Goal: Information Seeking & Learning: Learn about a topic

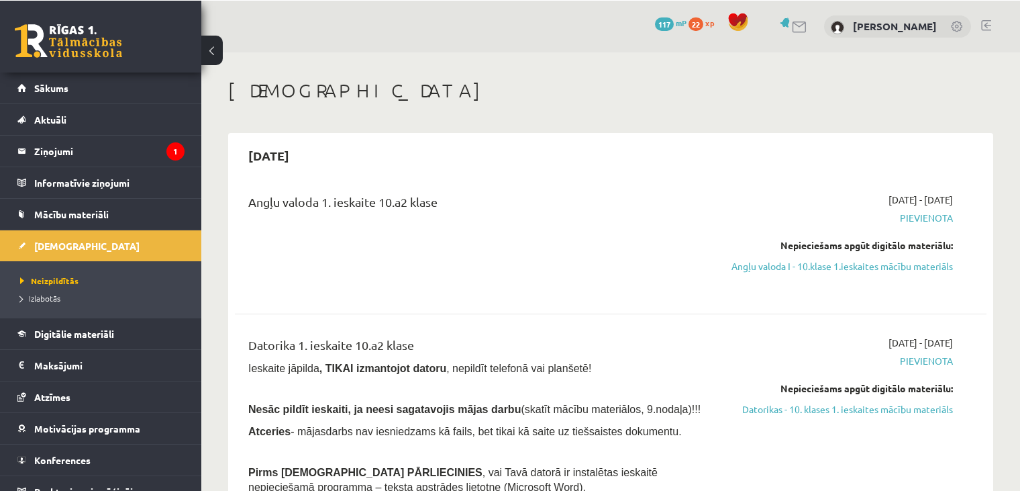
scroll to position [75, 0]
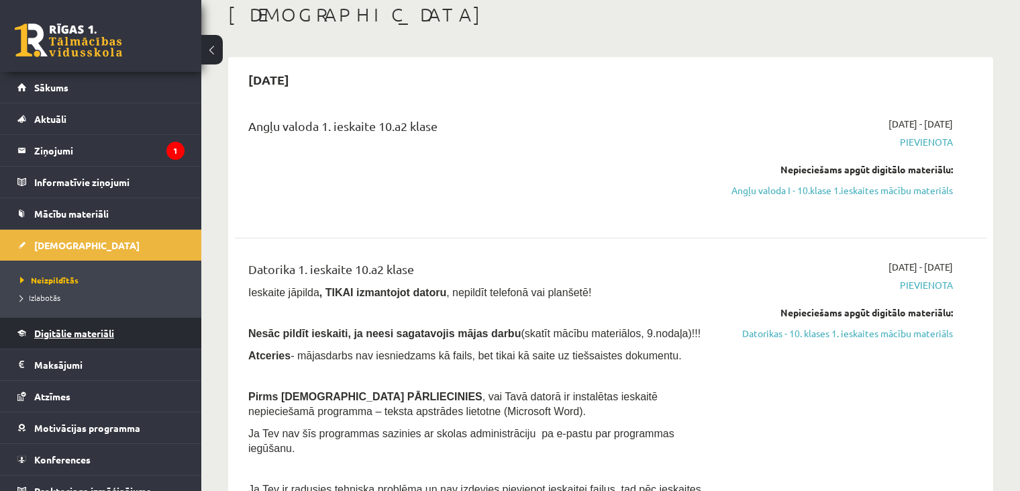
click at [84, 327] on span "Digitālie materiāli" at bounding box center [74, 333] width 80 height 12
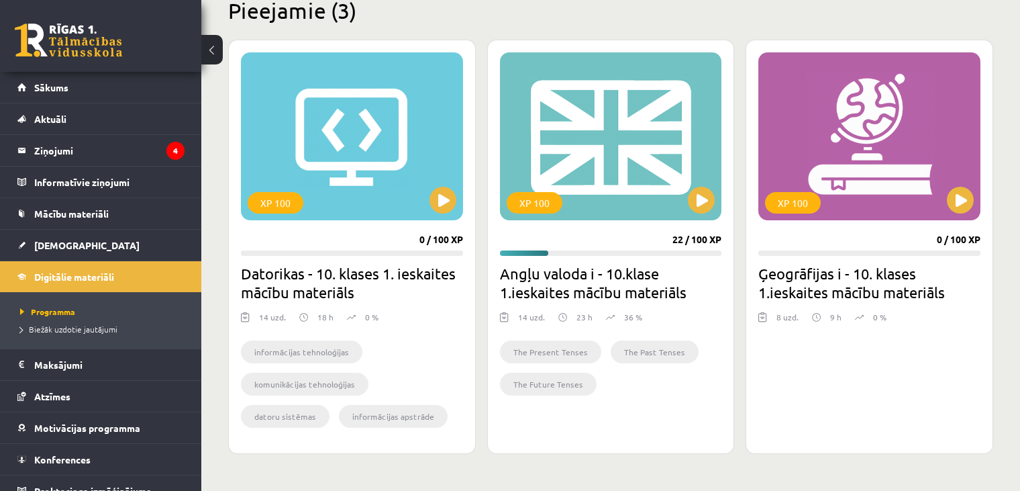
scroll to position [344, 0]
click at [700, 194] on button at bounding box center [701, 199] width 27 height 27
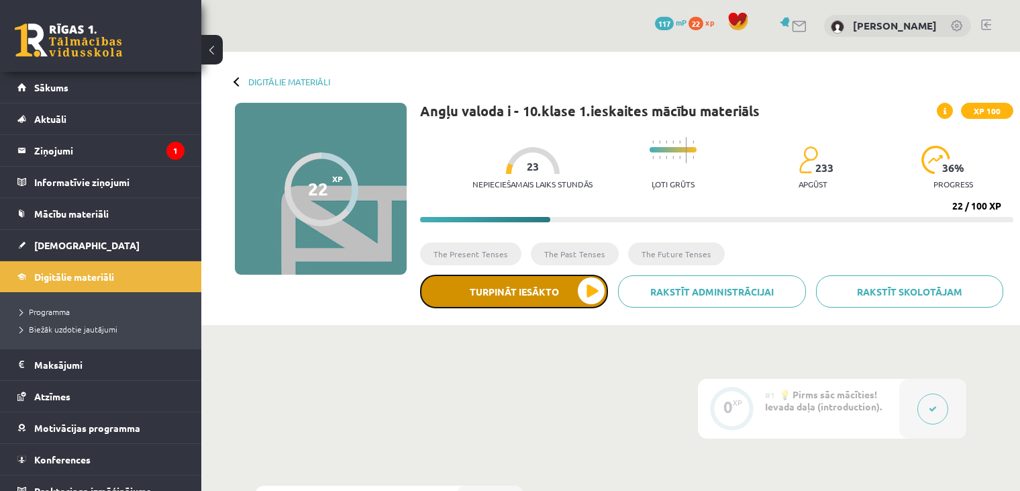
click at [582, 291] on button "Turpināt iesākto" at bounding box center [514, 292] width 188 height 34
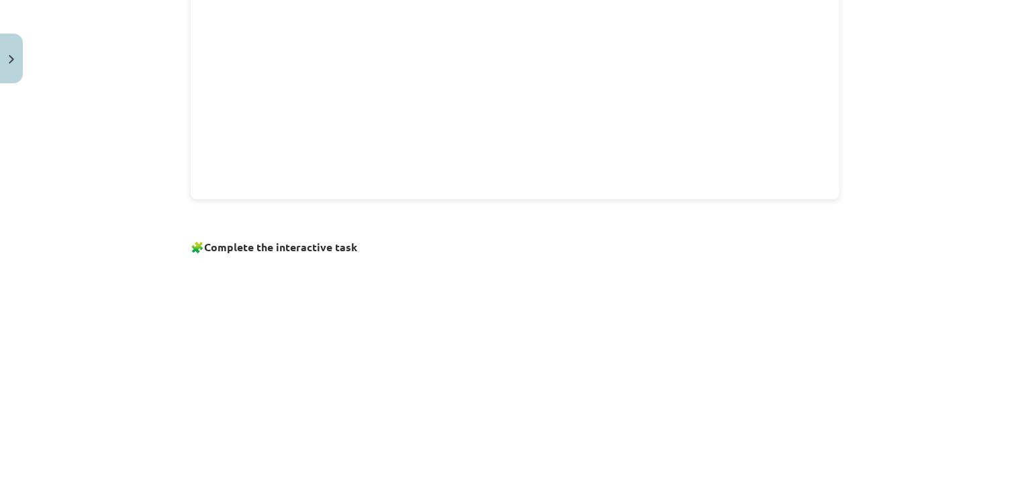
scroll to position [799, 0]
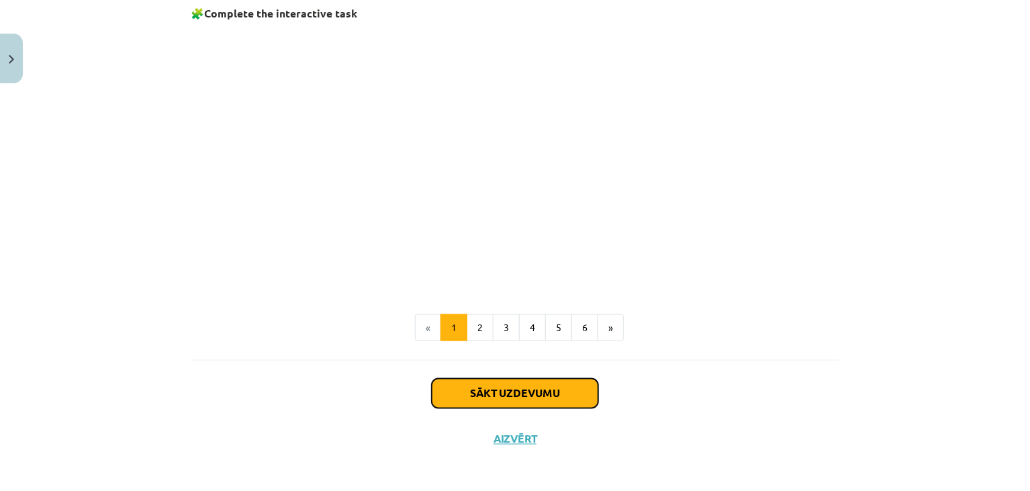
click at [520, 385] on button "Sākt uzdevumu" at bounding box center [515, 394] width 166 height 30
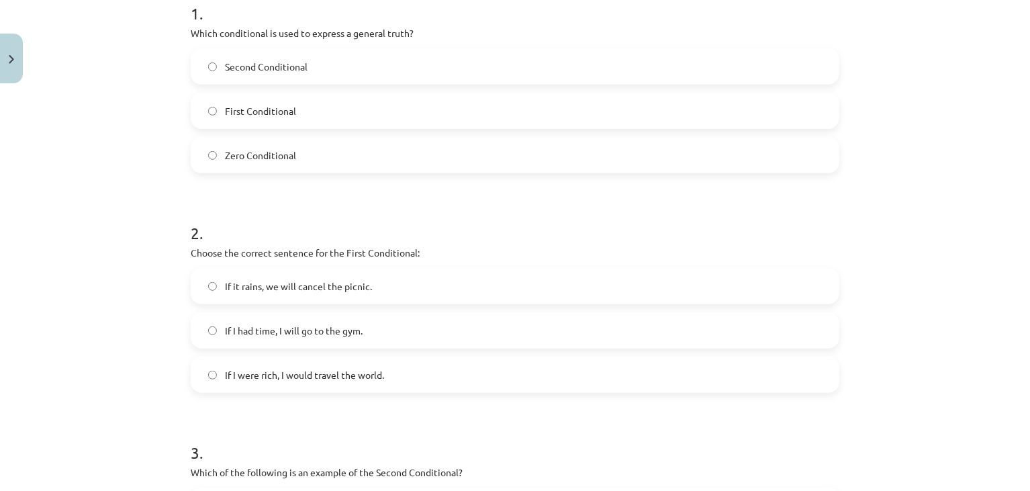
scroll to position [287, 0]
click at [305, 153] on label "Zero Conditional" at bounding box center [515, 155] width 646 height 34
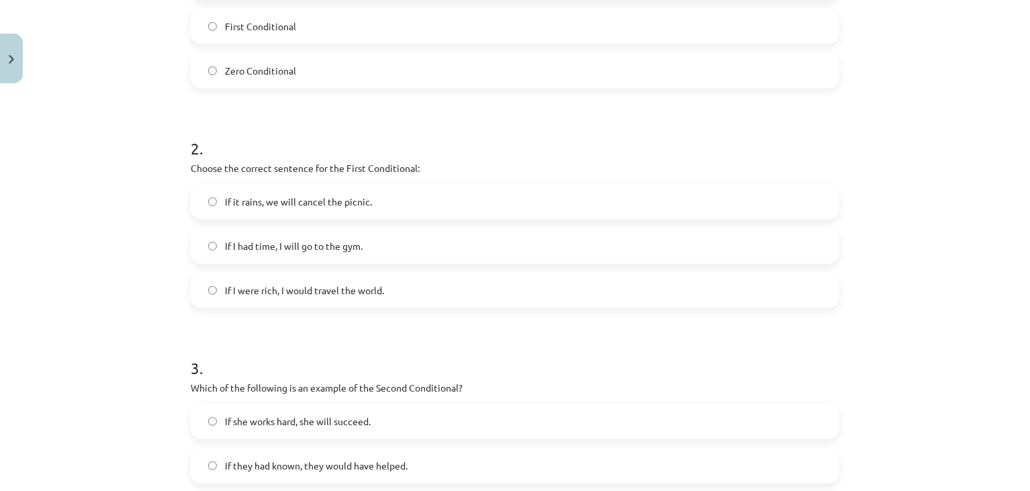
scroll to position [383, 0]
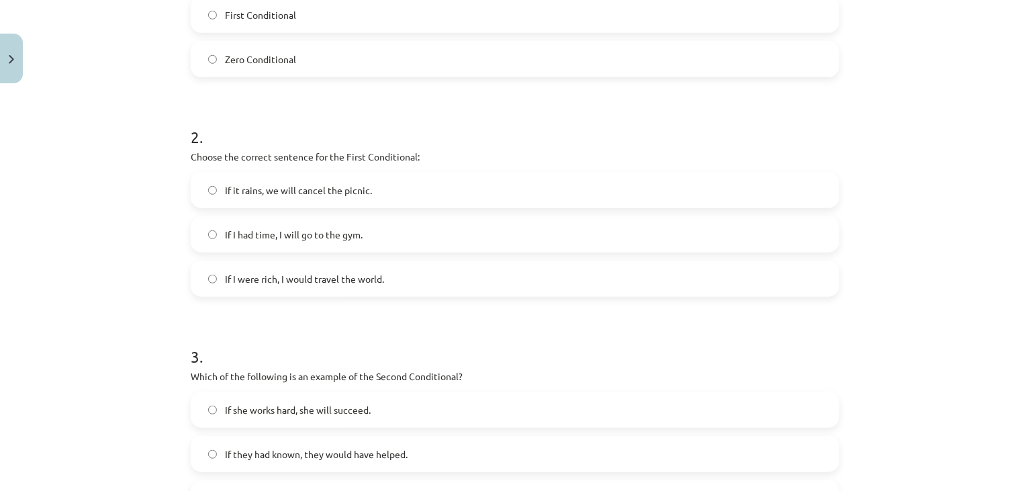
click at [305, 179] on label "If it rains, we will cancel the picnic." at bounding box center [515, 190] width 646 height 34
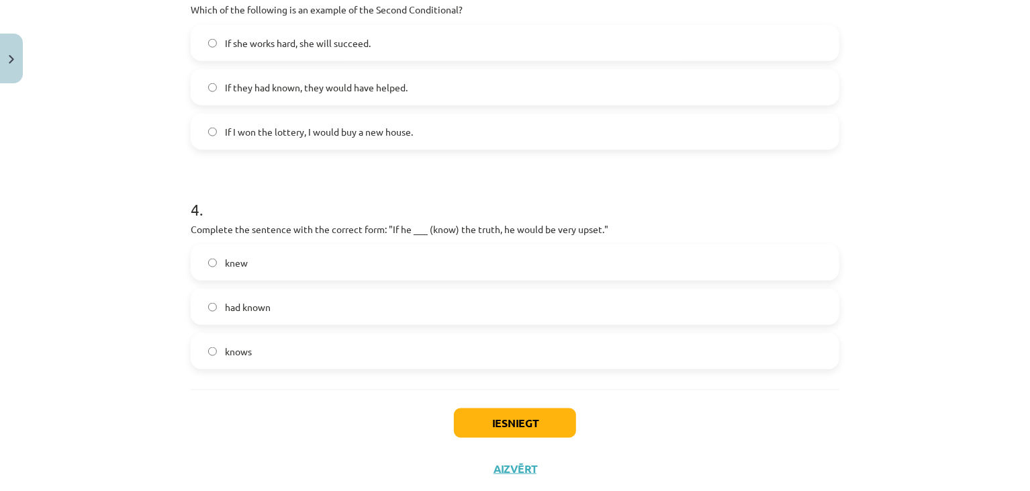
scroll to position [719, 0]
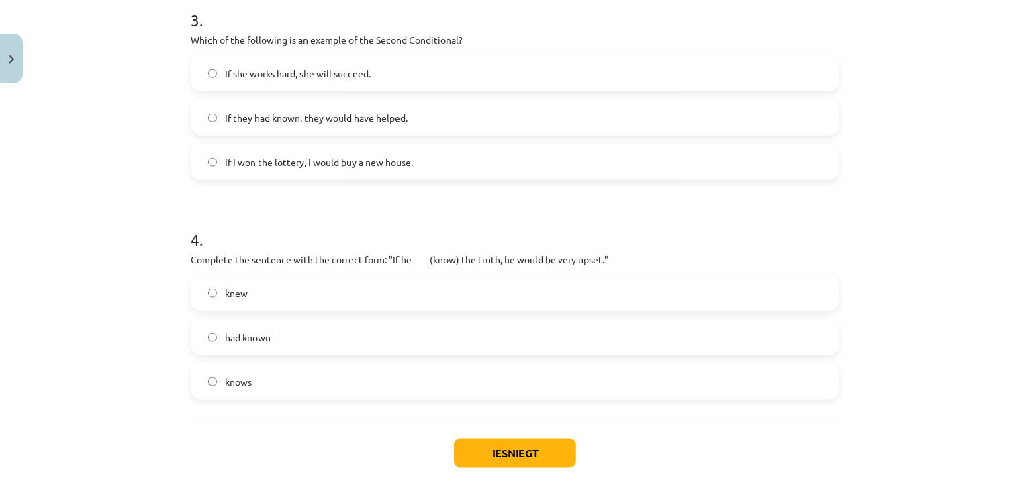
click at [350, 153] on label "If I won the lottery, I would buy a new house." at bounding box center [515, 162] width 646 height 34
click at [291, 290] on label "knew" at bounding box center [515, 293] width 646 height 34
click at [291, 287] on label "knew" at bounding box center [515, 293] width 646 height 34
click at [512, 451] on button "Iesniegt" at bounding box center [515, 453] width 122 height 30
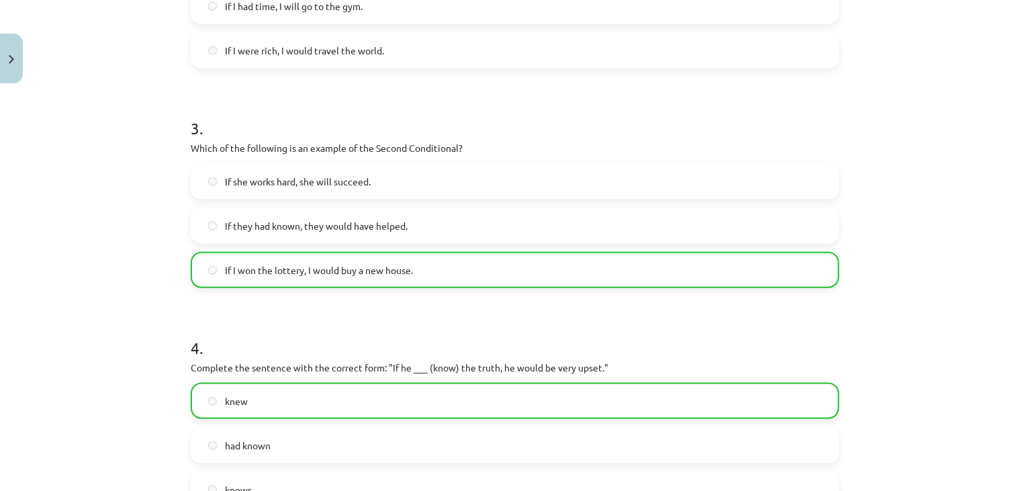
scroll to position [825, 0]
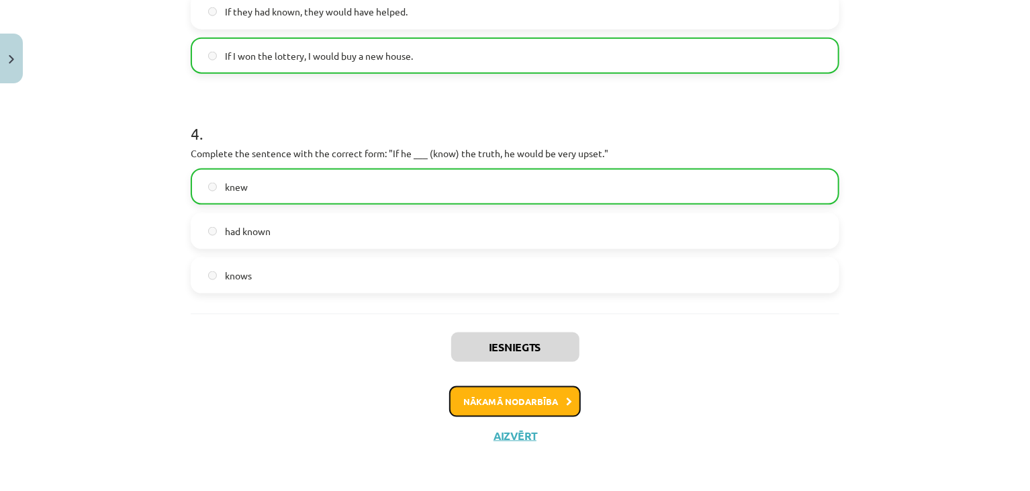
click at [511, 396] on button "Nākamā nodarbība" at bounding box center [515, 401] width 132 height 31
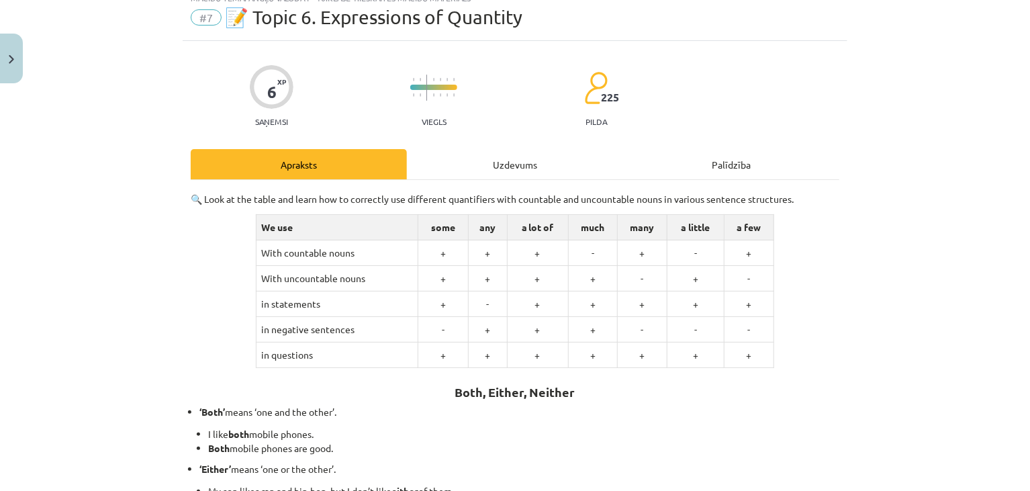
scroll to position [34, 0]
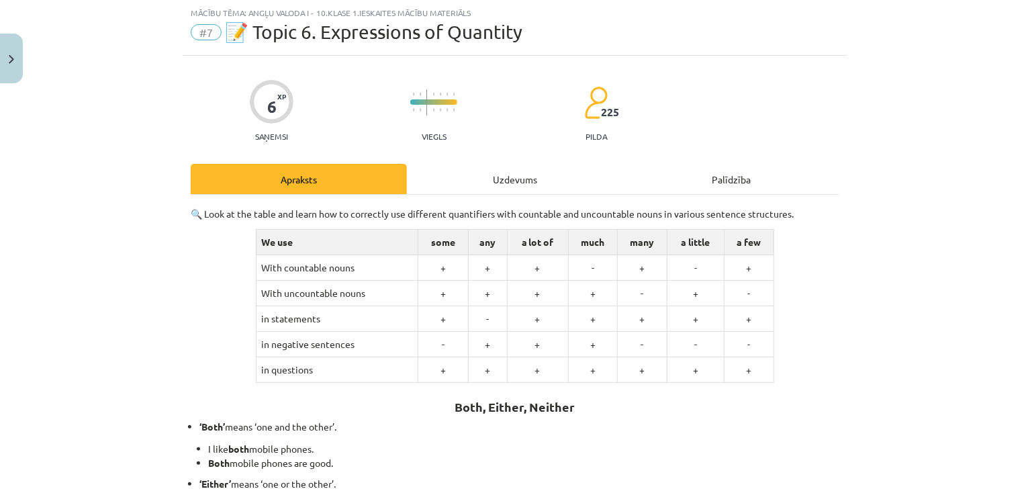
click at [518, 405] on strong "Both, Either, Neither" at bounding box center [515, 406] width 120 height 15
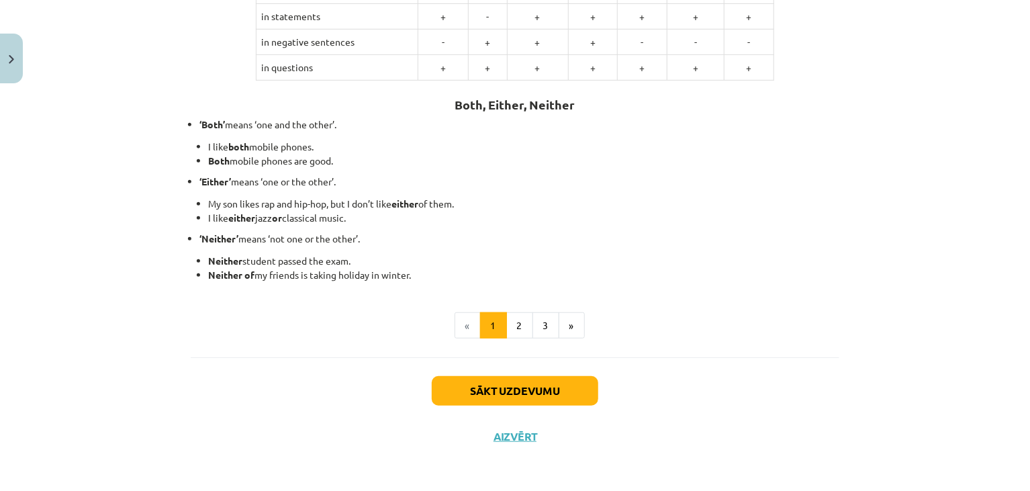
scroll to position [336, 0]
drag, startPoint x: 579, startPoint y: 338, endPoint x: 429, endPoint y: 281, distance: 160.0
click at [429, 281] on div "🔍 Look at the table and learn how to correctly use different quantifiers with c…" at bounding box center [515, 122] width 648 height 434
drag, startPoint x: 477, startPoint y: 380, endPoint x: 483, endPoint y: 389, distance: 10.8
click at [483, 389] on button "Sākt uzdevumu" at bounding box center [515, 391] width 166 height 30
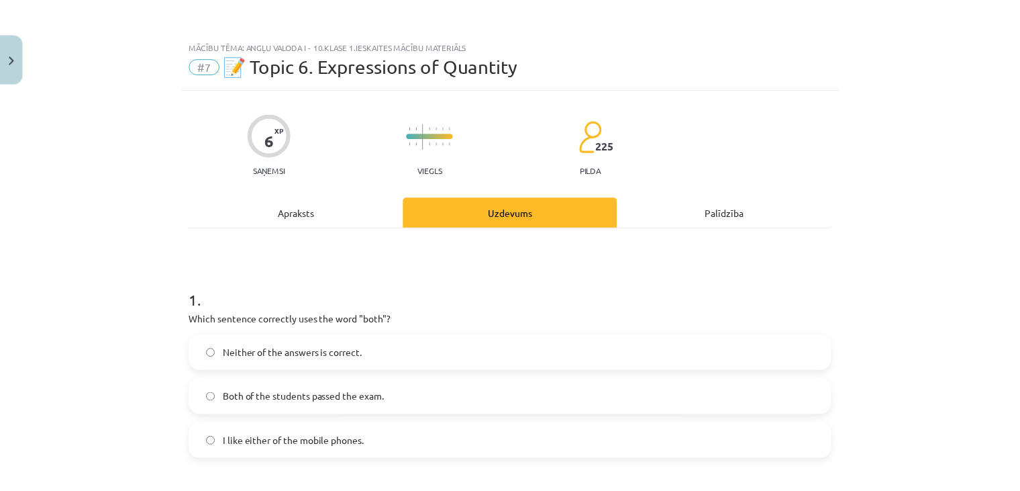
scroll to position [0, 0]
click at [201, 62] on span "#7" at bounding box center [206, 66] width 31 height 16
click at [242, 47] on div "Mācību tēma: Angļu valoda i - 10.klase 1.ieskaites mācību materiāls" at bounding box center [515, 46] width 648 height 9
click at [11, 54] on button "Close" at bounding box center [11, 59] width 23 height 50
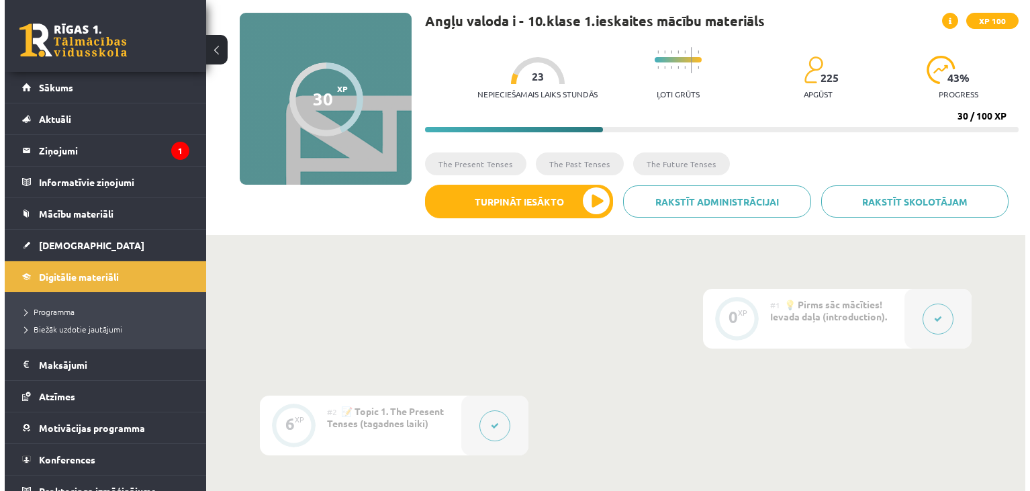
scroll to position [87, 0]
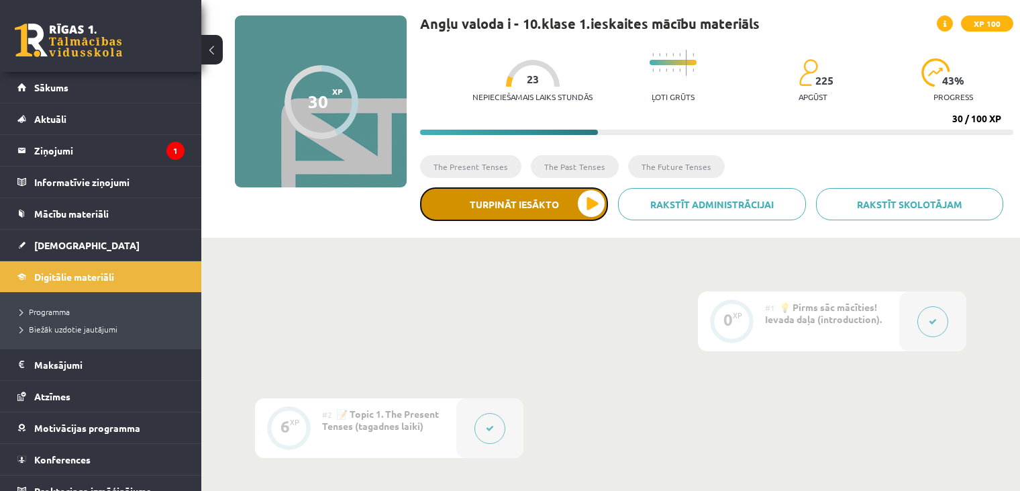
click at [566, 209] on button "Turpināt iesākto" at bounding box center [514, 204] width 188 height 34
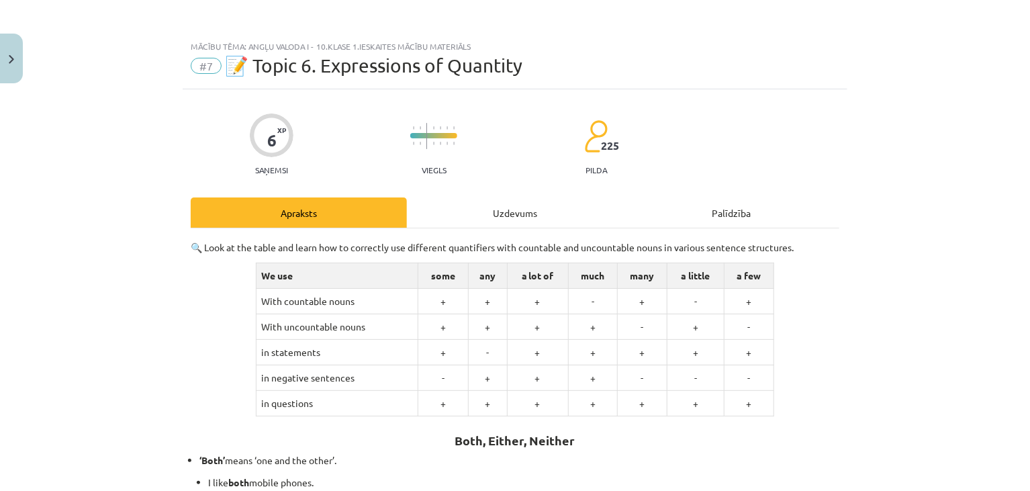
scroll to position [336, 0]
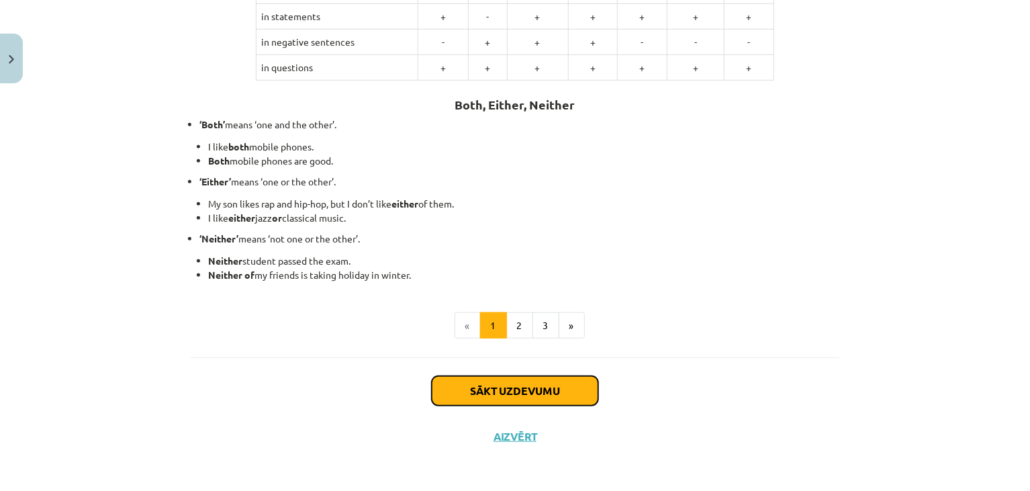
click at [518, 395] on button "Sākt uzdevumu" at bounding box center [515, 391] width 166 height 30
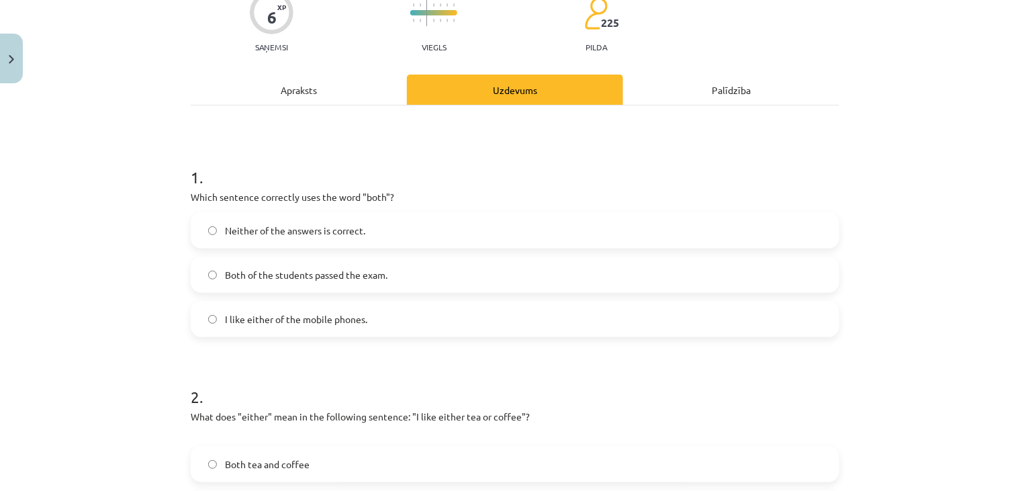
scroll to position [122, 0]
click at [438, 277] on label "Both of the students passed the exam." at bounding box center [515, 275] width 646 height 34
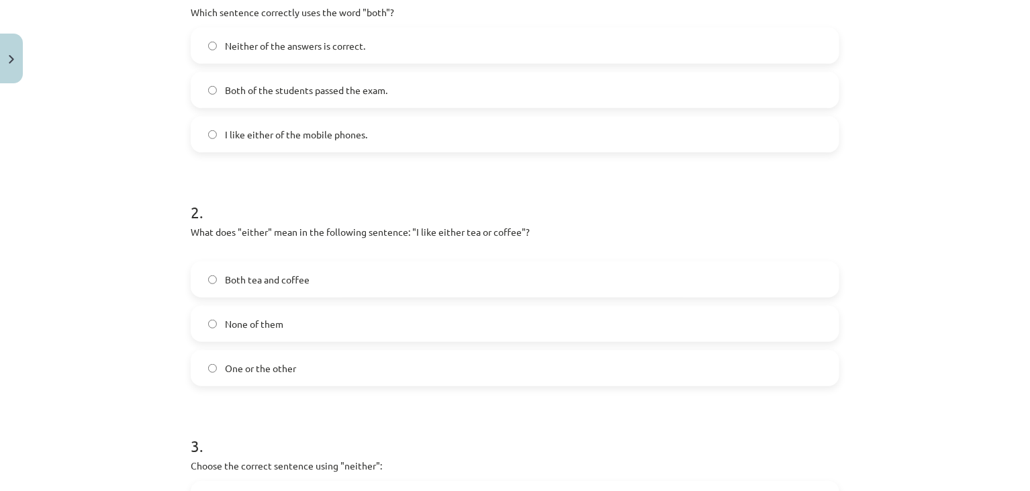
scroll to position [309, 0]
click at [332, 357] on label "One or the other" at bounding box center [515, 367] width 646 height 34
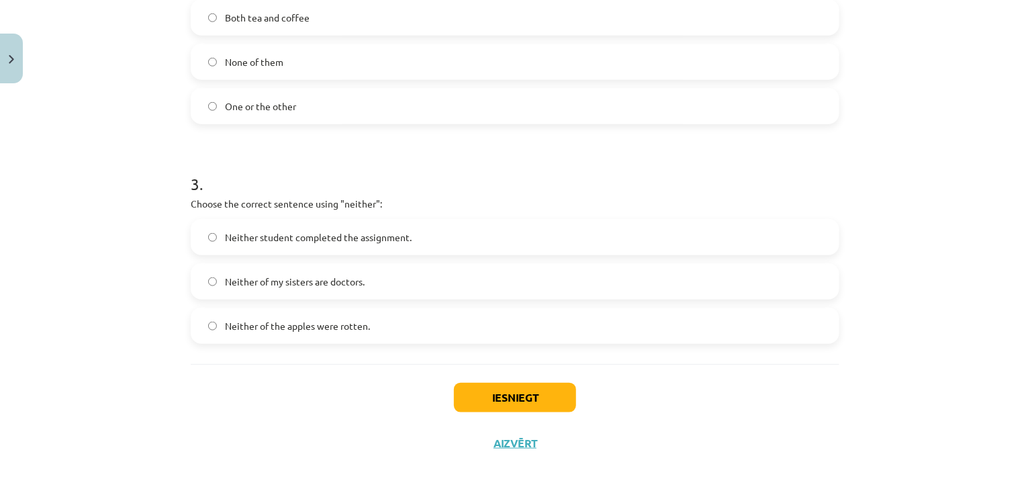
scroll to position [577, 0]
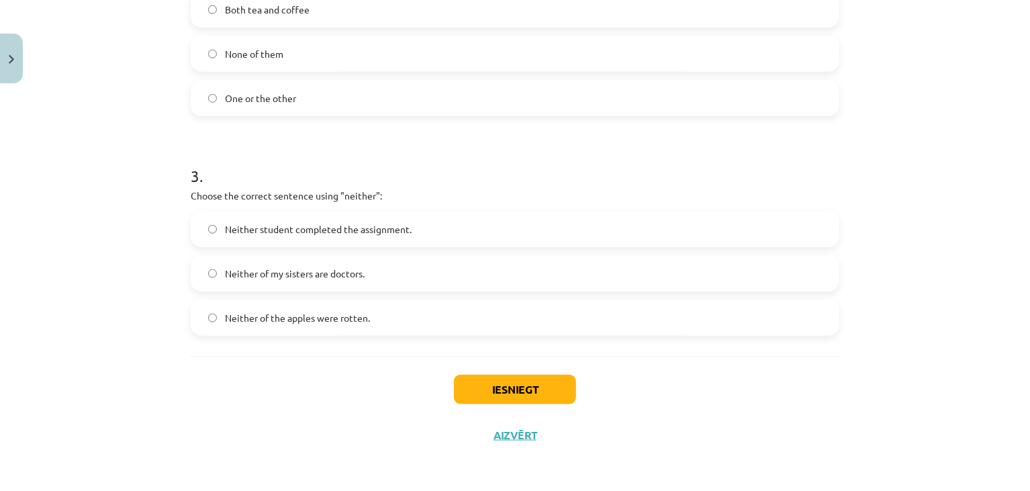
drag, startPoint x: 333, startPoint y: 356, endPoint x: 486, endPoint y: 215, distance: 208.5
click at [486, 215] on label "Neither student completed the assignment." at bounding box center [515, 229] width 646 height 34
click at [476, 385] on button "Iesniegt" at bounding box center [515, 390] width 122 height 30
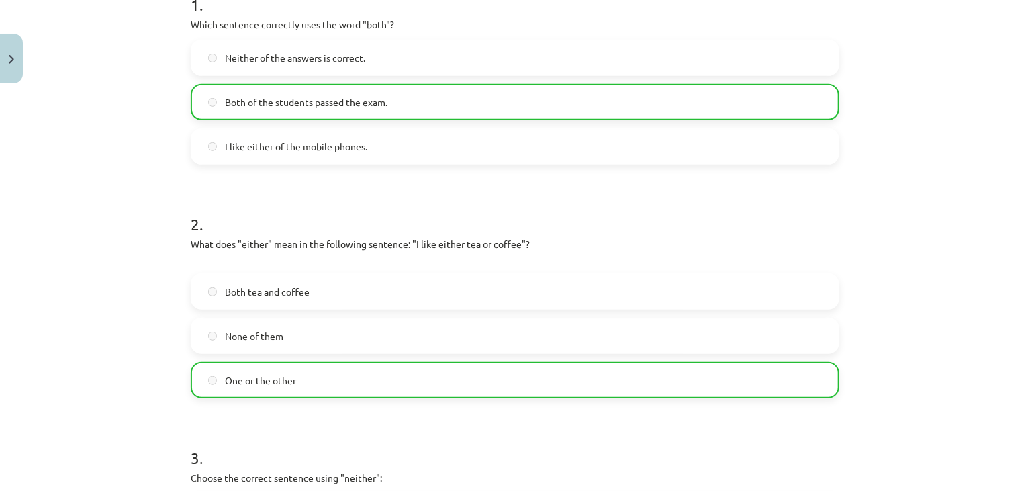
scroll to position [620, 0]
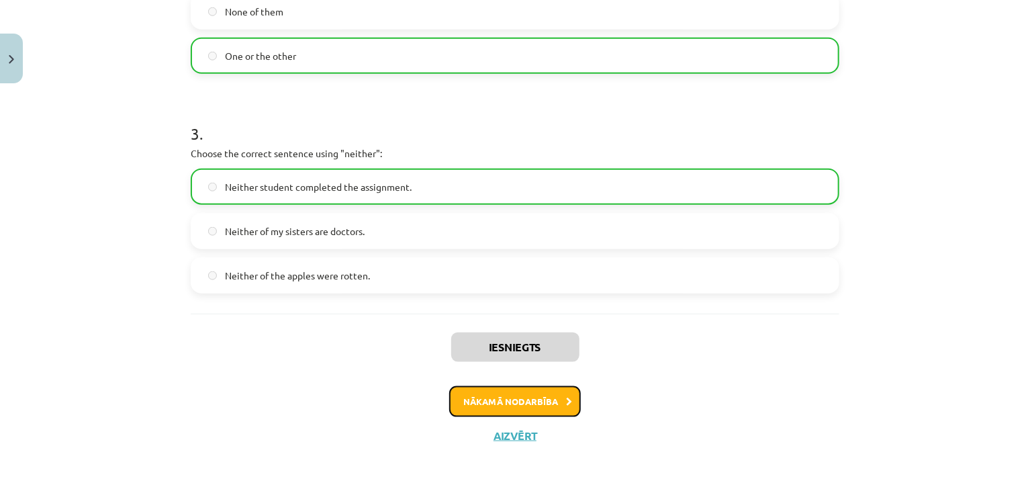
click at [513, 397] on button "Nākamā nodarbība" at bounding box center [515, 401] width 132 height 31
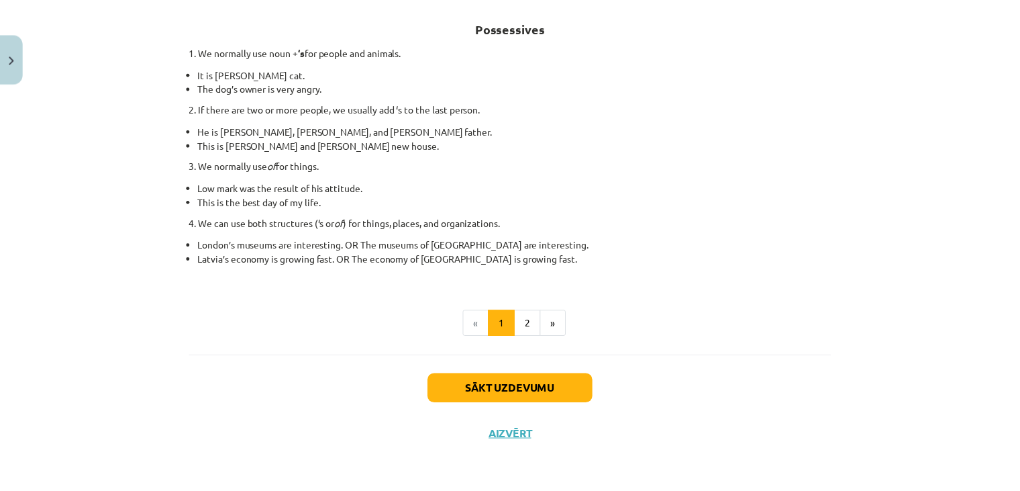
scroll to position [0, 0]
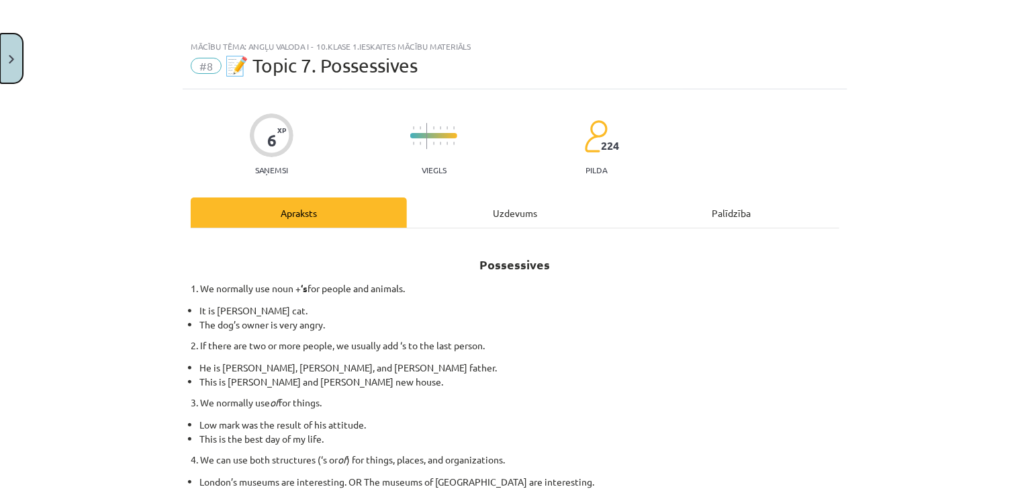
click at [8, 48] on button "Close" at bounding box center [11, 59] width 23 height 50
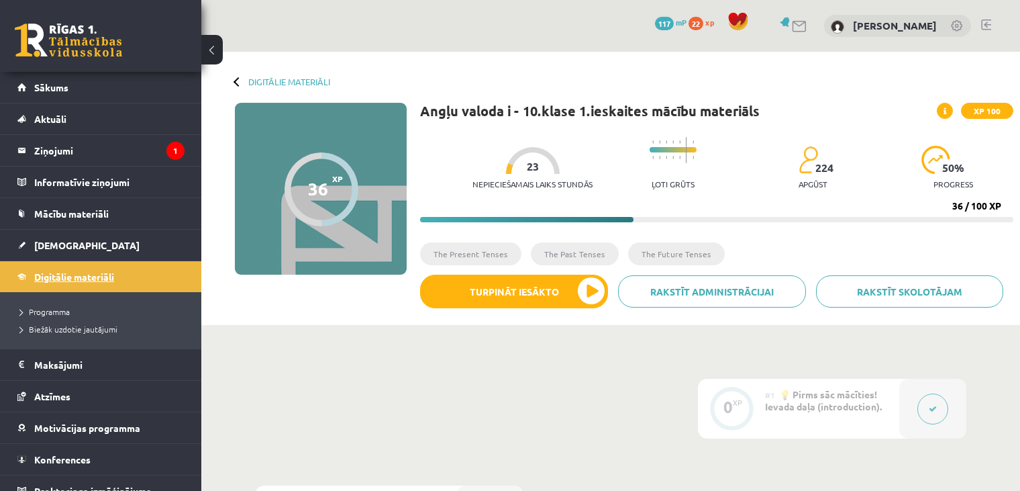
click at [96, 277] on span "Digitālie materiāli" at bounding box center [74, 277] width 80 height 12
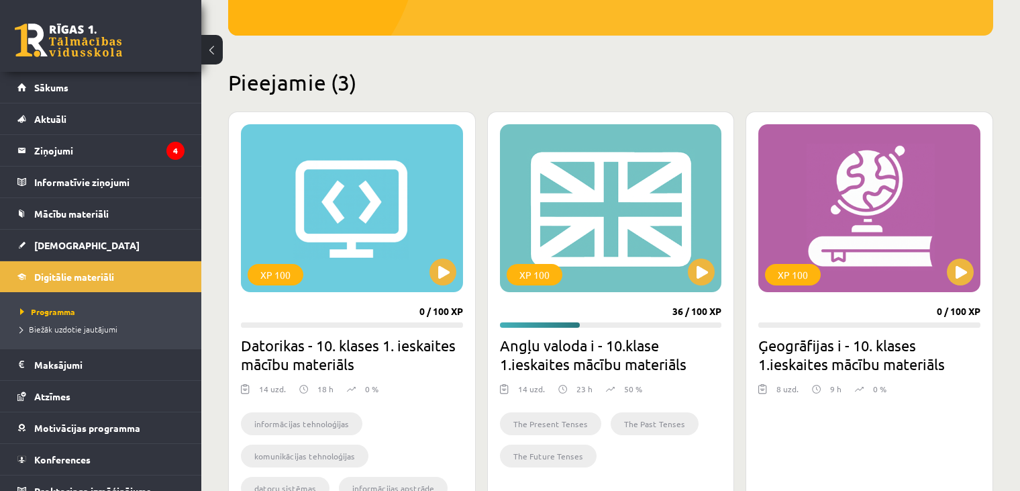
scroll to position [287, 0]
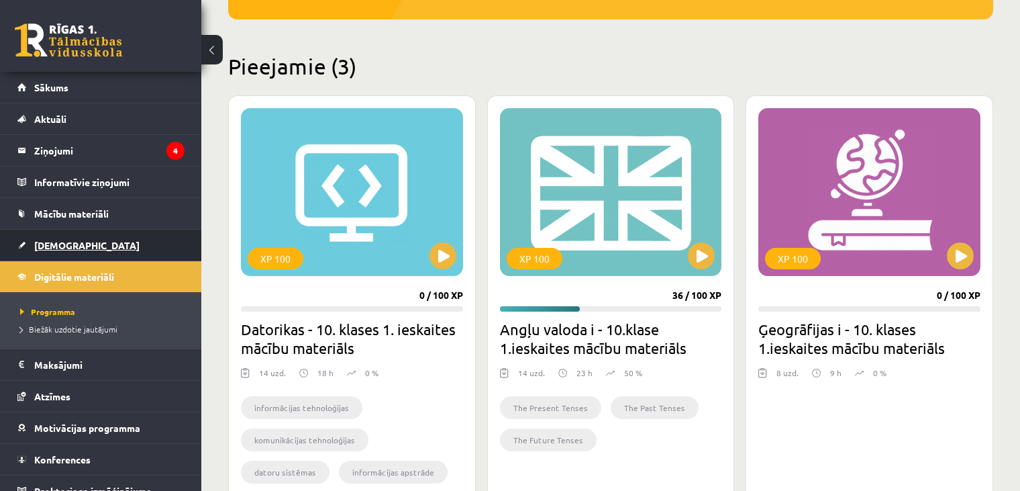
click at [64, 247] on span "[DEMOGRAPHIC_DATA]" at bounding box center [86, 245] width 105 height 12
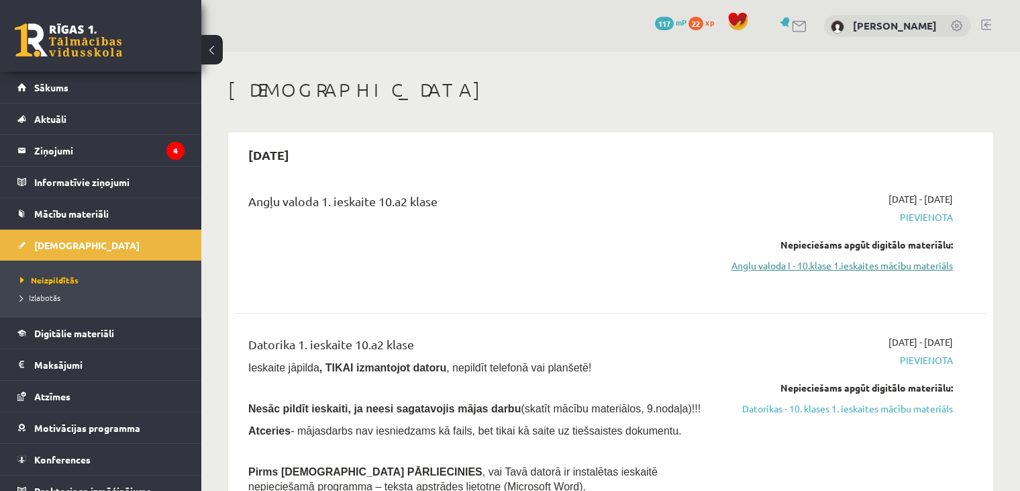
click at [810, 271] on link "Angļu valoda I - 10.klase 1.ieskaites mācību materiāls" at bounding box center [843, 265] width 222 height 14
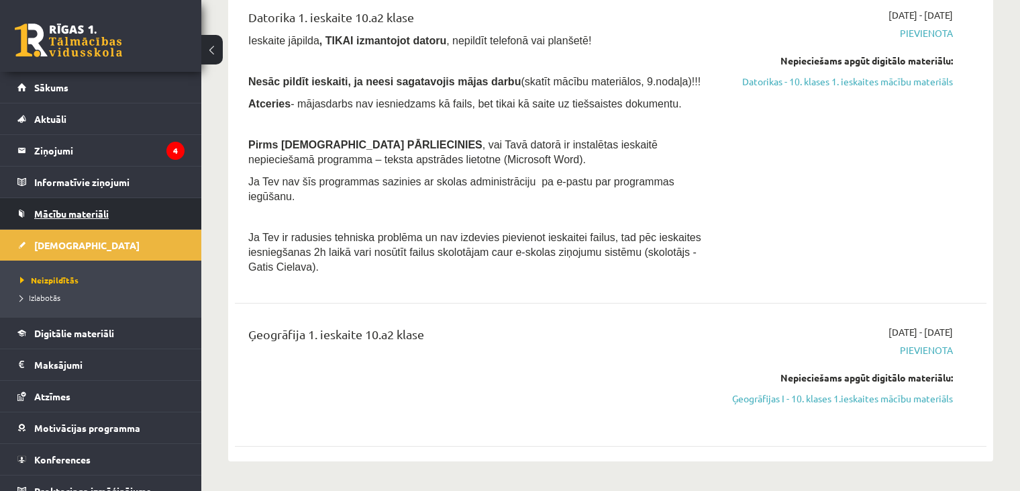
scroll to position [324, 0]
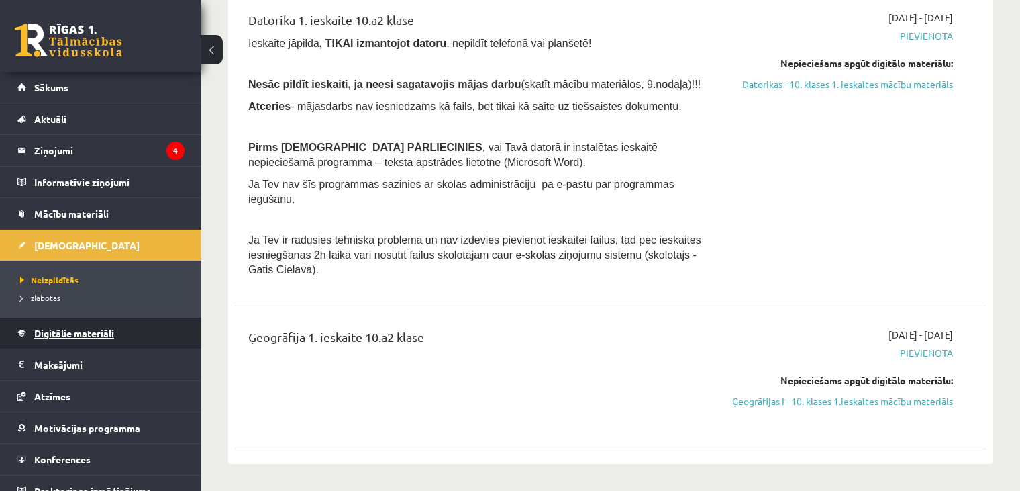
click at [60, 333] on span "Digitālie materiāli" at bounding box center [74, 333] width 80 height 12
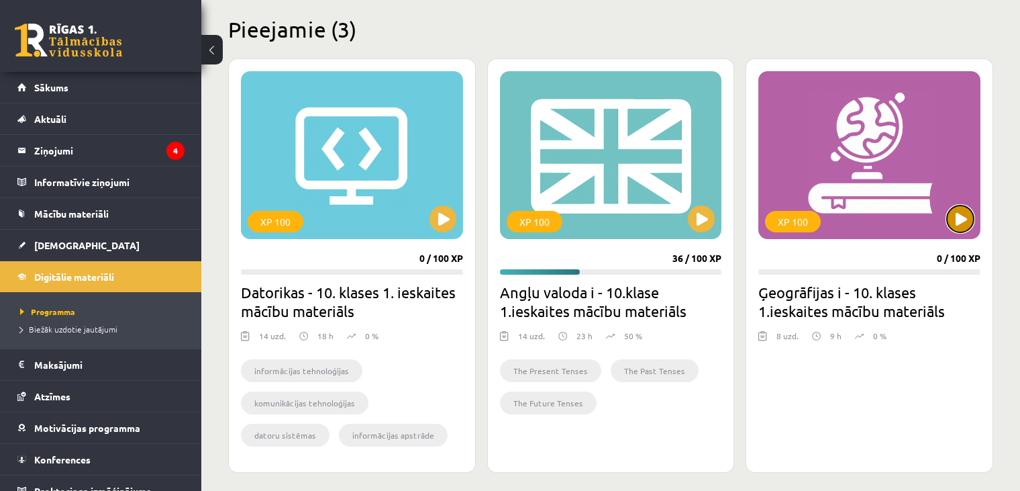
click at [958, 219] on button at bounding box center [960, 218] width 27 height 27
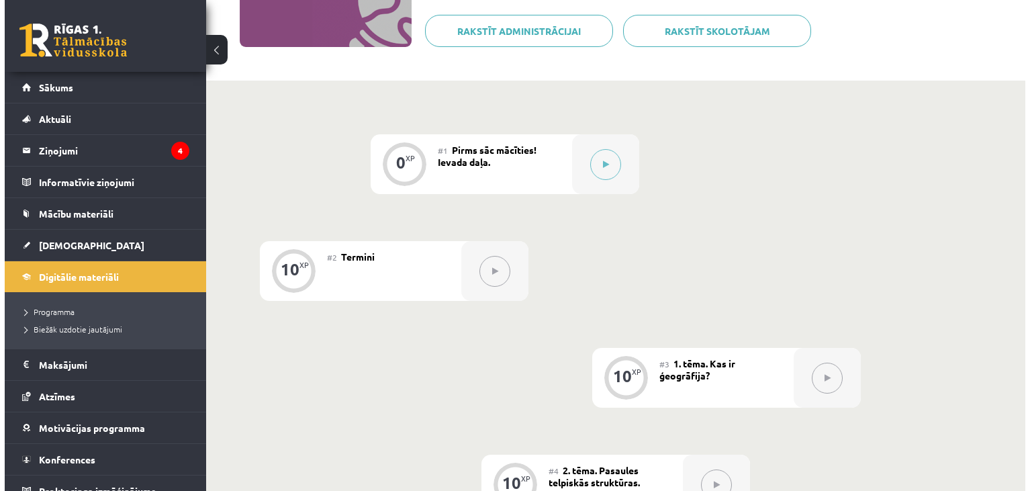
scroll to position [147, 0]
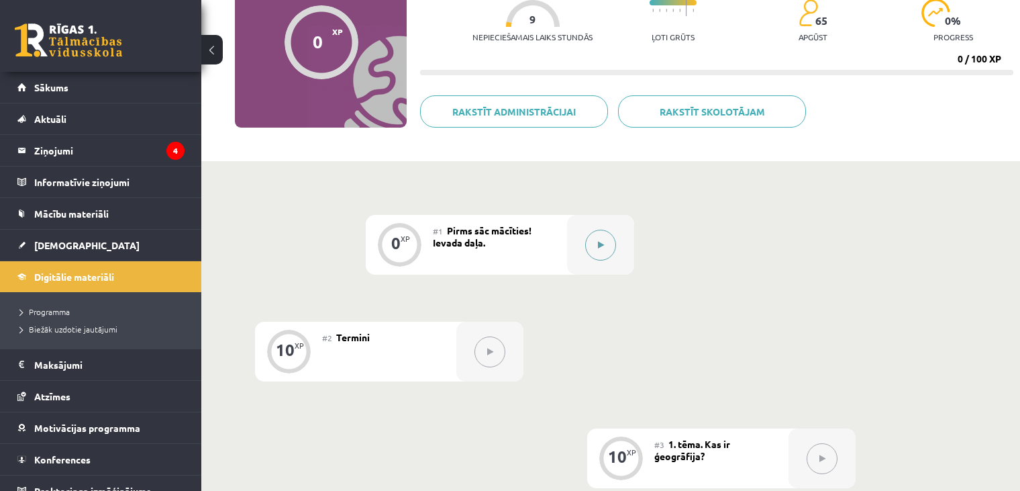
click at [597, 230] on button at bounding box center [600, 245] width 31 height 31
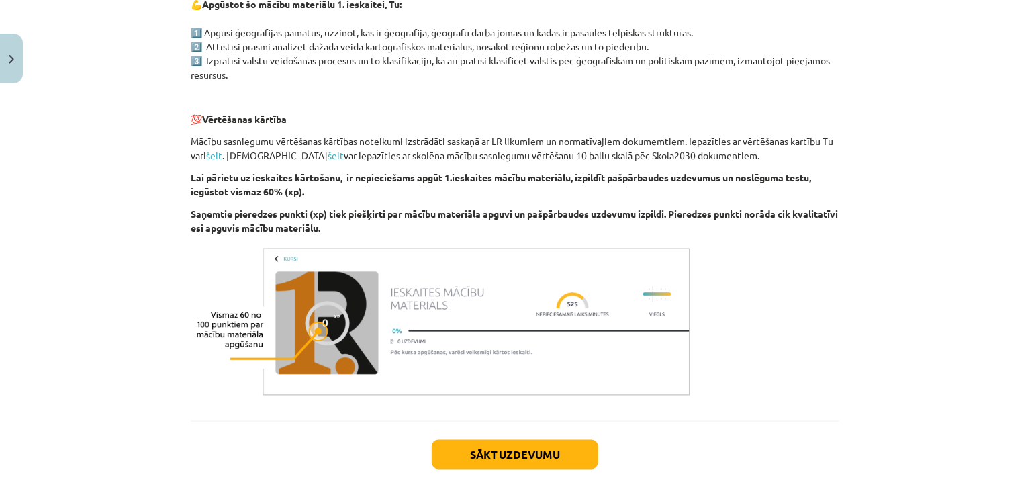
scroll to position [773, 0]
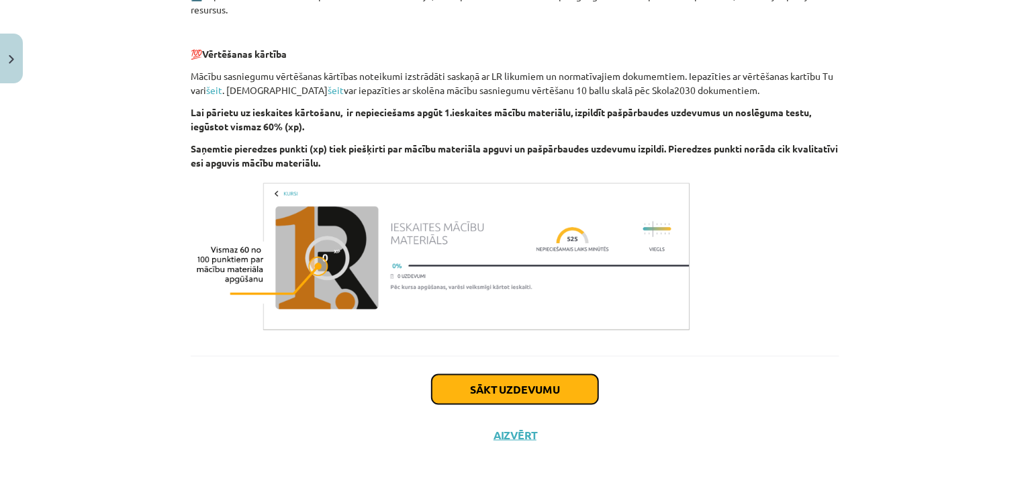
click at [544, 392] on button "Sākt uzdevumu" at bounding box center [515, 390] width 166 height 30
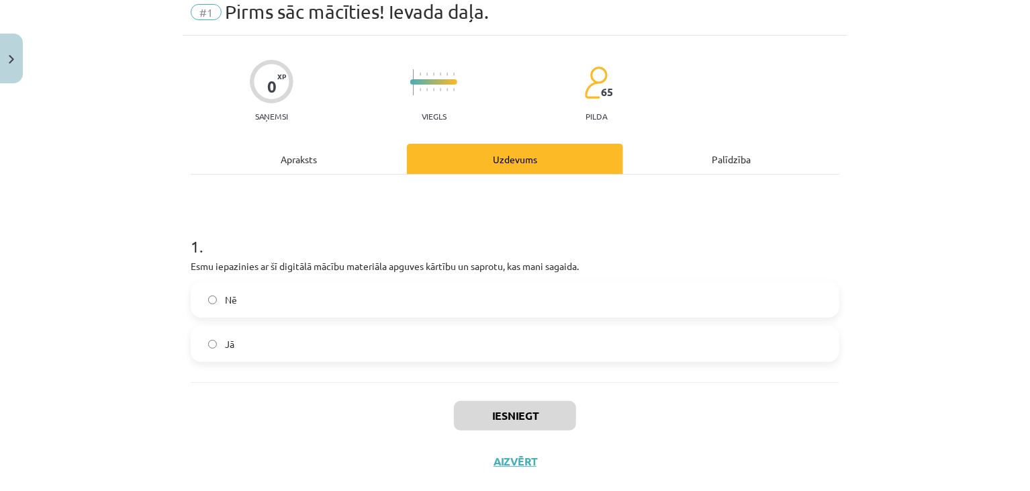
scroll to position [34, 0]
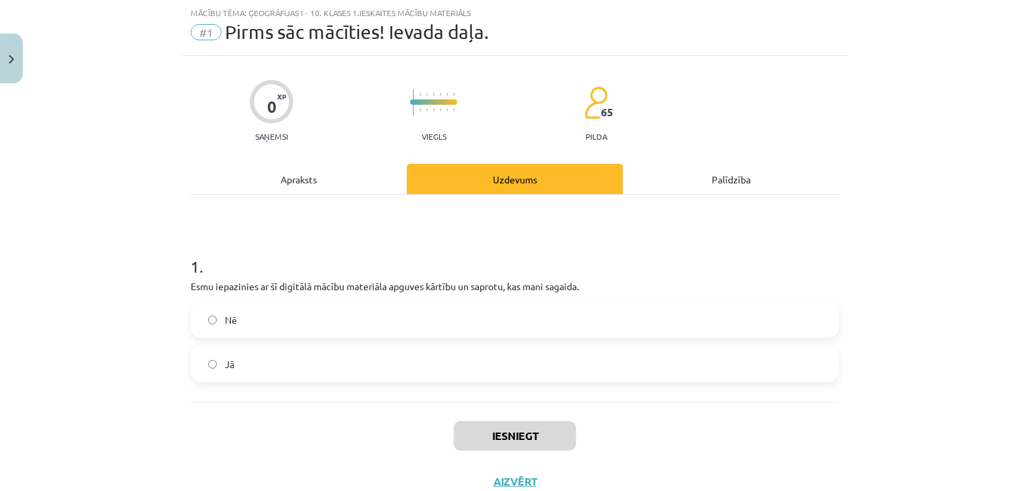
click at [261, 366] on label "Jā" at bounding box center [515, 364] width 646 height 34
click at [520, 438] on button "Iesniegt" at bounding box center [515, 436] width 122 height 30
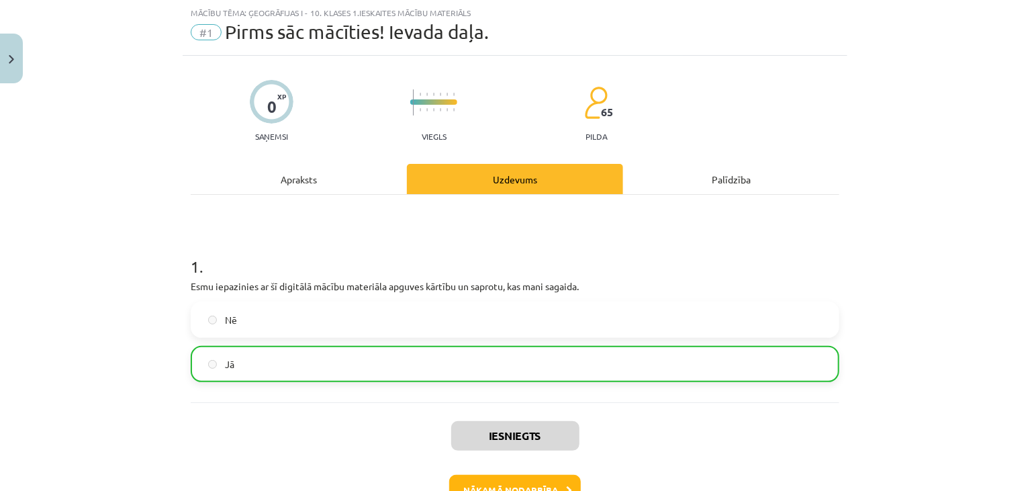
scroll to position [122, 0]
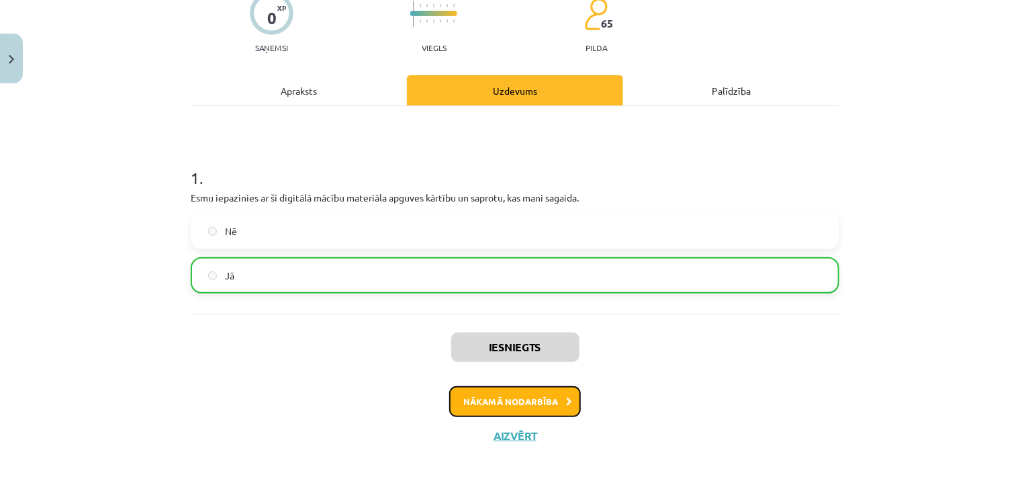
click at [461, 391] on button "Nākamā nodarbība" at bounding box center [515, 401] width 132 height 31
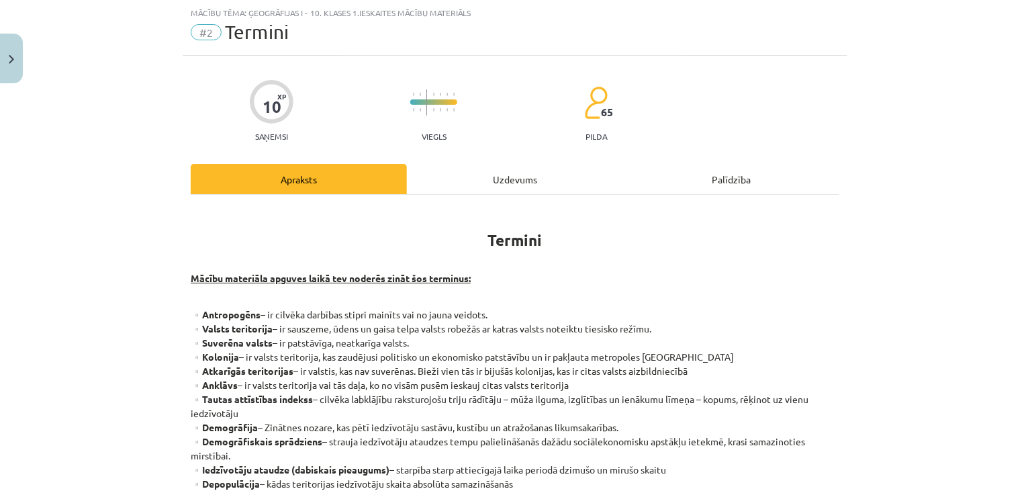
scroll to position [369, 0]
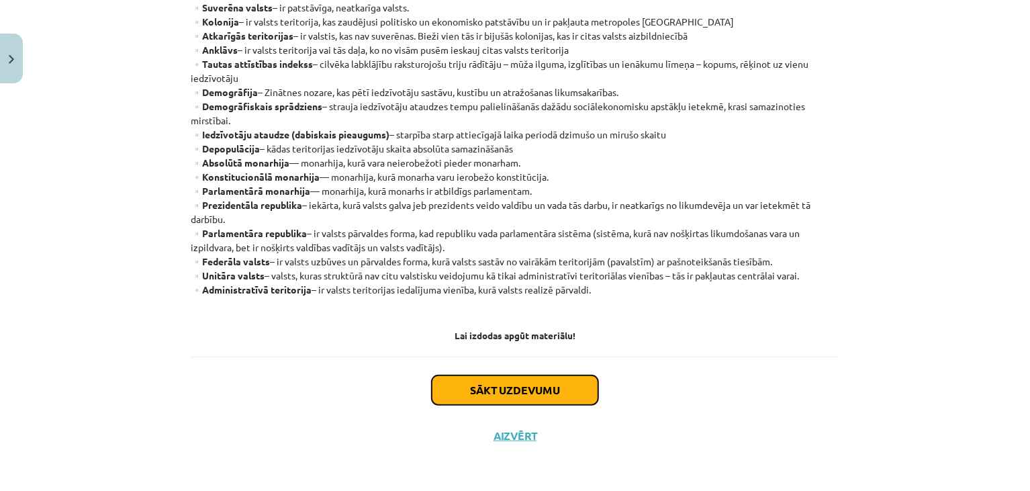
click at [471, 387] on button "Sākt uzdevumu" at bounding box center [515, 390] width 166 height 30
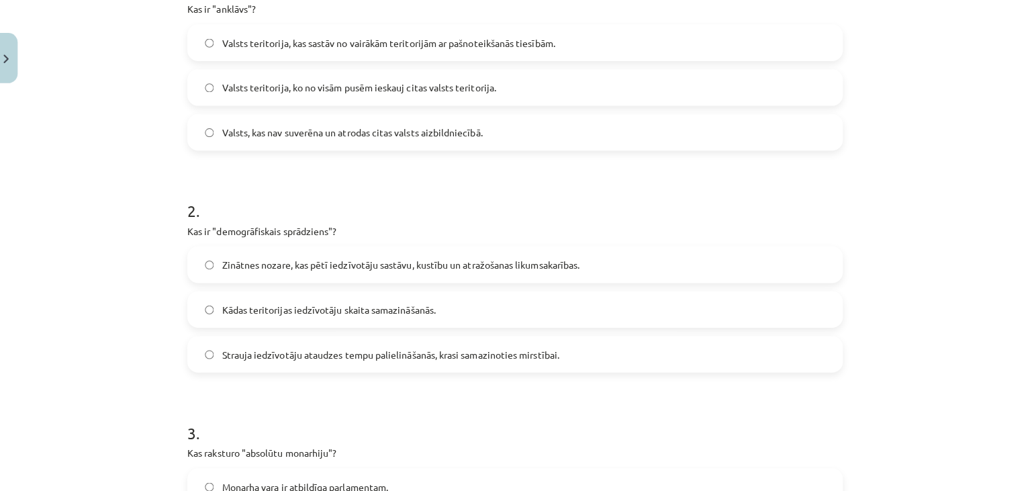
scroll to position [147, 0]
click at [289, 87] on span "Valsts teritorija, ko no visām pusēm ieskauj citas valsts teritorija." at bounding box center [360, 88] width 271 height 14
click at [235, 361] on label "Strauja iedzīvotāju ataudzes tempu palielināšanās, krasi samazinoties mirstībai." at bounding box center [515, 352] width 646 height 34
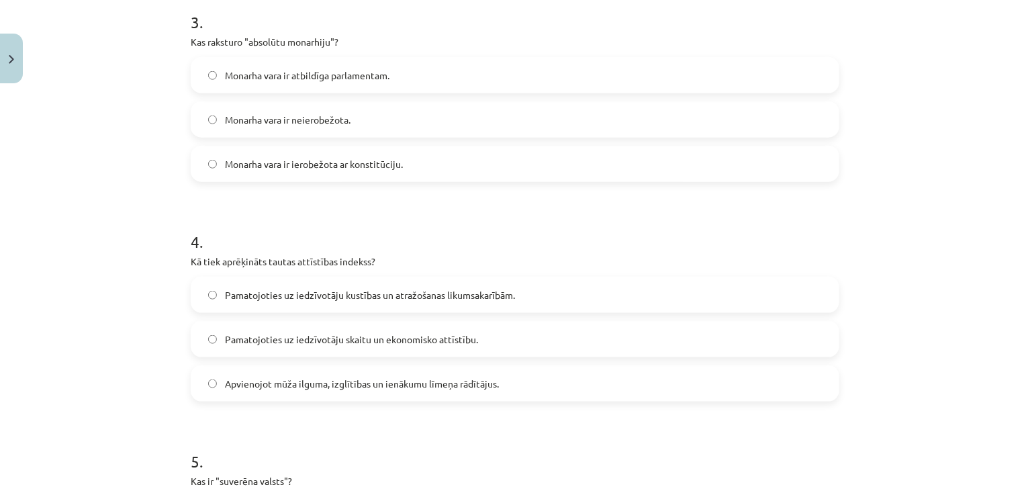
scroll to position [718, 0]
click at [242, 109] on label "Monarha vara ir neierobežota." at bounding box center [515, 119] width 646 height 34
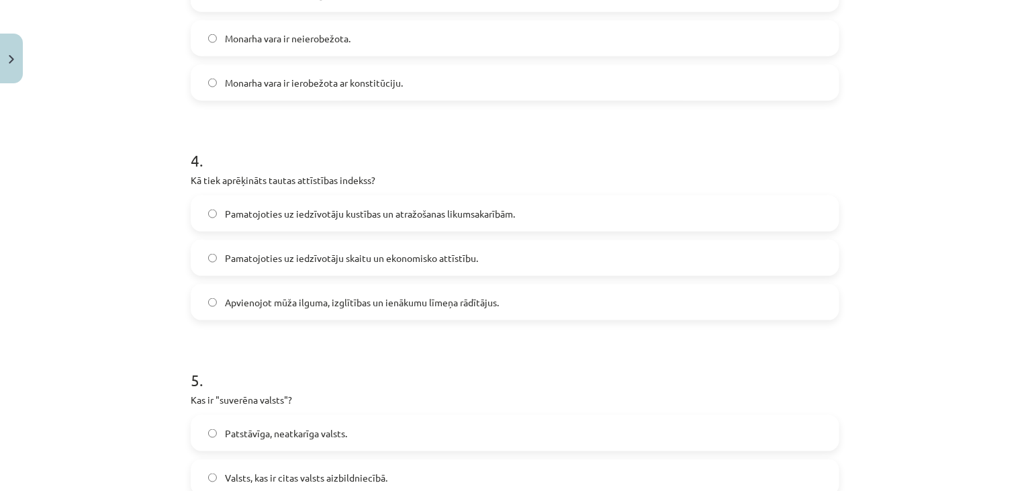
scroll to position [799, 0]
click at [263, 254] on span "Pamatojoties uz iedzīvotāju skaitu un ekonomisko attīstību." at bounding box center [351, 257] width 253 height 14
click at [265, 209] on span "Pamatojoties uz iedzīvotāju kustības un atražošanas likumsakarībām." at bounding box center [370, 213] width 290 height 14
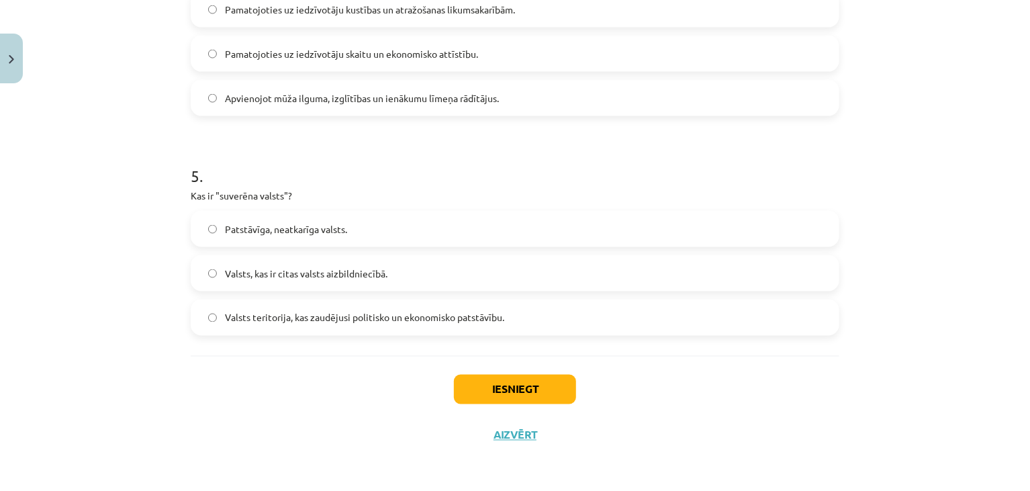
scroll to position [1002, 0]
click at [377, 46] on label "Pamatojoties uz iedzīvotāju skaitu un ekonomisko attīstību." at bounding box center [515, 55] width 646 height 34
click at [287, 223] on span "Patstāvīga, neatkarīga valsts." at bounding box center [286, 230] width 122 height 14
click at [496, 381] on button "Iesniegt" at bounding box center [515, 390] width 122 height 30
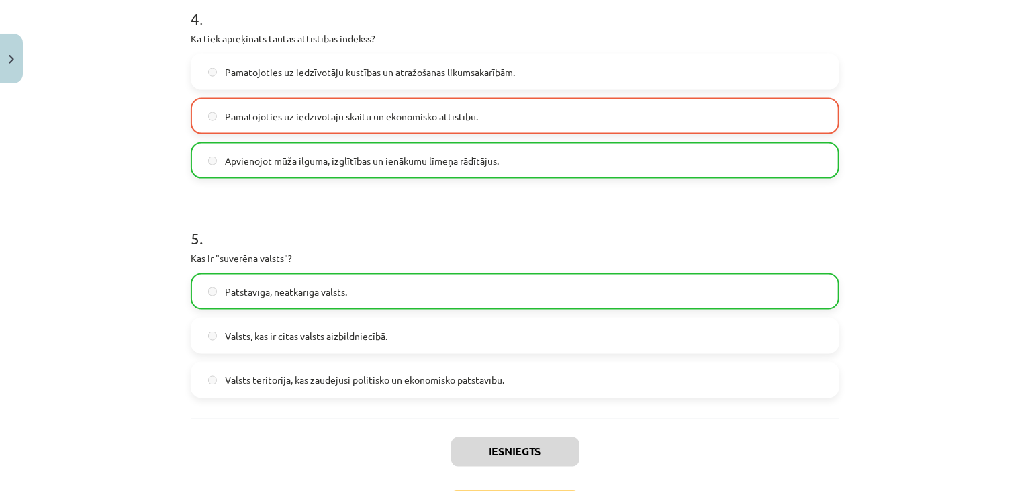
scroll to position [1045, 0]
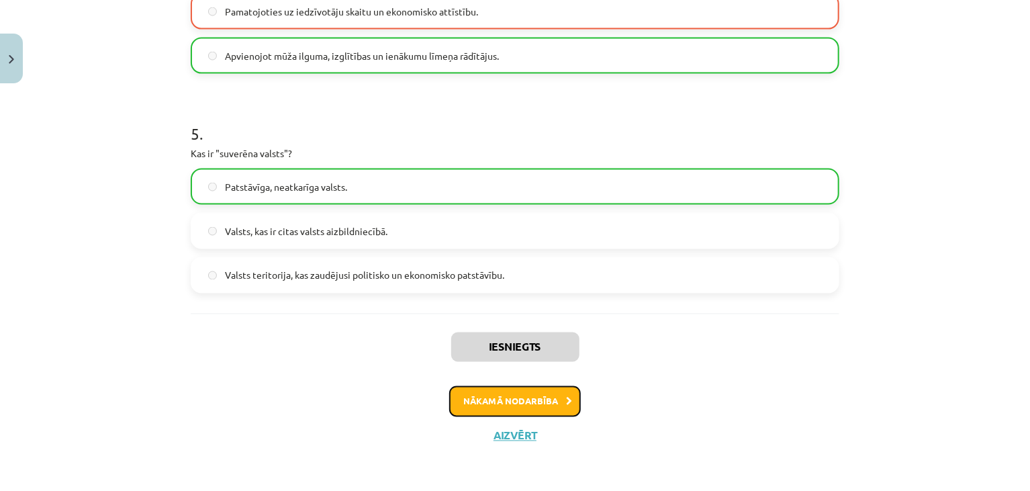
click at [507, 409] on button "Nākamā nodarbība" at bounding box center [515, 401] width 132 height 31
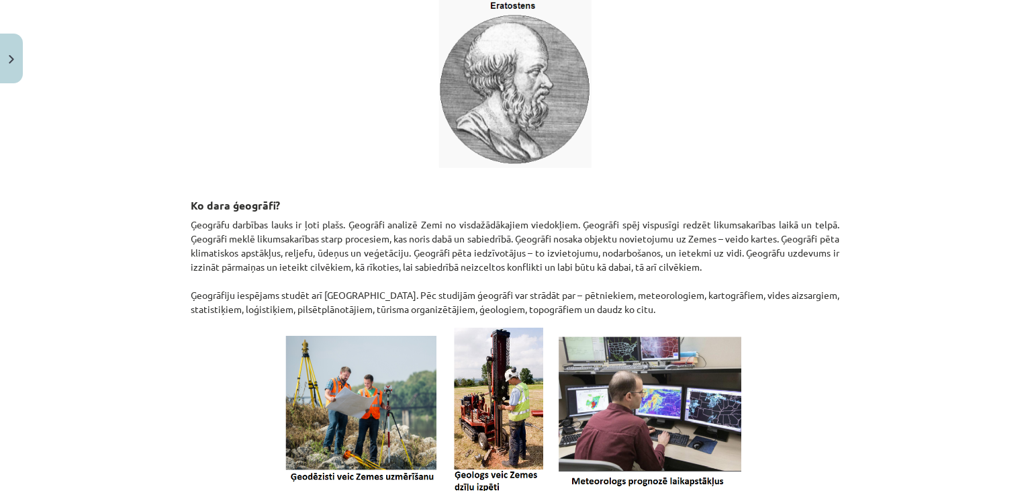
scroll to position [555, 0]
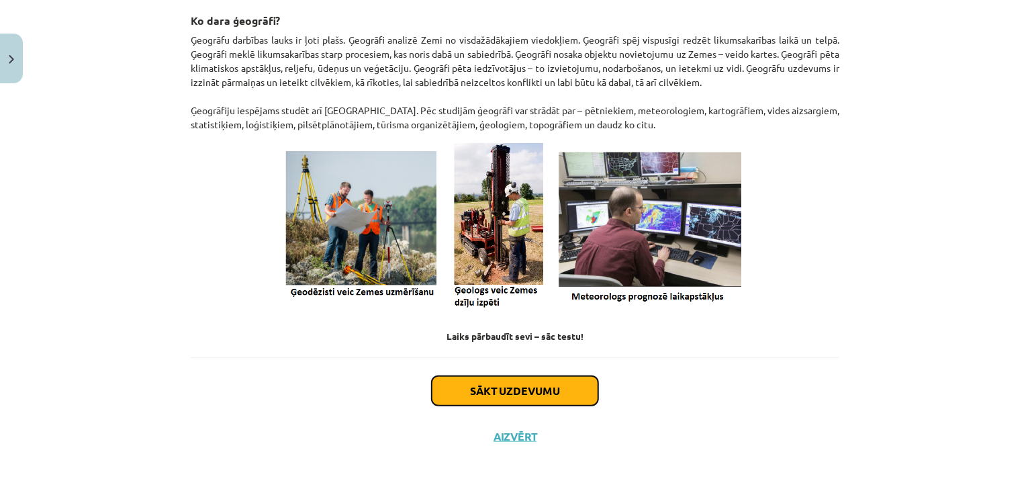
click at [483, 386] on button "Sākt uzdevumu" at bounding box center [515, 391] width 166 height 30
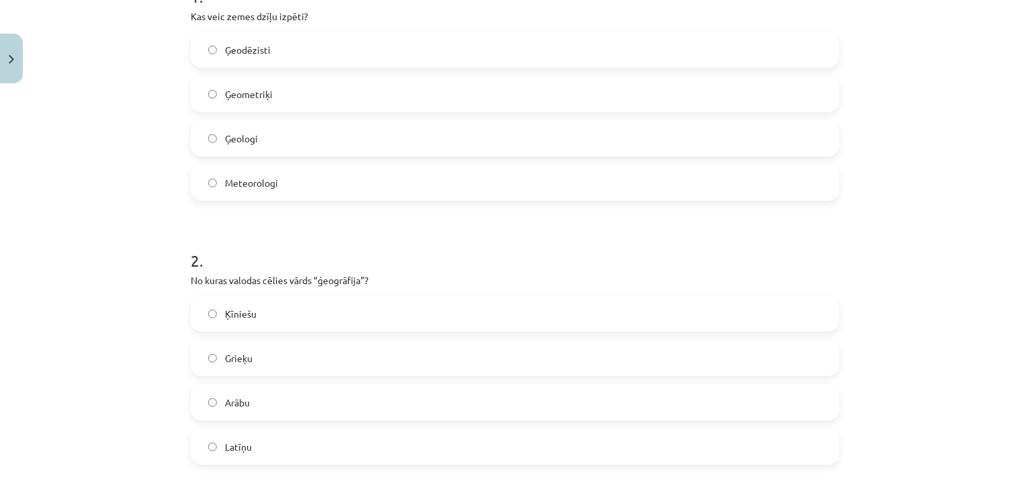
scroll to position [310, 0]
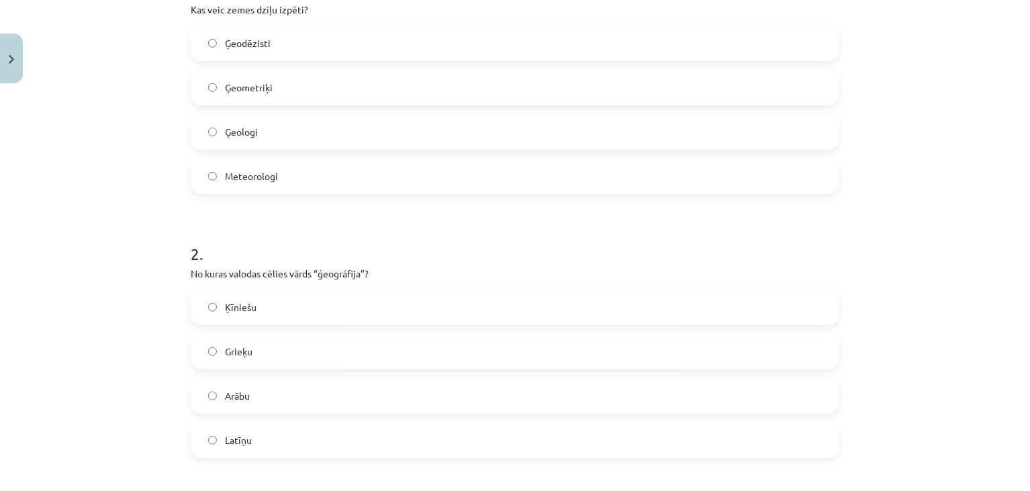
click at [227, 128] on span "Ģeologi" at bounding box center [241, 132] width 33 height 14
click at [238, 357] on span "Grieķu" at bounding box center [239, 351] width 28 height 14
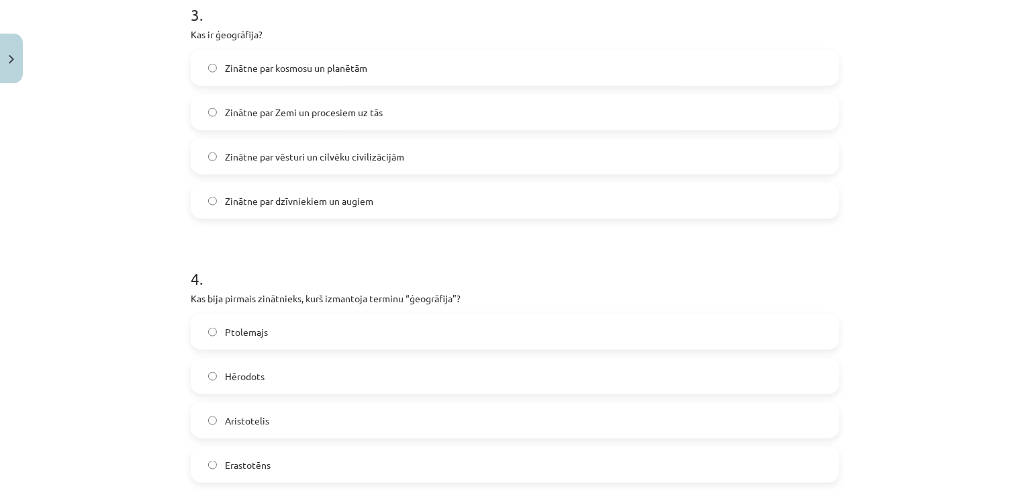
scroll to position [811, 0]
click at [268, 115] on span "Zinātne par Zemi un procesiem uz tās" at bounding box center [304, 114] width 158 height 14
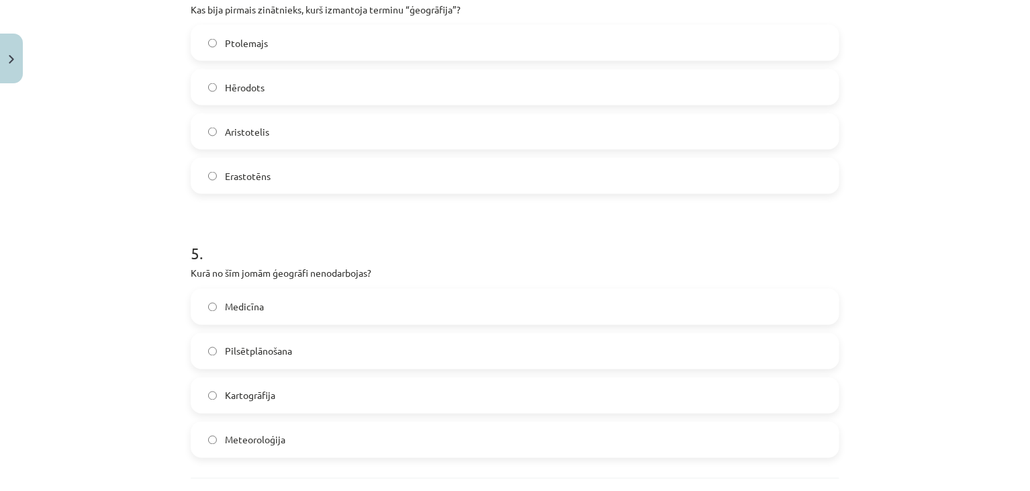
scroll to position [1102, 0]
drag, startPoint x: 271, startPoint y: 162, endPoint x: 264, endPoint y: 175, distance: 14.7
click at [264, 174] on label "Erastotēns" at bounding box center [515, 175] width 646 height 34
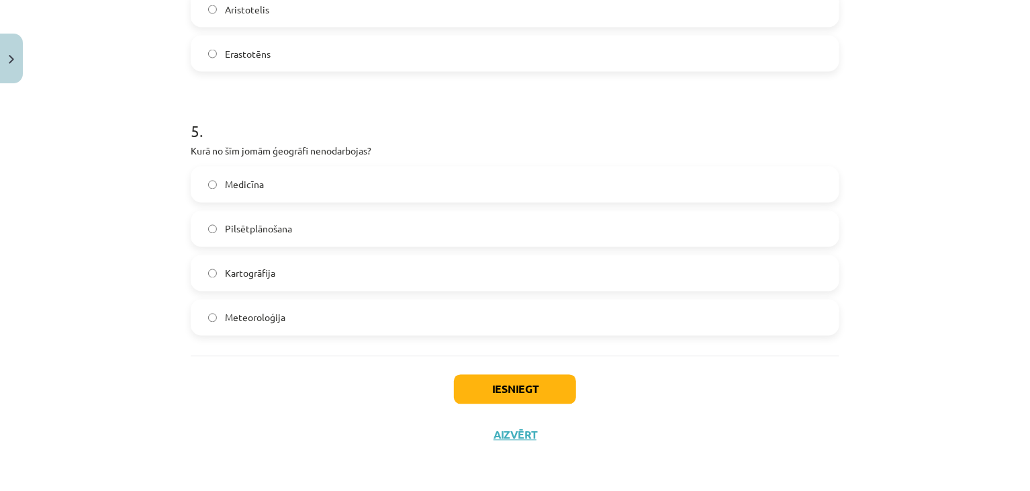
click at [265, 175] on label "Medicīna" at bounding box center [515, 185] width 646 height 34
click at [505, 379] on button "Iesniegt" at bounding box center [515, 390] width 122 height 30
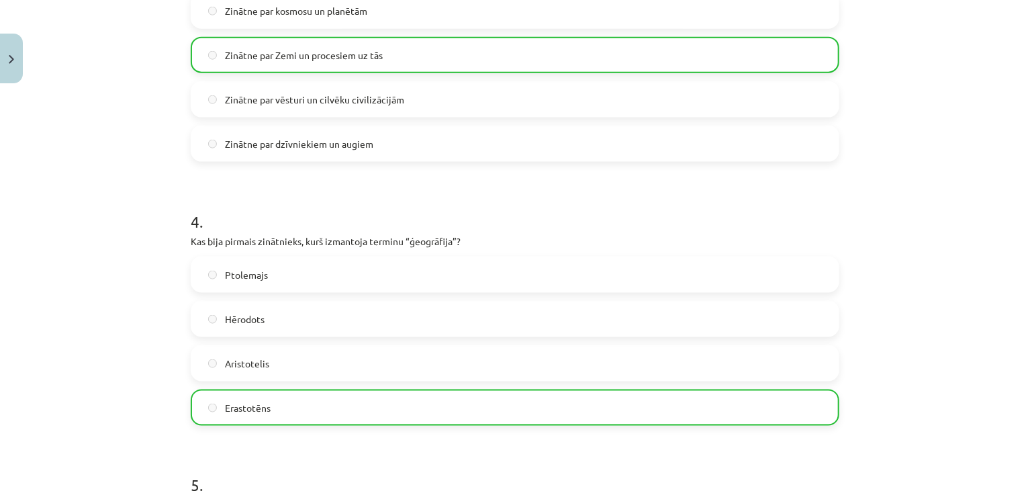
scroll to position [1266, 0]
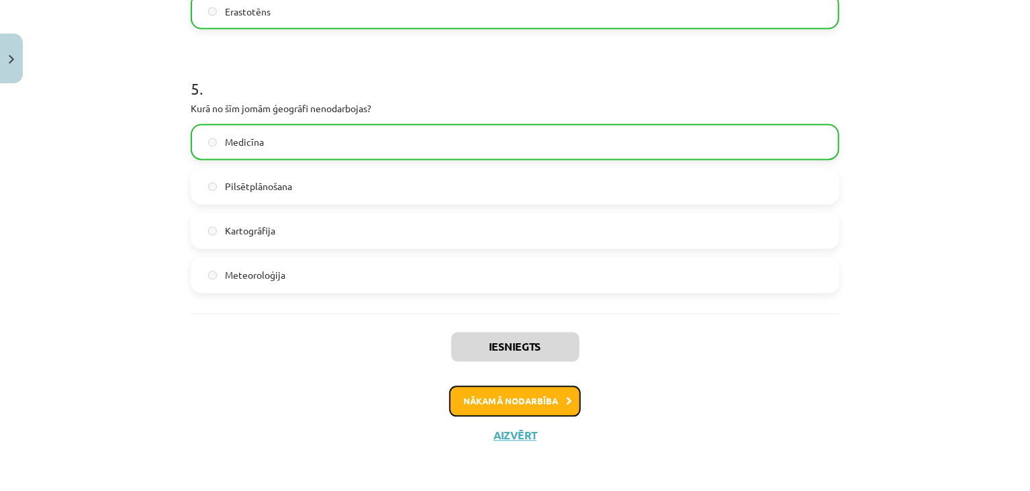
click at [500, 397] on button "Nākamā nodarbība" at bounding box center [515, 401] width 132 height 31
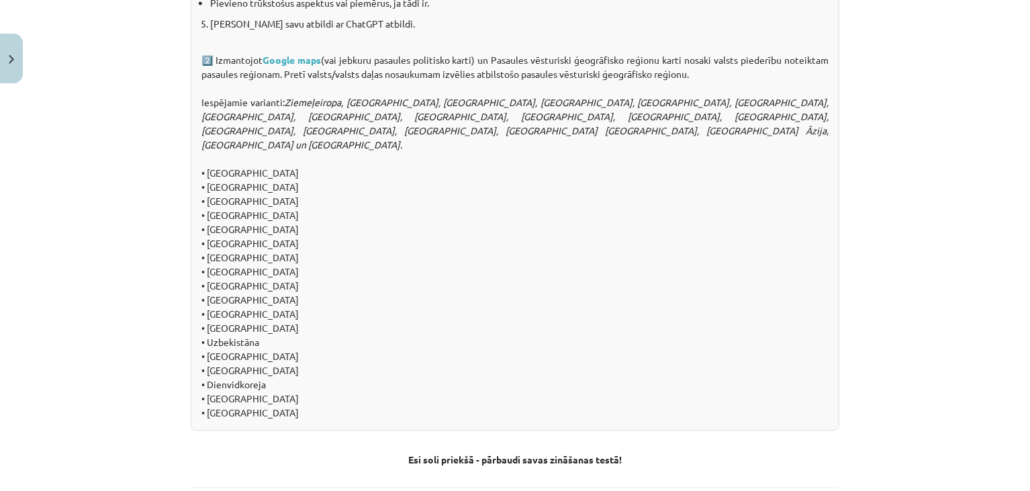
scroll to position [1457, 0]
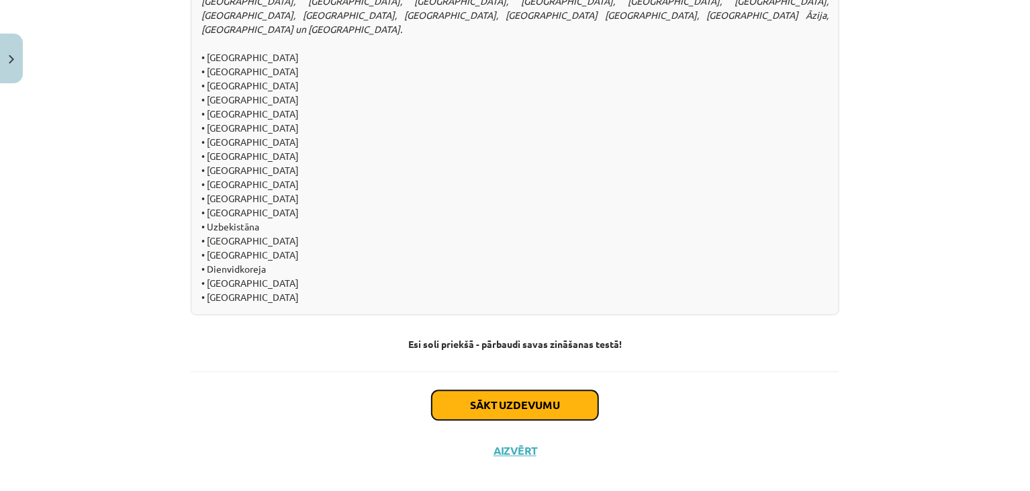
click at [503, 390] on button "Sākt uzdevumu" at bounding box center [515, 405] width 166 height 30
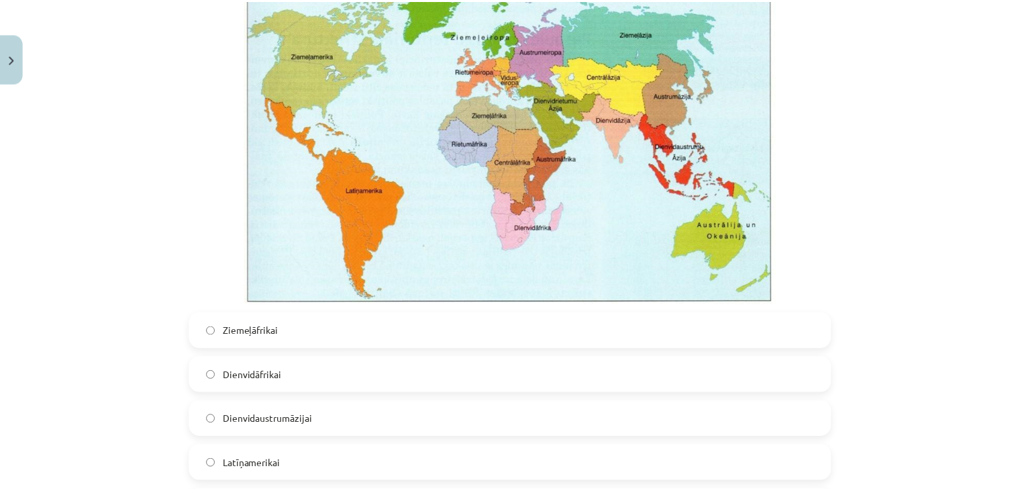
scroll to position [0, 0]
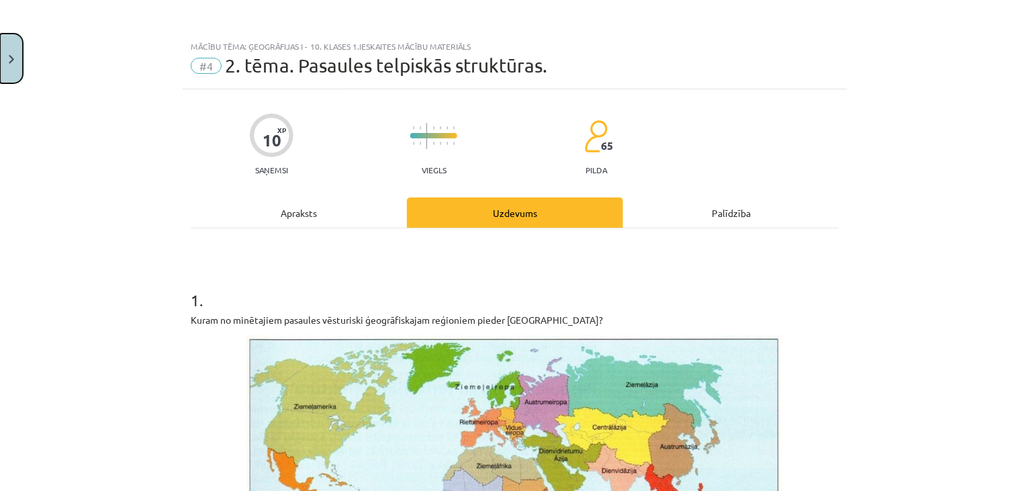
click at [3, 70] on button "Close" at bounding box center [11, 59] width 23 height 50
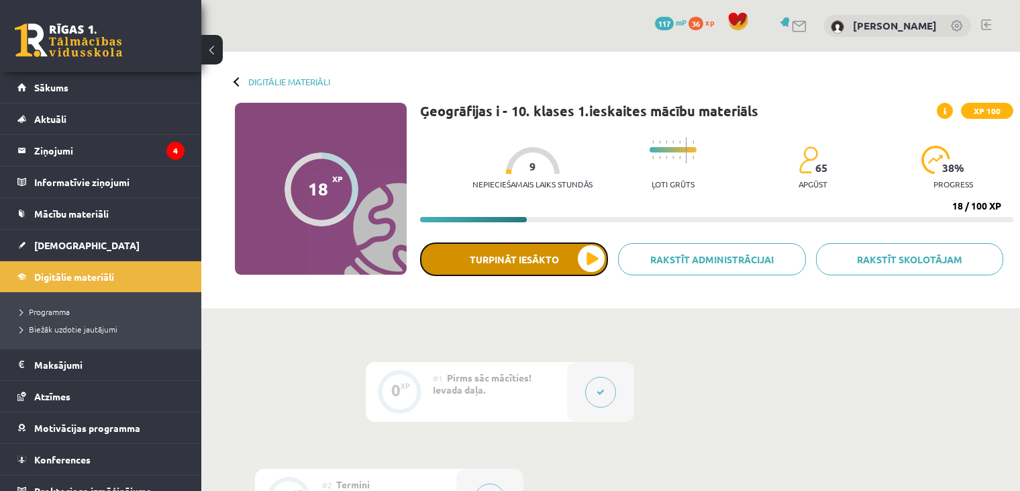
click at [527, 253] on button "Turpināt iesākto" at bounding box center [514, 259] width 188 height 34
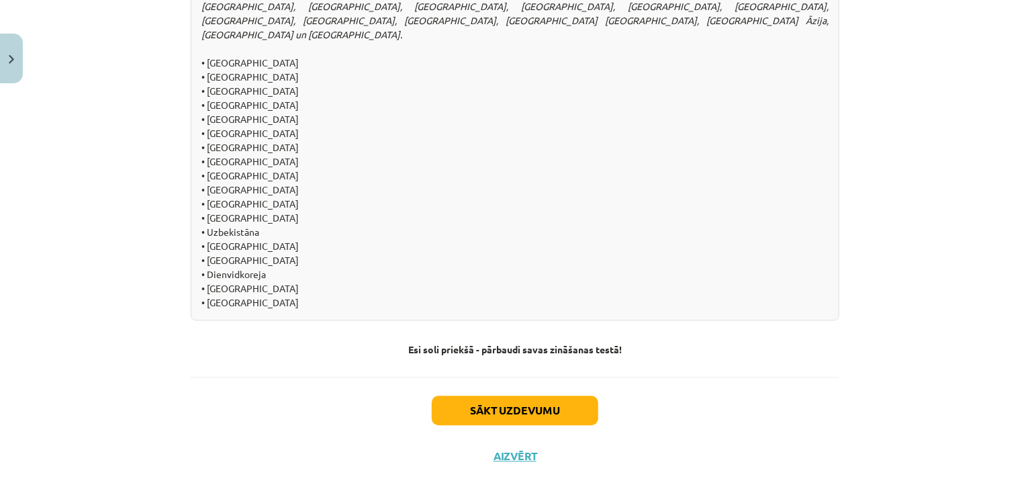
scroll to position [1457, 0]
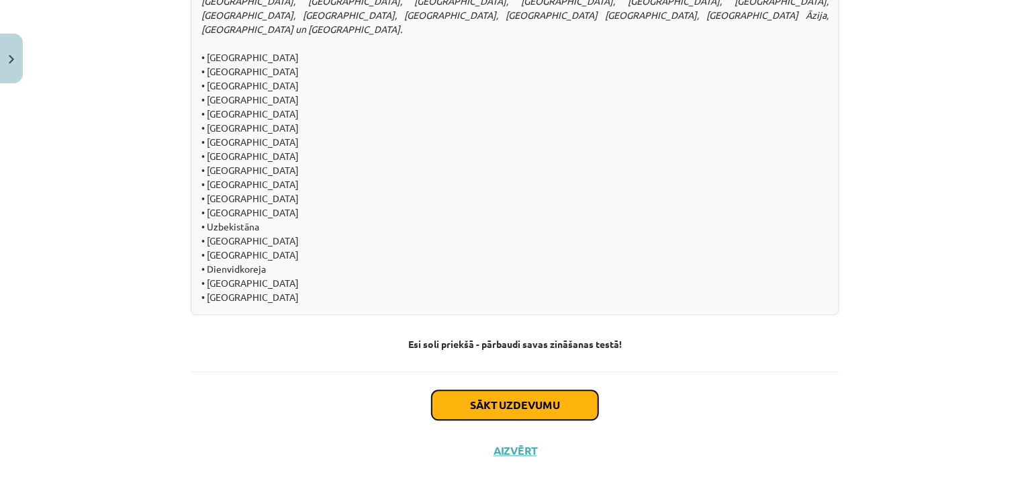
click at [508, 390] on button "Sākt uzdevumu" at bounding box center [515, 405] width 166 height 30
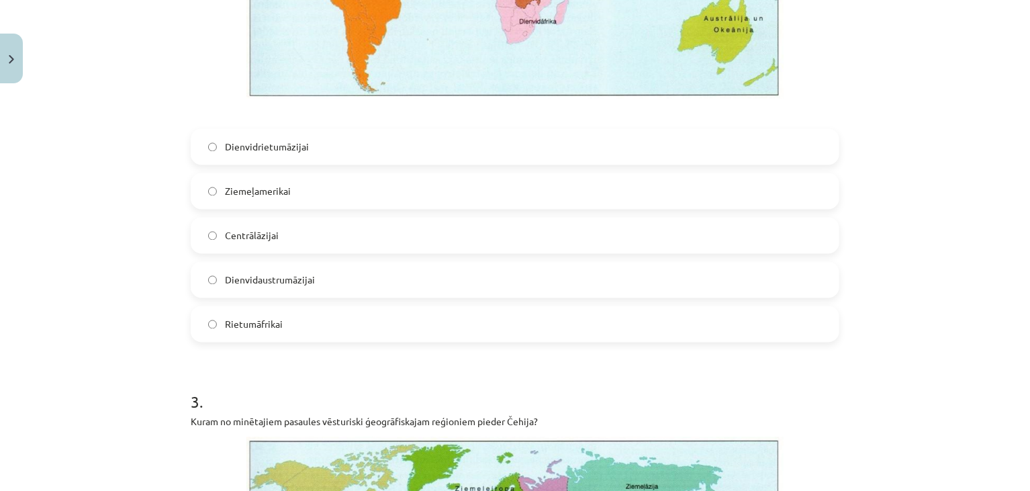
scroll to position [1216, 0]
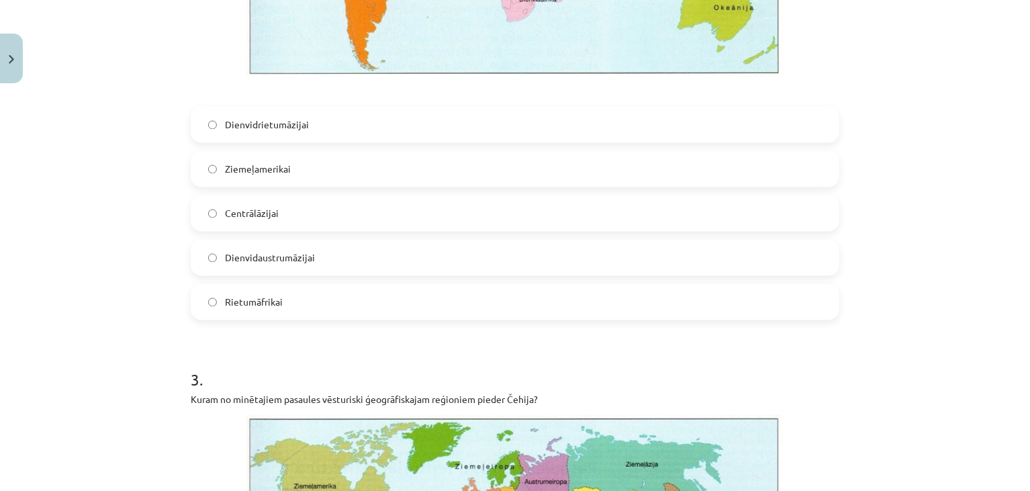
click at [262, 262] on span "Dienvidaustrumāzijai" at bounding box center [270, 258] width 90 height 14
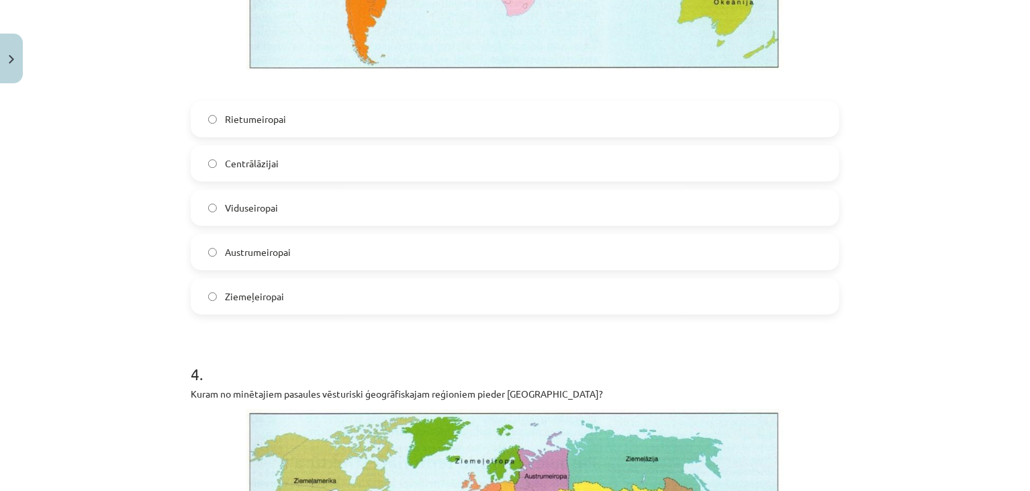
scroll to position [1851, 0]
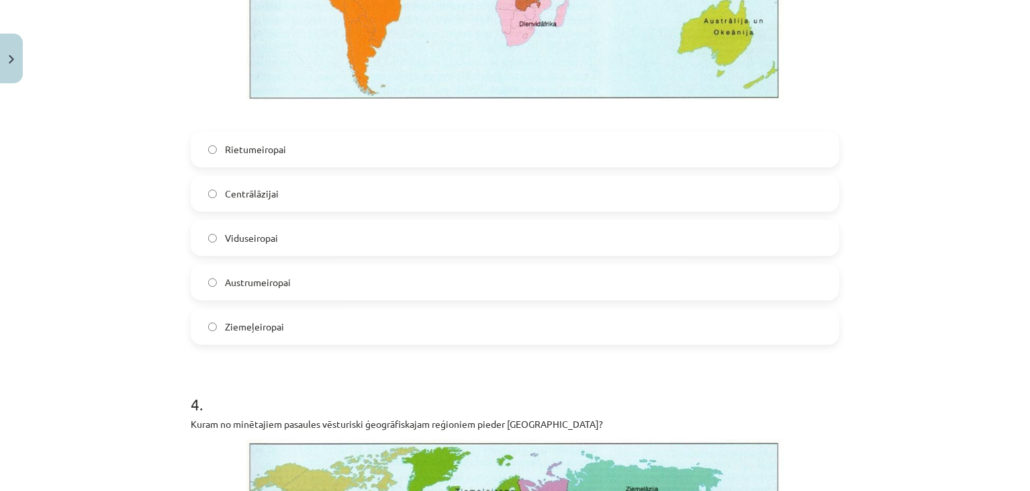
click at [221, 226] on label "Viduseiropai" at bounding box center [515, 238] width 646 height 34
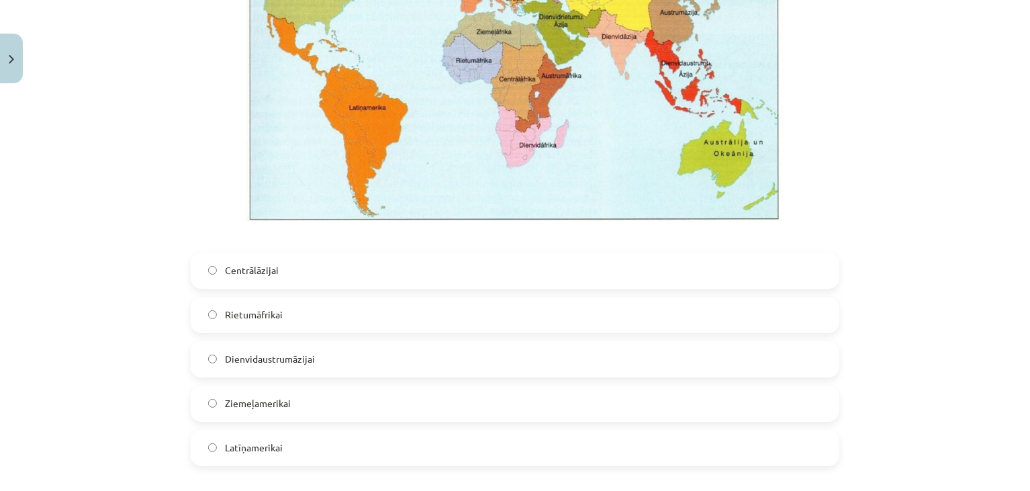
scroll to position [2406, 0]
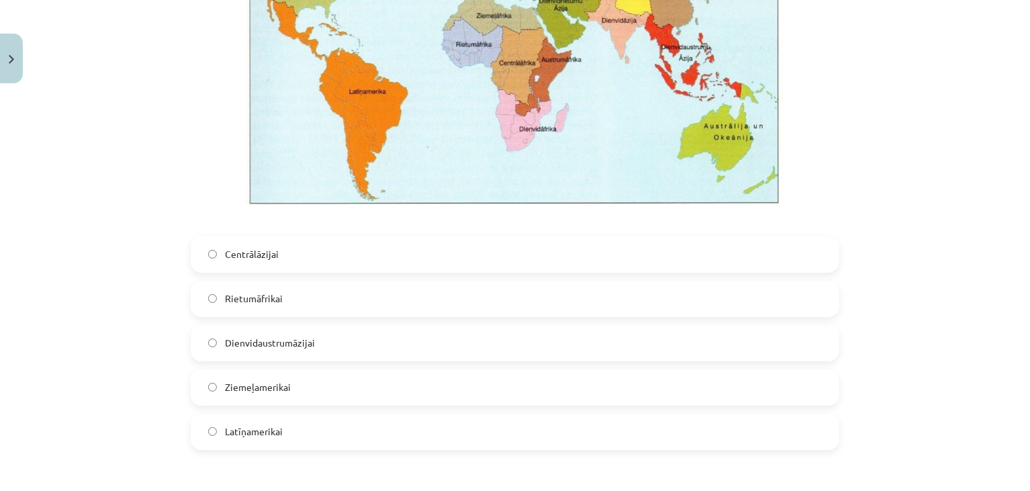
click at [258, 436] on span "Latīņamerikai" at bounding box center [254, 431] width 58 height 14
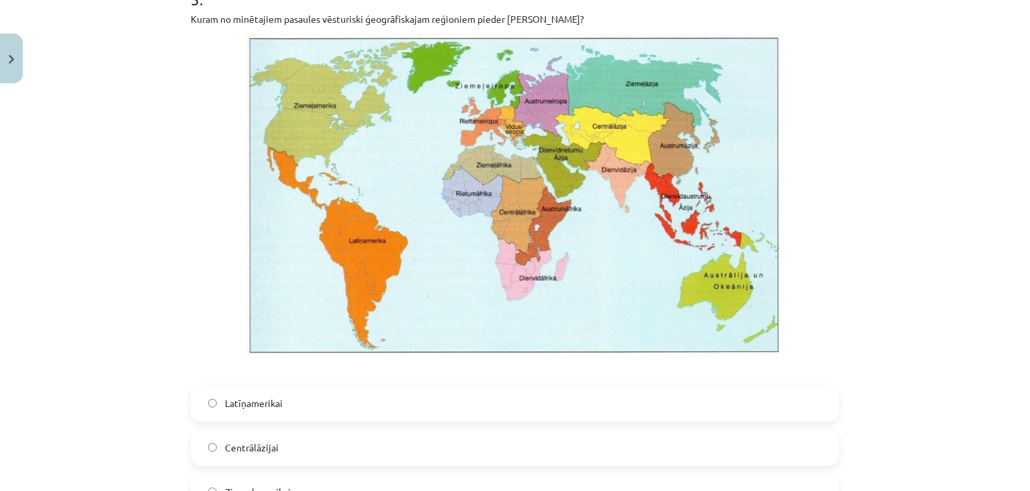
scroll to position [3149, 0]
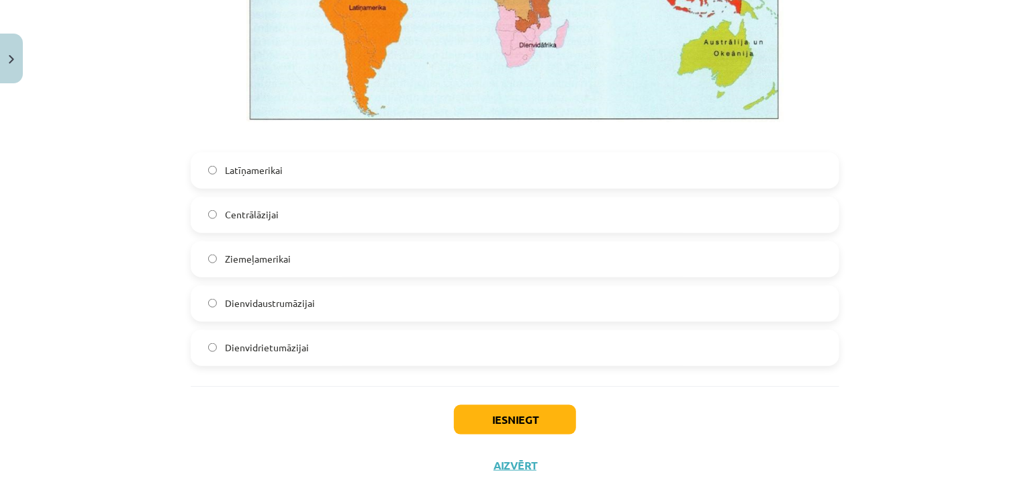
click at [273, 346] on span "Dienvidrietumāzijai" at bounding box center [267, 347] width 84 height 14
click at [458, 422] on button "Iesniegt" at bounding box center [515, 420] width 122 height 30
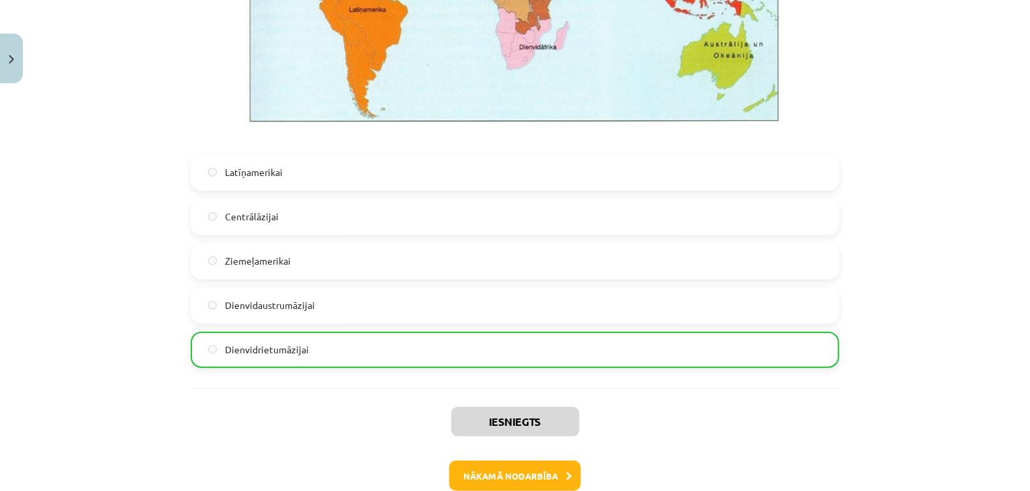
scroll to position [3221, 0]
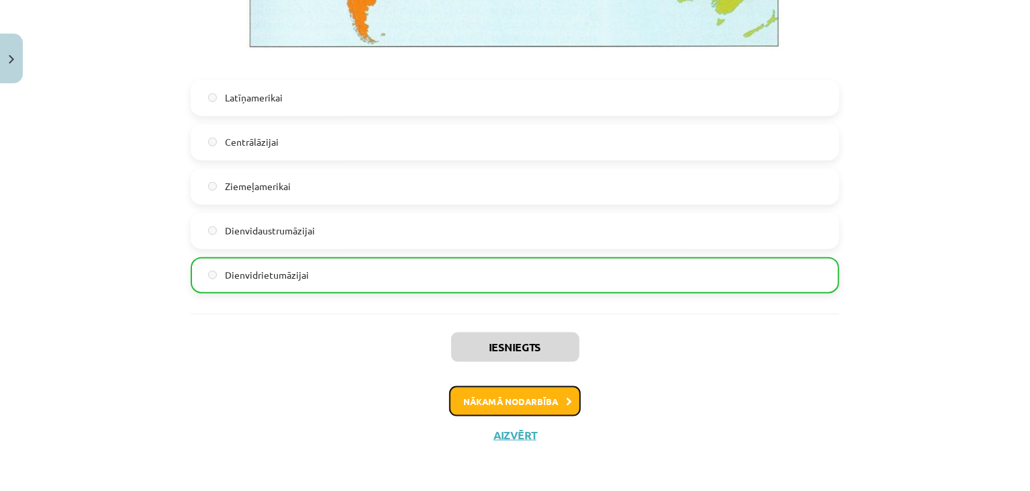
click at [505, 404] on button "Nākamā nodarbība" at bounding box center [515, 401] width 132 height 31
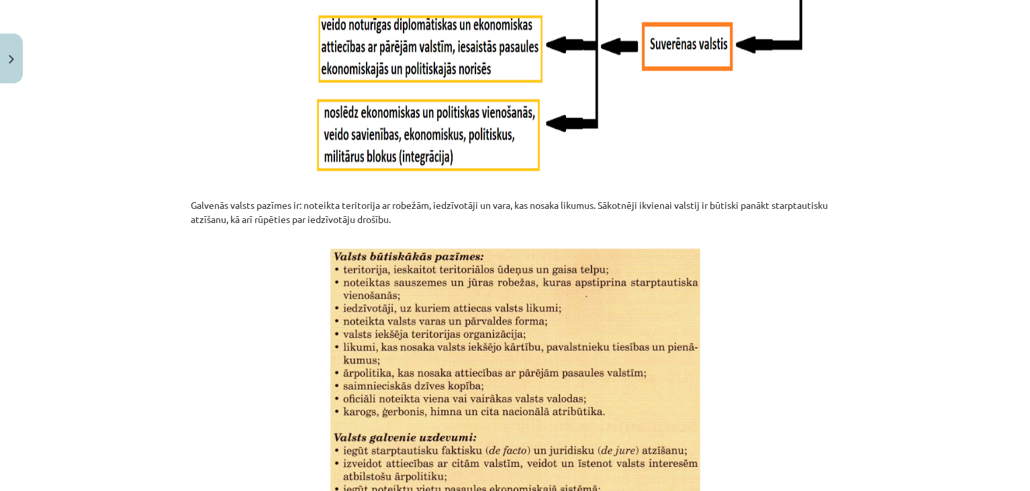
scroll to position [1763, 0]
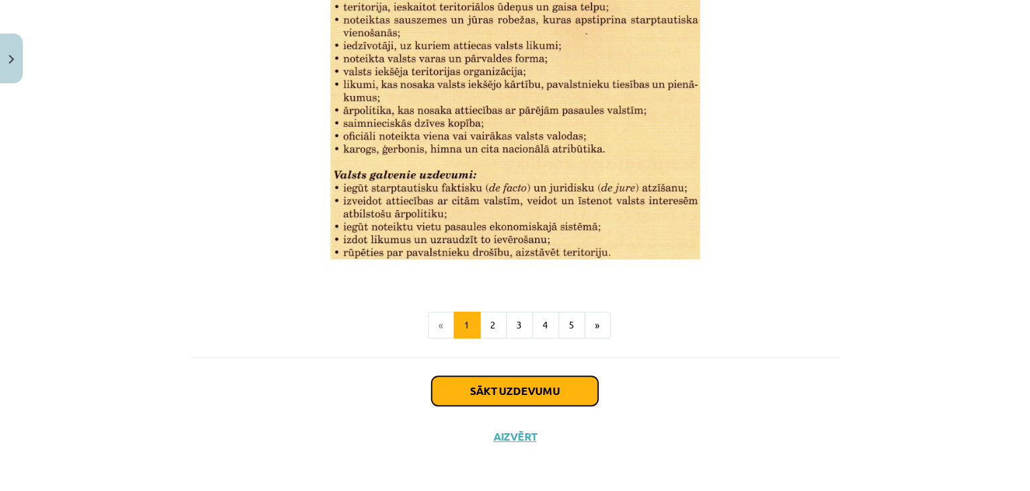
click at [493, 391] on button "Sākt uzdevumu" at bounding box center [515, 391] width 166 height 30
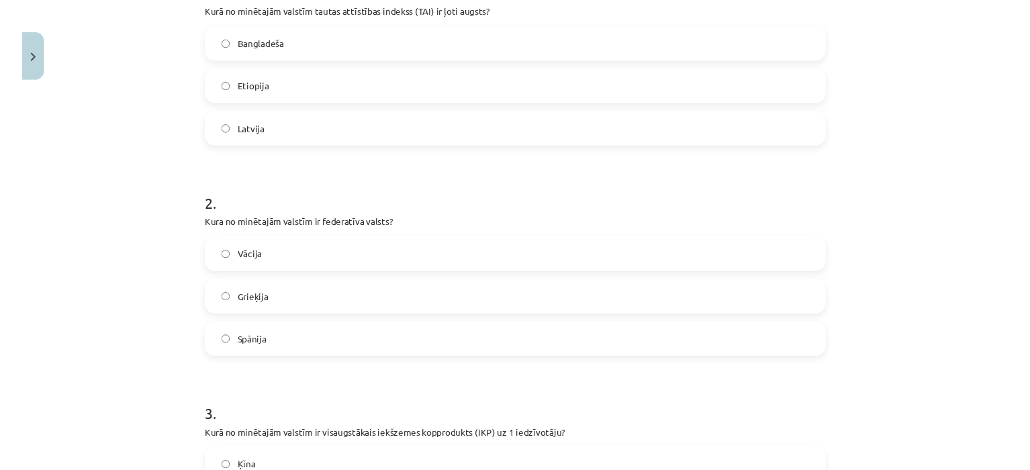
scroll to position [306, 0]
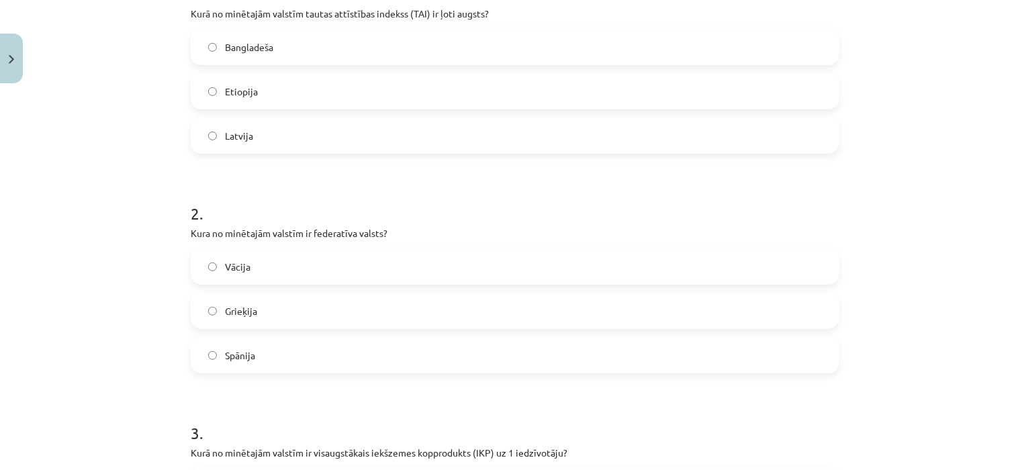
click at [313, 137] on label "Latvija" at bounding box center [515, 136] width 646 height 34
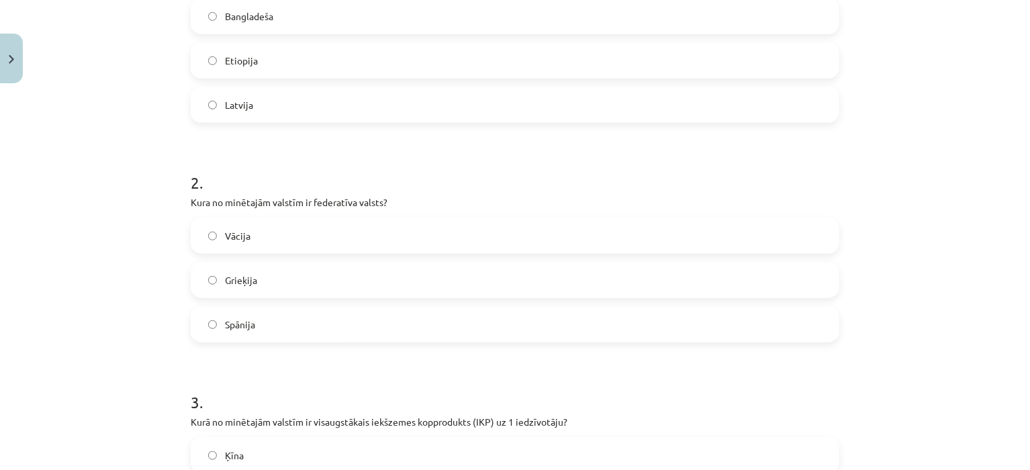
scroll to position [336, 0]
click at [203, 220] on label "Vācija" at bounding box center [515, 237] width 646 height 34
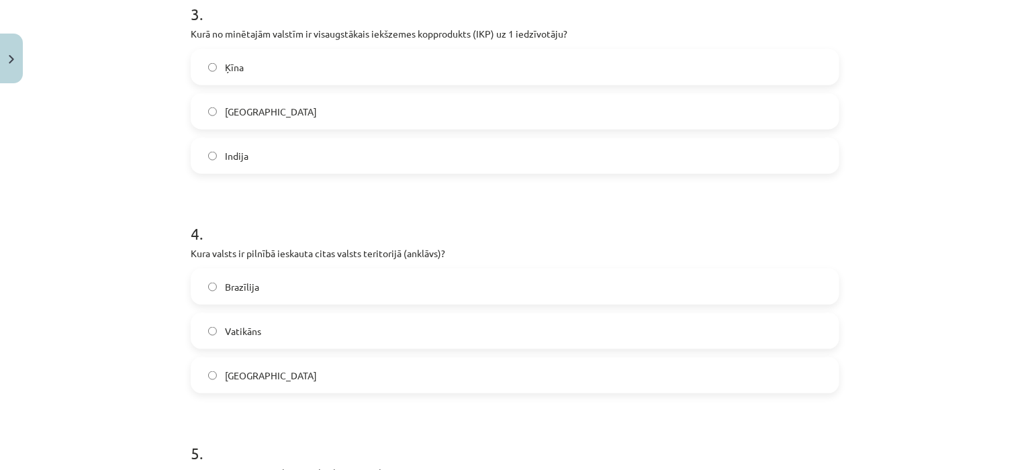
scroll to position [727, 0]
click at [266, 101] on label "ASV" at bounding box center [515, 110] width 646 height 34
click at [250, 338] on label "Vatikāns" at bounding box center [515, 329] width 646 height 34
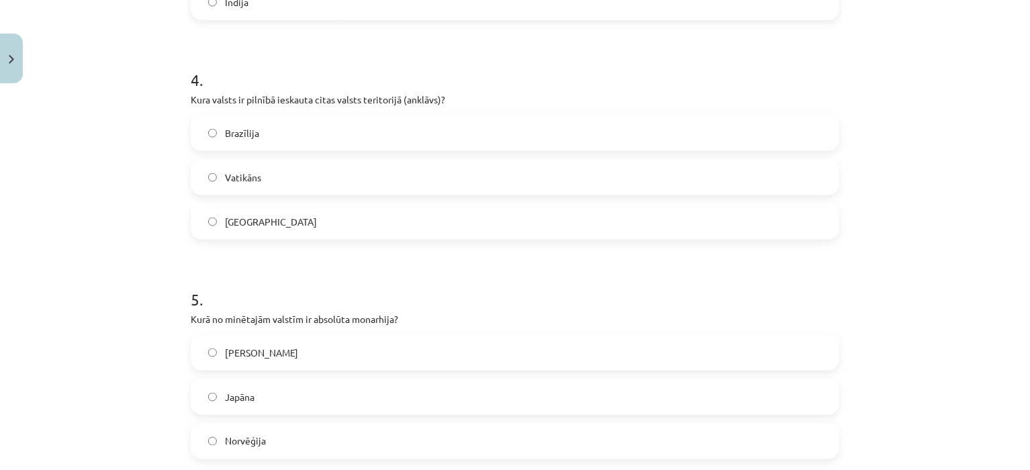
scroll to position [1023, 0]
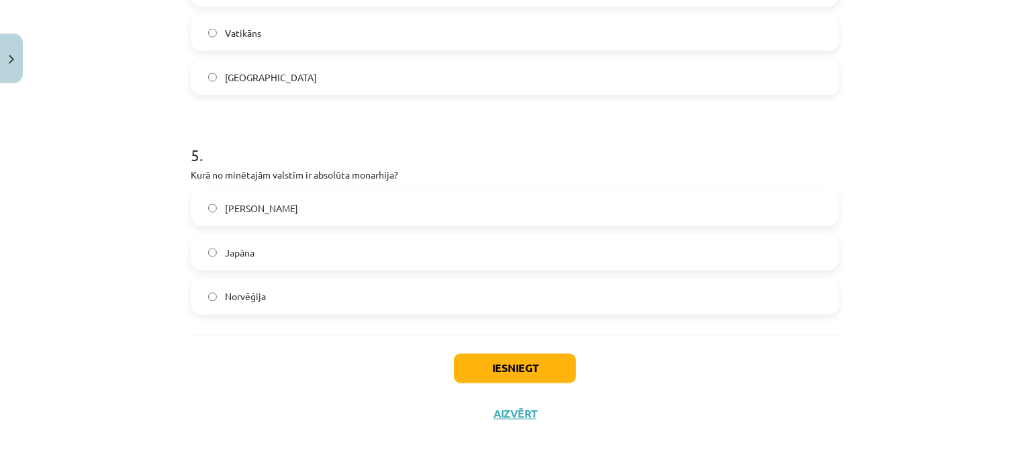
click at [244, 201] on span "Saūda Arābija" at bounding box center [261, 208] width 73 height 14
click at [454, 371] on button "Iesniegt" at bounding box center [515, 369] width 122 height 30
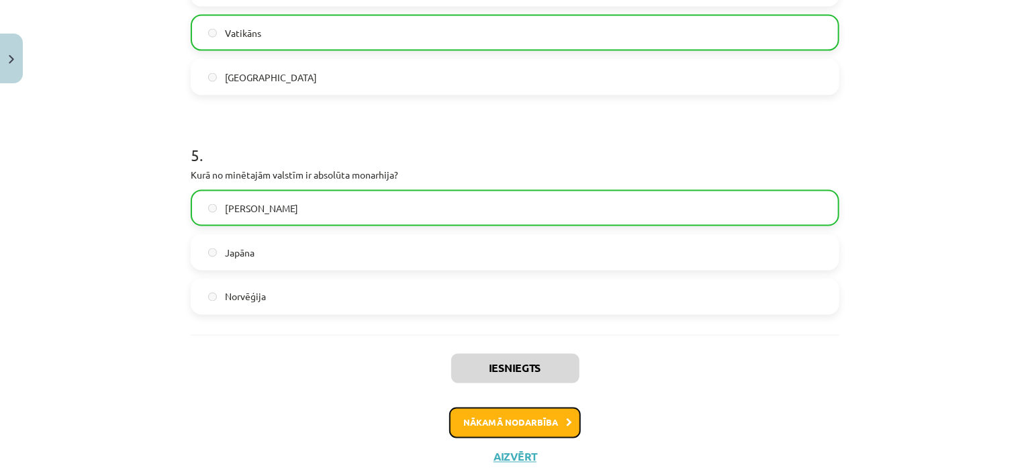
click at [493, 420] on button "Nākamā nodarbība" at bounding box center [515, 422] width 132 height 31
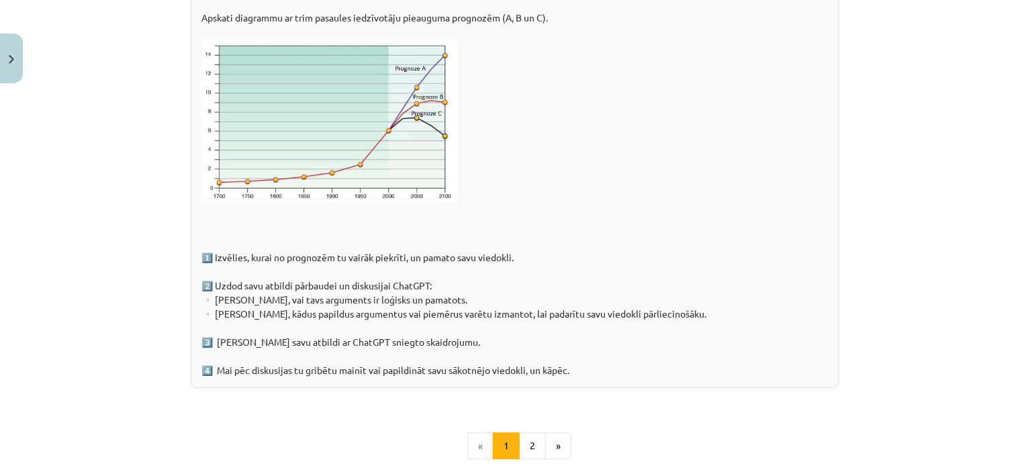
scroll to position [2166, 0]
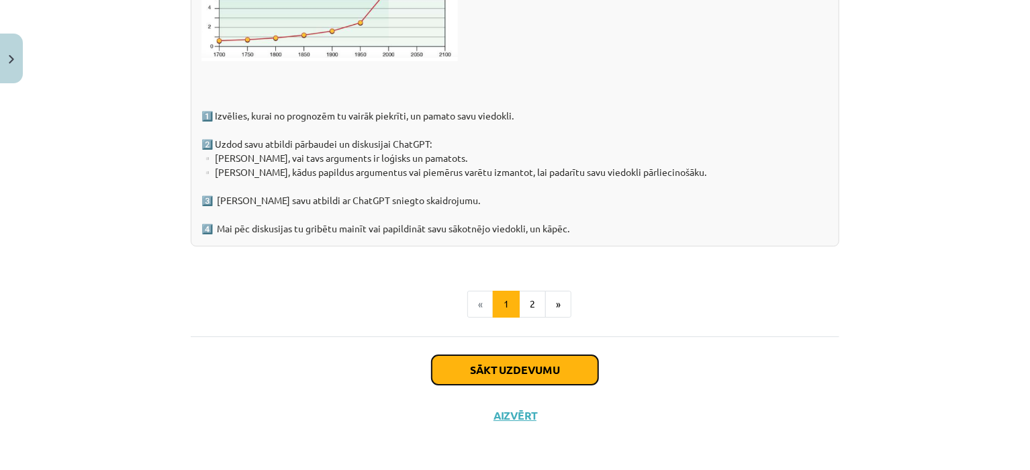
click at [507, 366] on button "Sākt uzdevumu" at bounding box center [515, 370] width 166 height 30
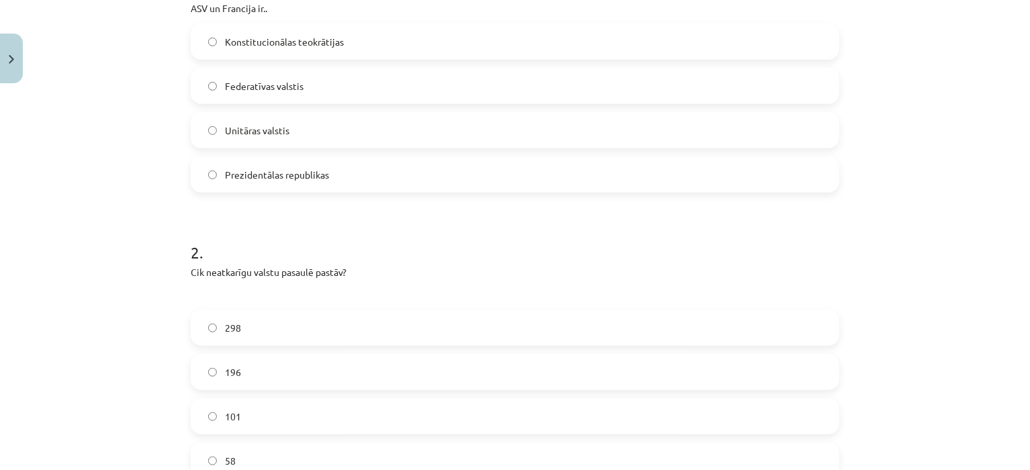
scroll to position [313, 0]
click at [306, 89] on label "Federatīvas valstis" at bounding box center [515, 85] width 646 height 34
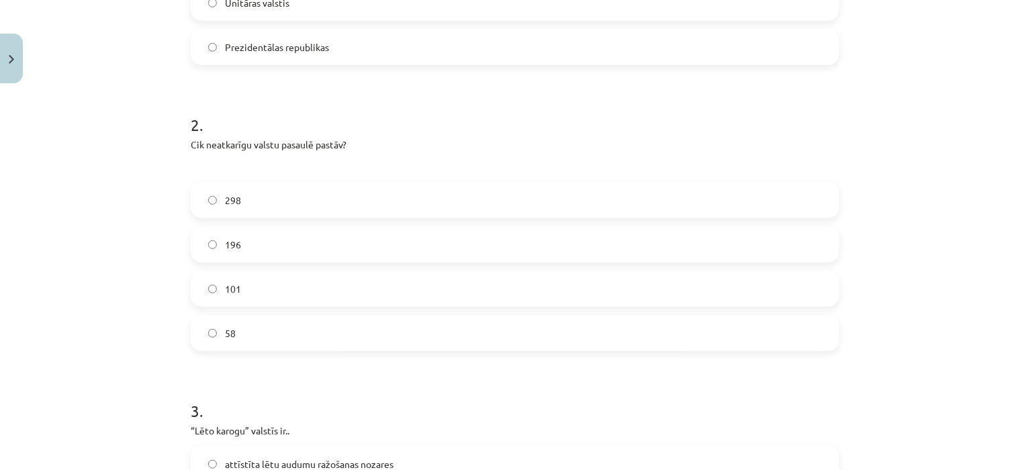
scroll to position [448, 0]
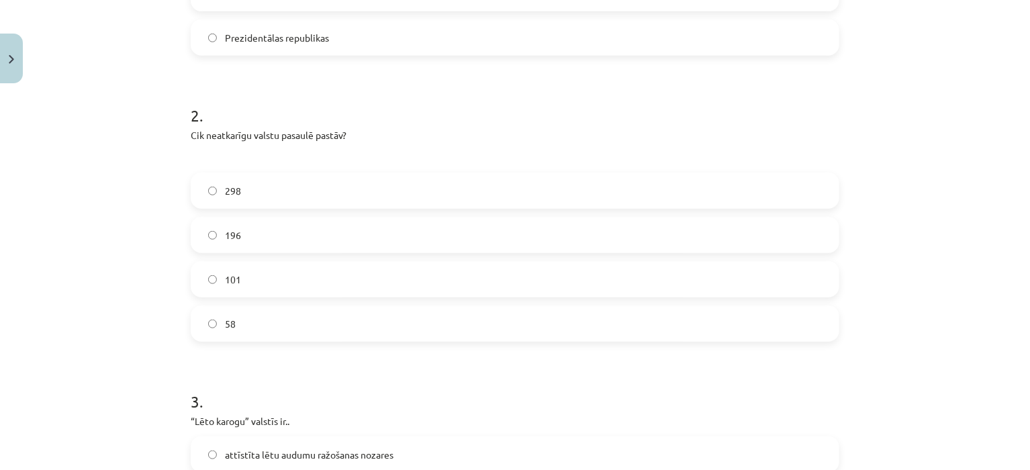
click at [274, 229] on label "196" at bounding box center [515, 235] width 646 height 34
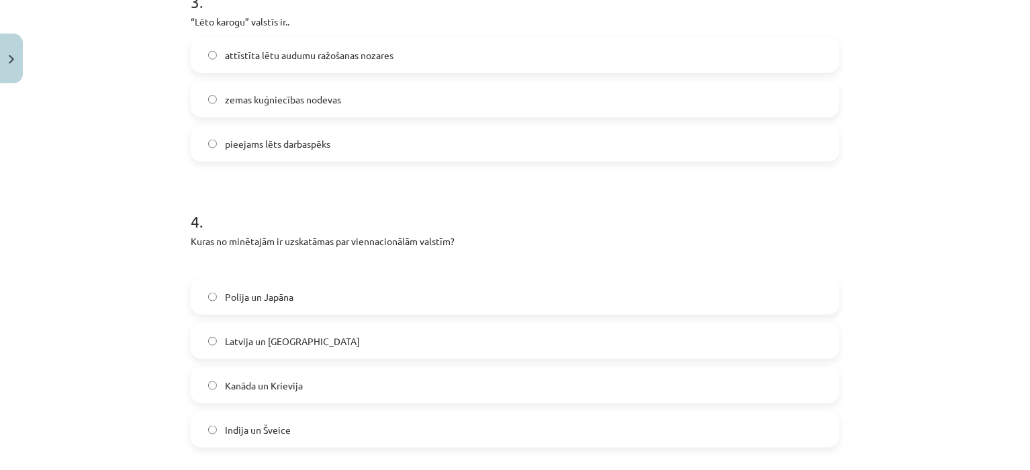
scroll to position [840, 0]
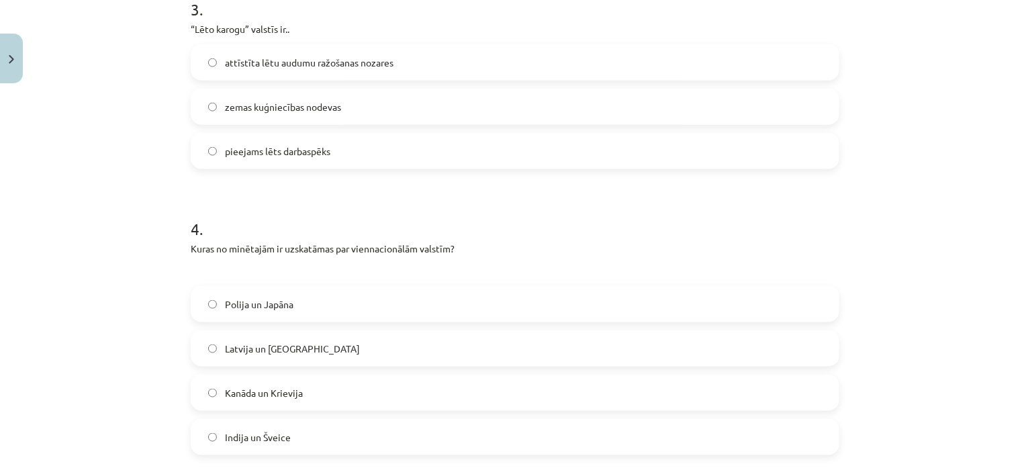
click at [291, 100] on span "zemas kuģniecības nodevas" at bounding box center [283, 107] width 116 height 14
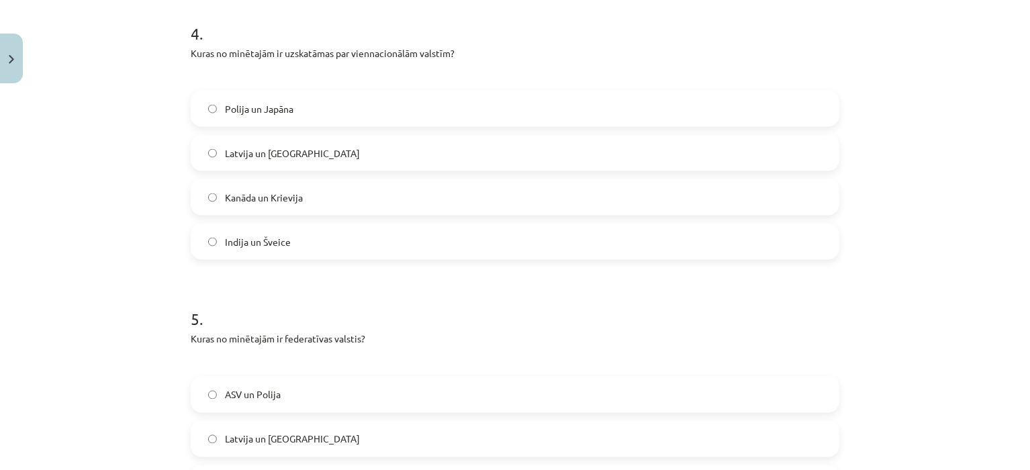
scroll to position [1033, 0]
click at [283, 200] on span "Kanāda un Krievija" at bounding box center [264, 200] width 78 height 14
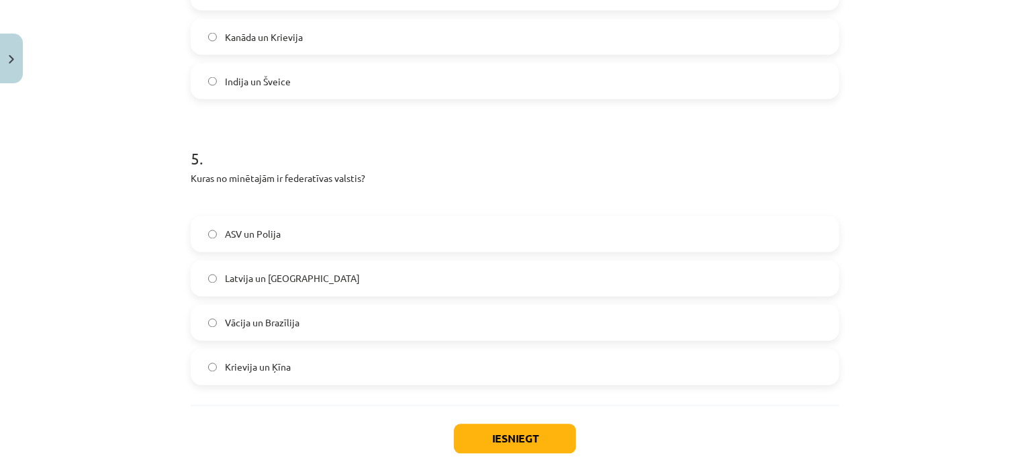
scroll to position [1198, 0]
click at [279, 363] on span "Krievija un Ķīna" at bounding box center [258, 366] width 66 height 14
click at [479, 450] on button "Iesniegt" at bounding box center [515, 438] width 122 height 30
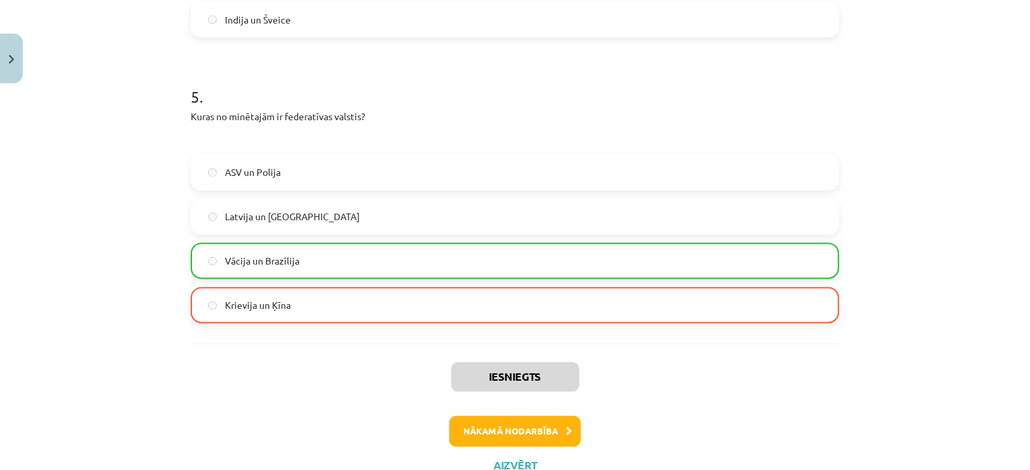
scroll to position [1309, 0]
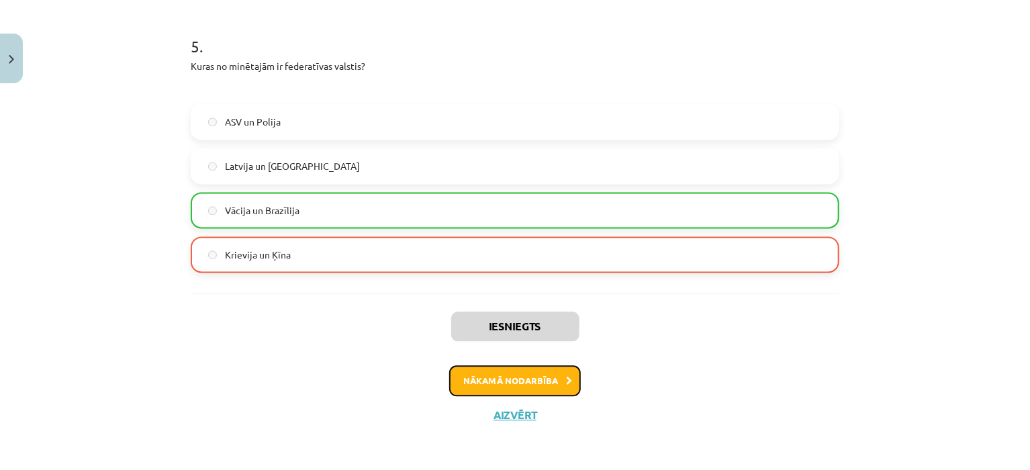
click at [536, 376] on button "Nākamā nodarbība" at bounding box center [515, 380] width 132 height 31
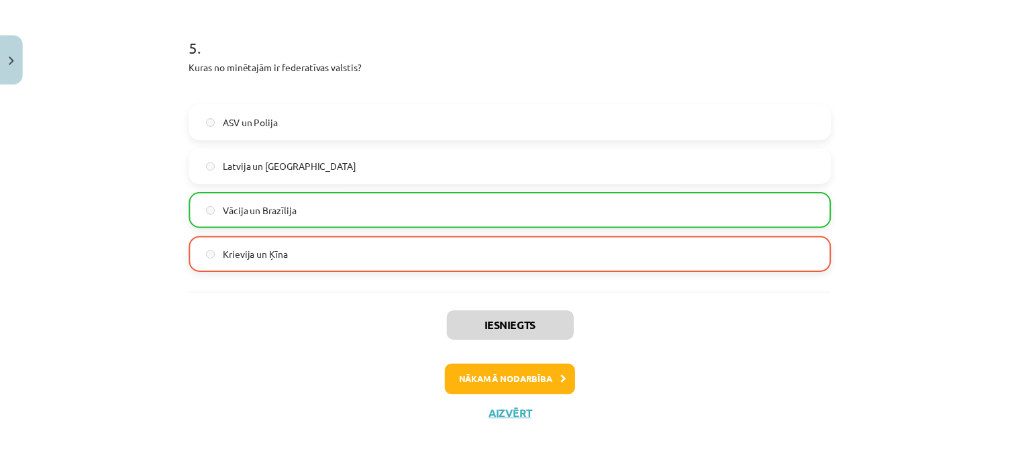
scroll to position [0, 0]
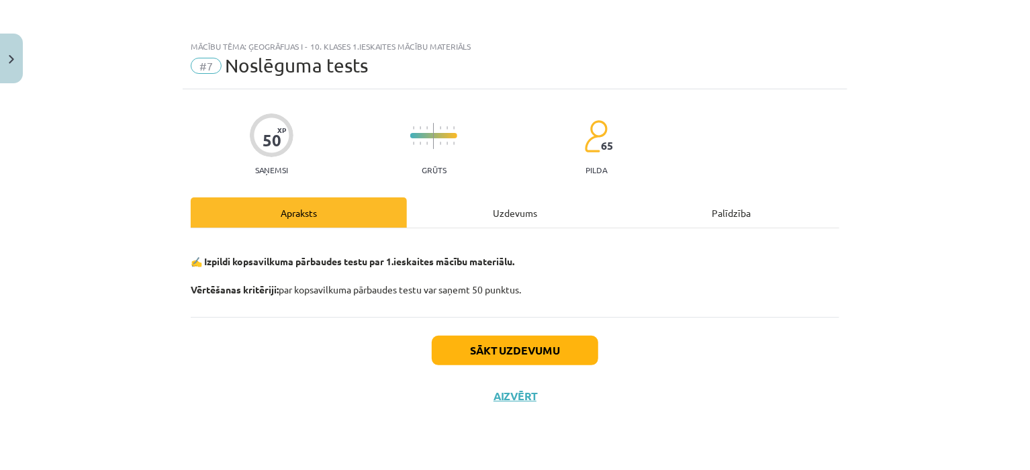
click at [21, 72] on div "Mācību tēma: Ģeogrāfijas i - 10. klases 1.ieskaites mācību materiāls #7 Noslēgu…" at bounding box center [515, 235] width 1030 height 470
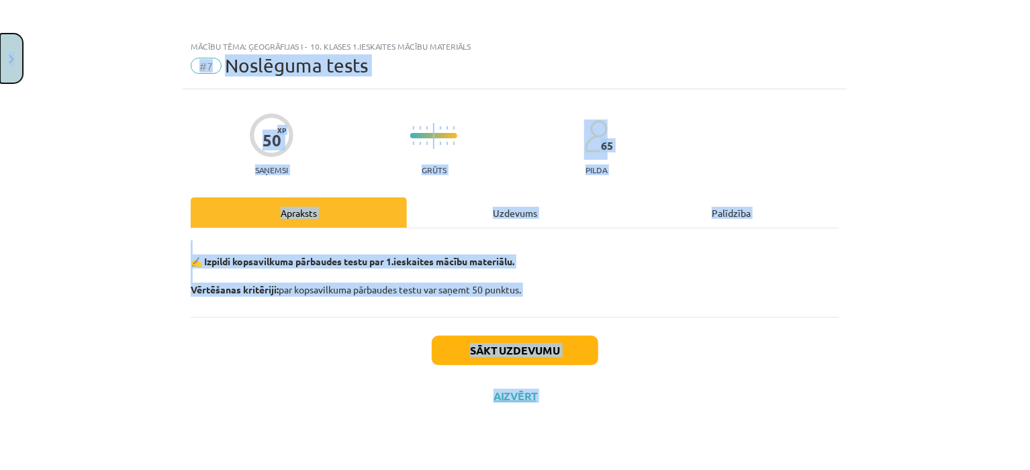
click at [10, 68] on button "Close" at bounding box center [11, 59] width 23 height 50
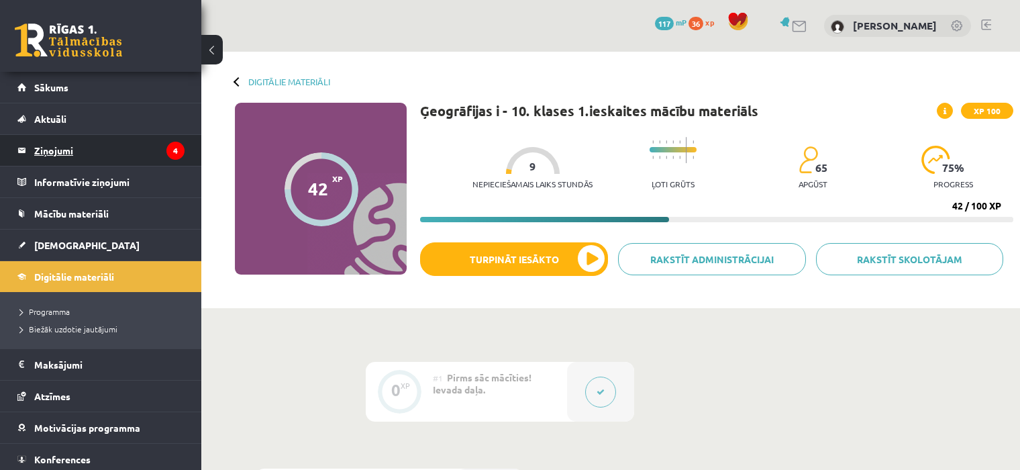
click at [66, 144] on legend "Ziņojumi 4" at bounding box center [109, 150] width 150 height 31
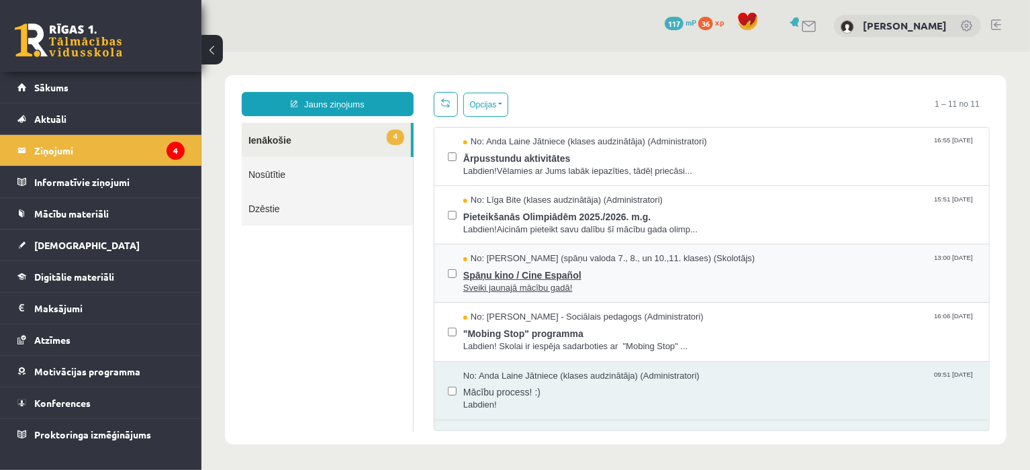
click at [605, 257] on span "No: Signe Sirmā (spāņu valoda 7., 8., un 10.,11. klases) (Skolotājs)" at bounding box center [608, 258] width 291 height 13
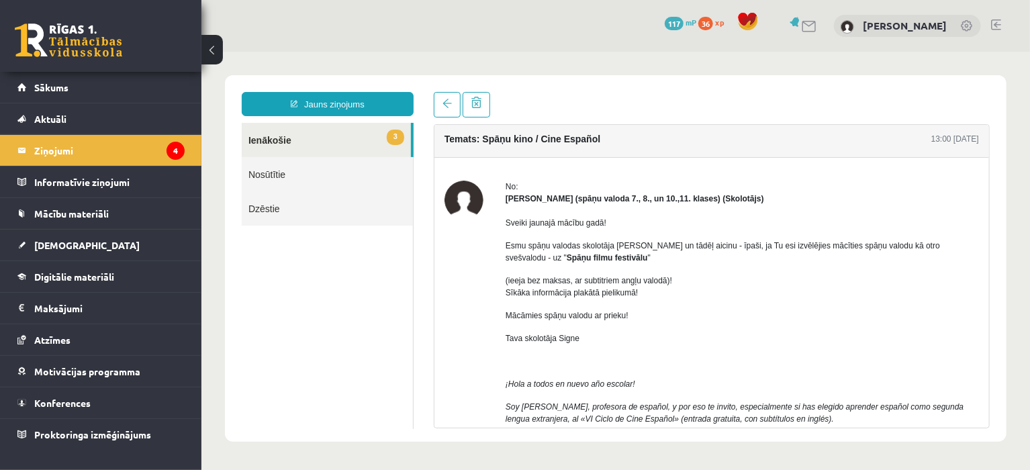
scroll to position [5, 0]
click at [164, 145] on legend "Ziņojumi 4" at bounding box center [109, 150] width 150 height 31
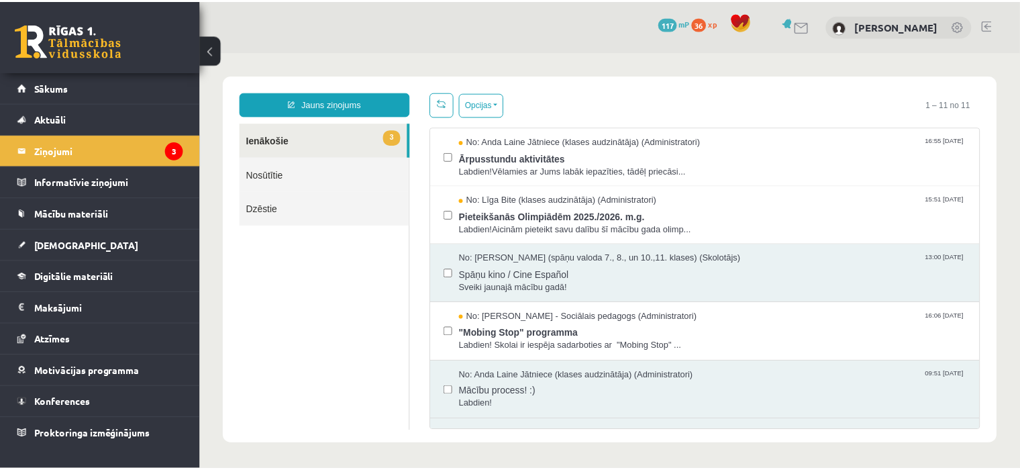
scroll to position [0, 0]
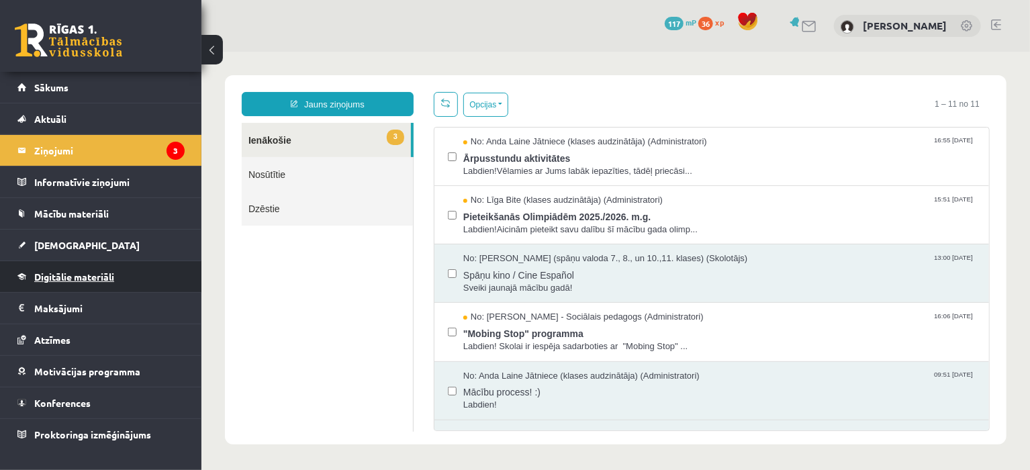
click at [77, 285] on link "Digitālie materiāli" at bounding box center [100, 276] width 167 height 31
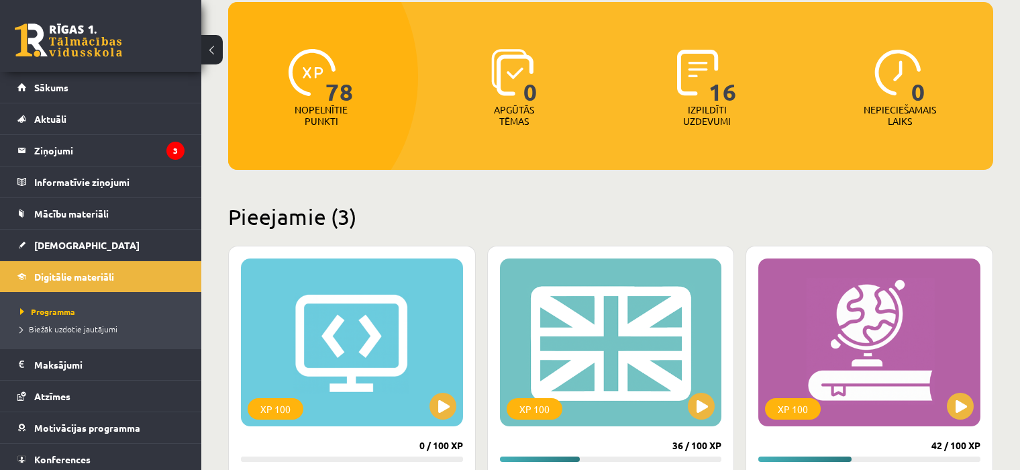
scroll to position [142, 0]
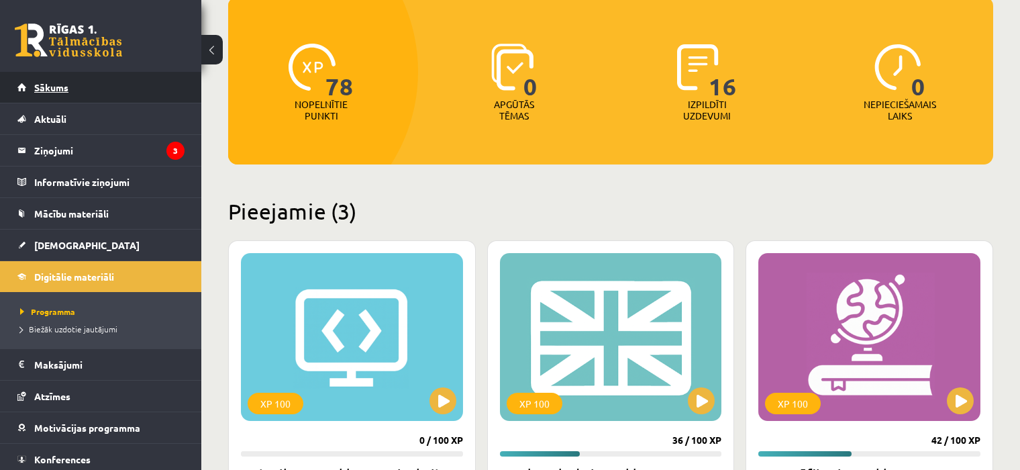
click at [67, 97] on link "Sākums" at bounding box center [100, 87] width 167 height 31
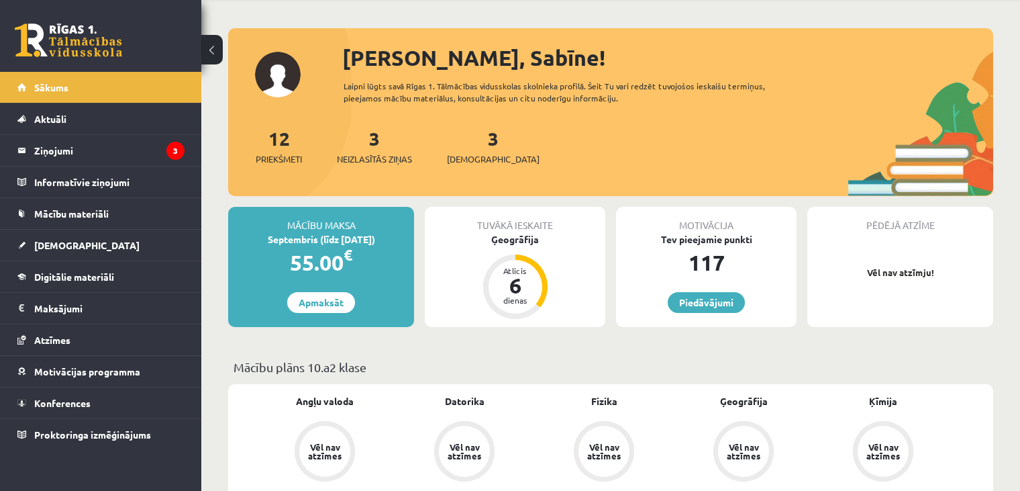
scroll to position [63, 0]
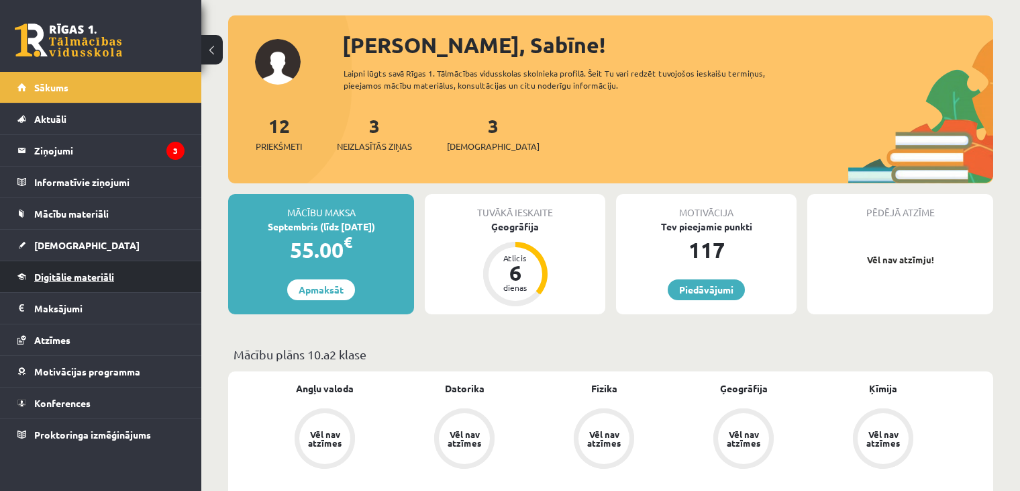
click at [68, 277] on span "Digitālie materiāli" at bounding box center [74, 277] width 80 height 12
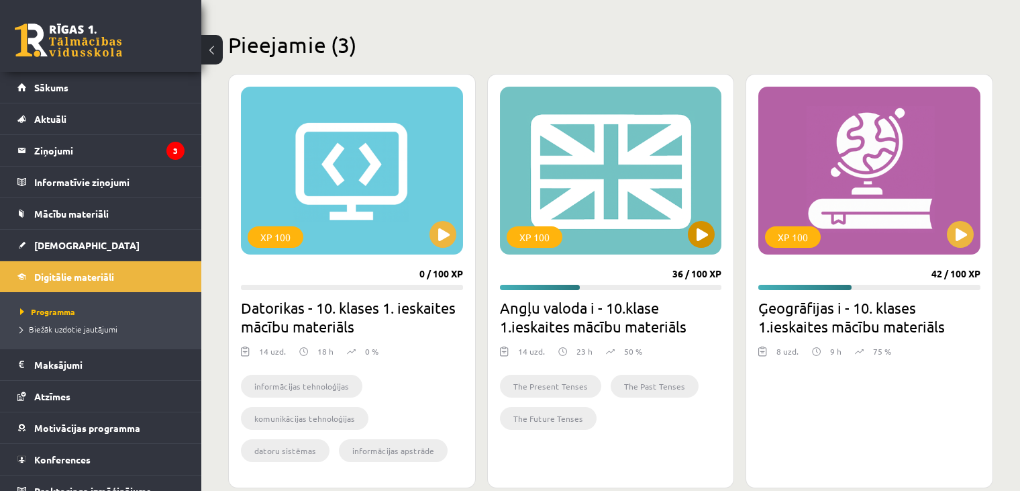
scroll to position [326, 0]
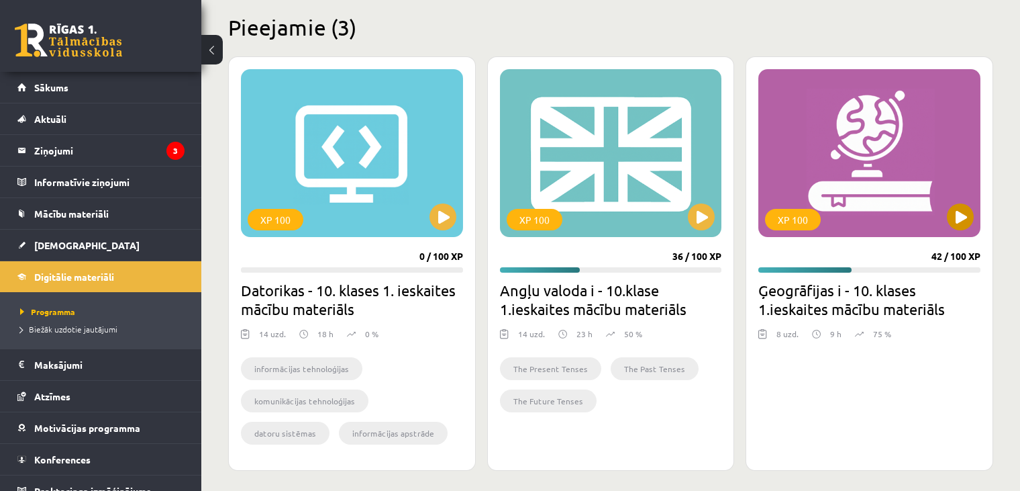
click at [966, 203] on div "XP 100" at bounding box center [870, 153] width 222 height 168
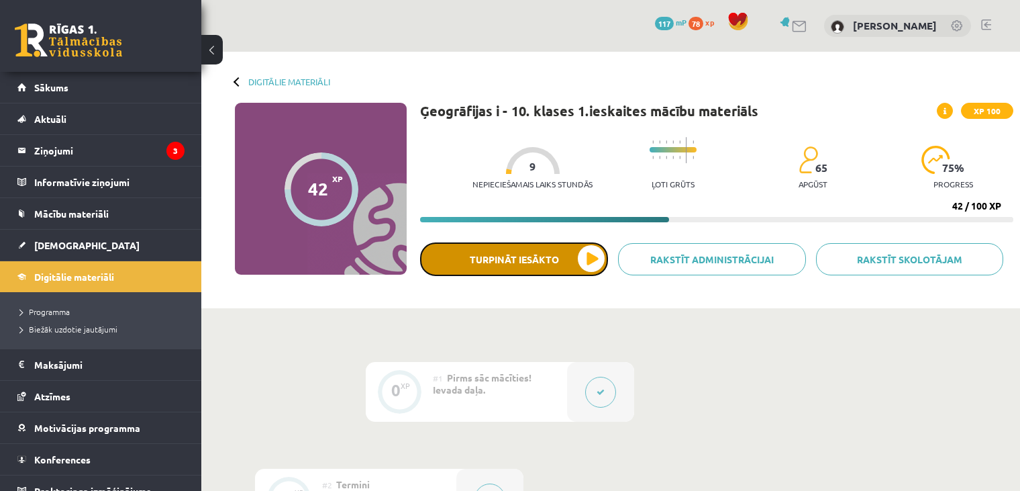
click at [469, 251] on button "Turpināt iesākto" at bounding box center [514, 259] width 188 height 34
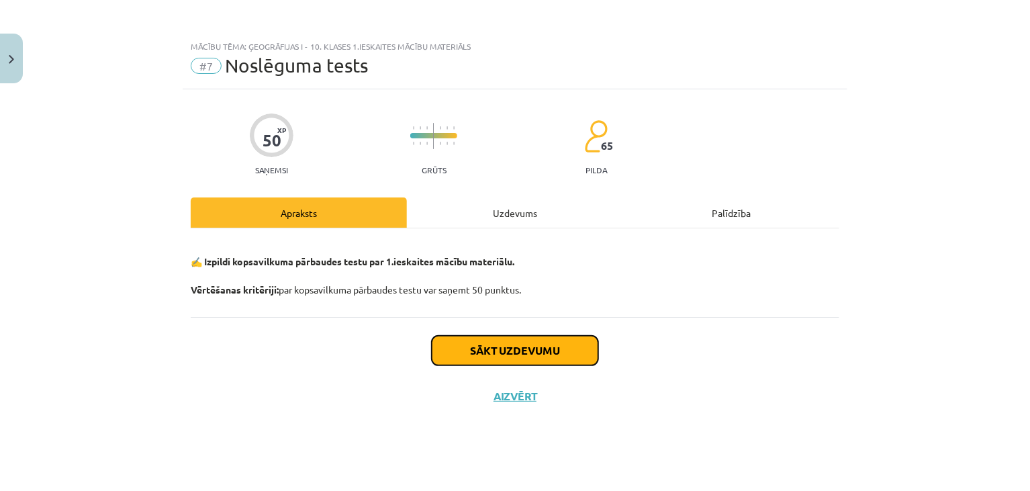
click at [485, 350] on button "Sākt uzdevumu" at bounding box center [515, 351] width 166 height 30
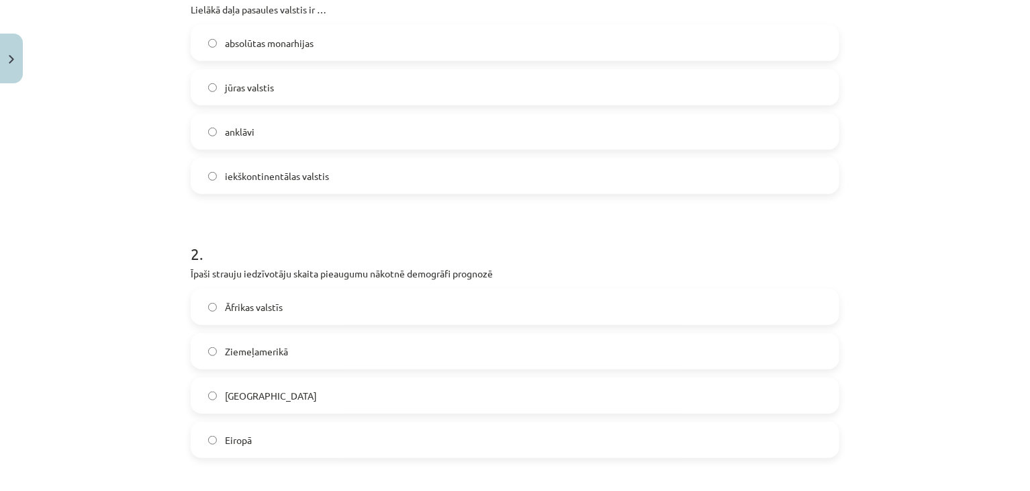
scroll to position [310, 0]
click at [359, 181] on label "iekškontinentālas valstis" at bounding box center [515, 176] width 646 height 34
click at [217, 322] on label "Āfrikas valstīs" at bounding box center [515, 307] width 646 height 34
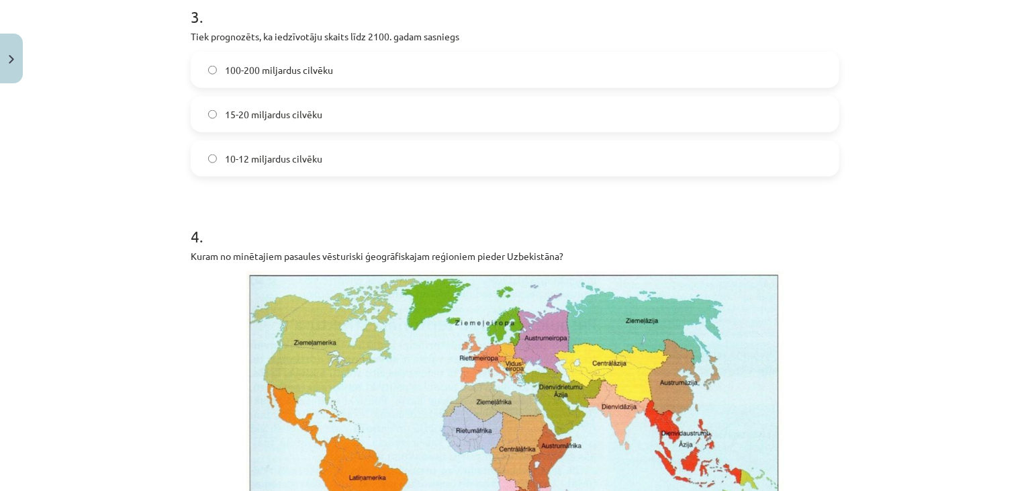
scroll to position [812, 0]
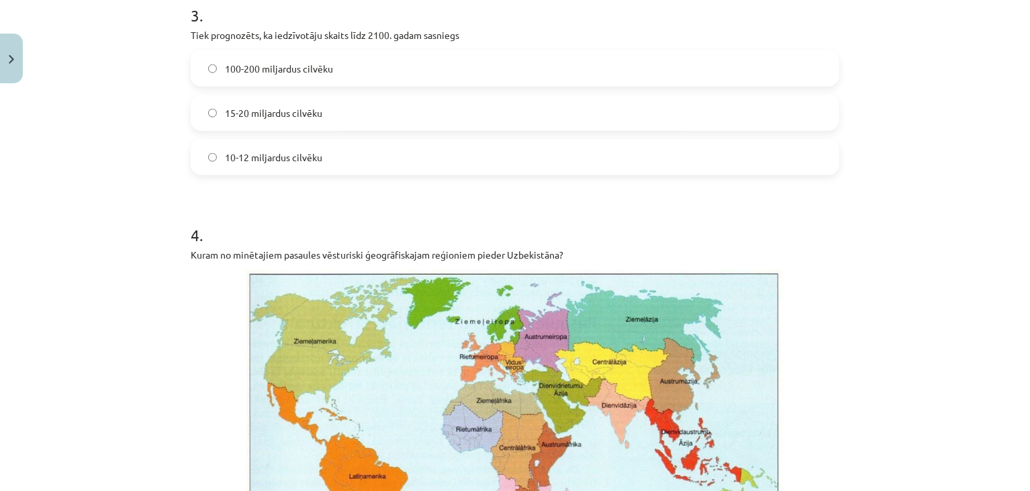
click at [308, 163] on span "10-12 miljardus cilvēku" at bounding box center [273, 157] width 97 height 14
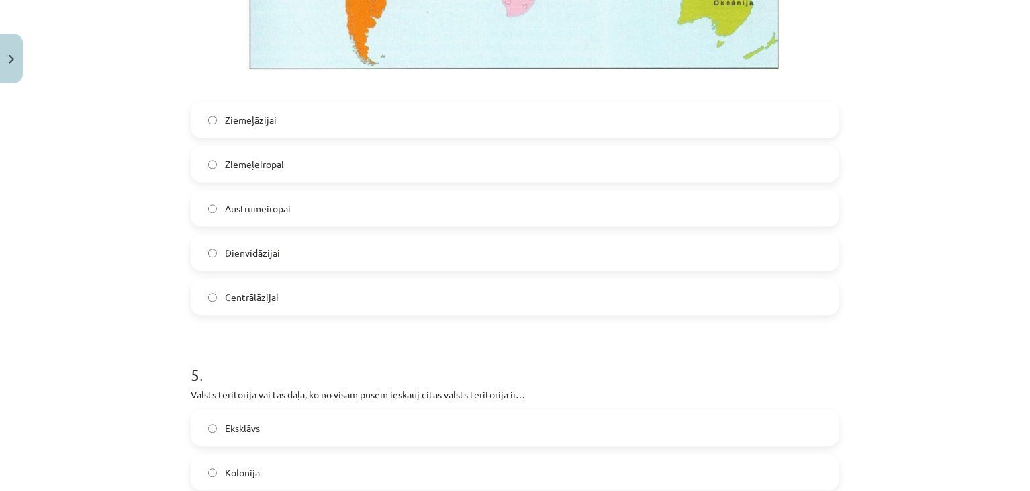
scroll to position [1332, 0]
click at [230, 305] on label "Centrālāzijai" at bounding box center [515, 297] width 646 height 34
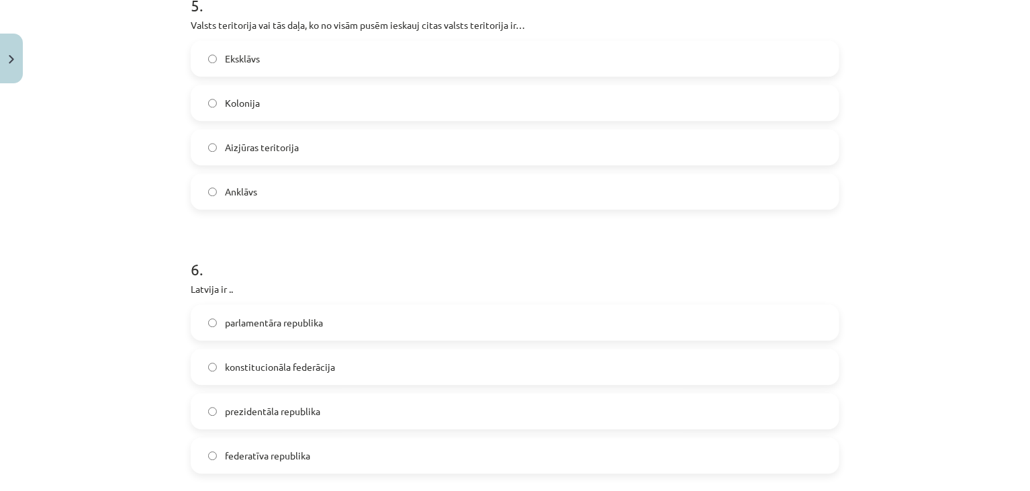
scroll to position [1701, 0]
click at [231, 199] on label "Anklāvs" at bounding box center [515, 192] width 646 height 34
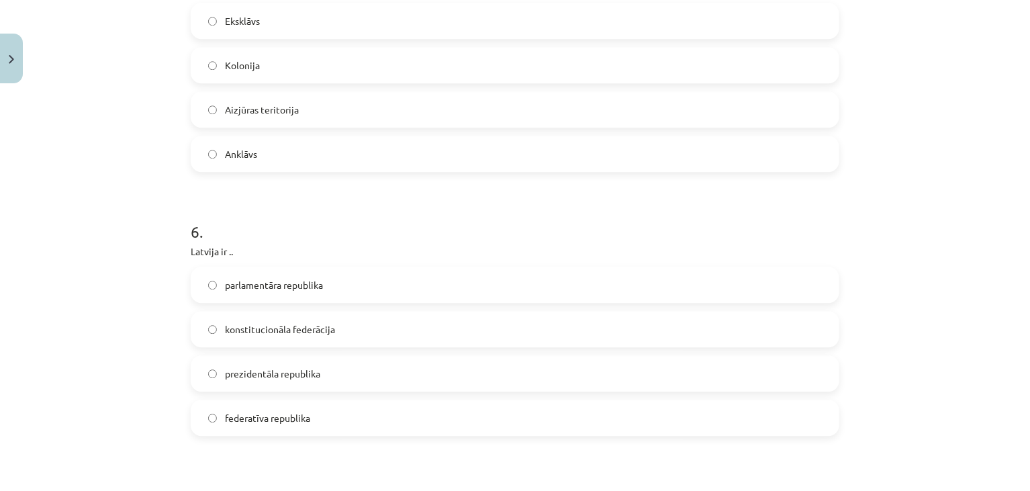
scroll to position [1739, 0]
click at [240, 285] on span "parlamentāra republika" at bounding box center [274, 284] width 98 height 14
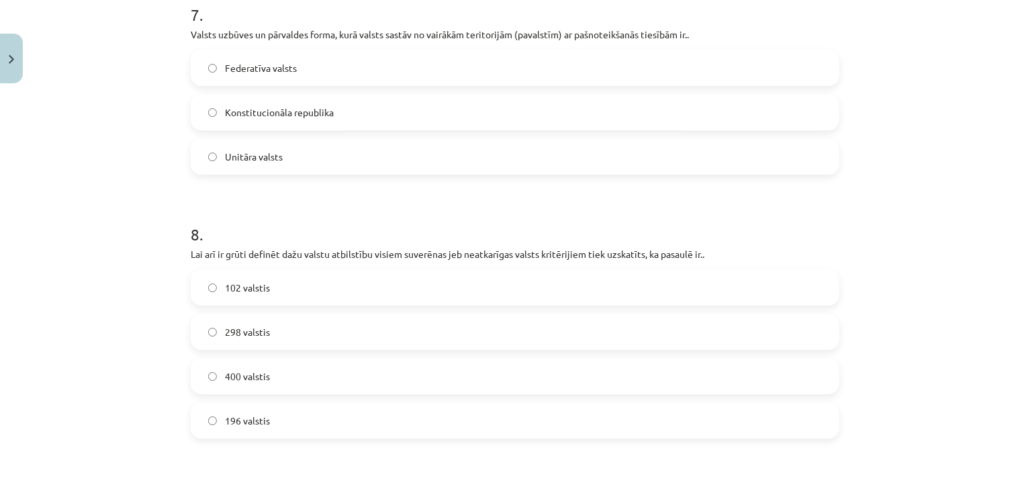
scroll to position [2219, 0]
click at [291, 54] on label "Federatīva valsts" at bounding box center [515, 69] width 646 height 34
click at [217, 407] on label "196 valstis" at bounding box center [515, 421] width 646 height 34
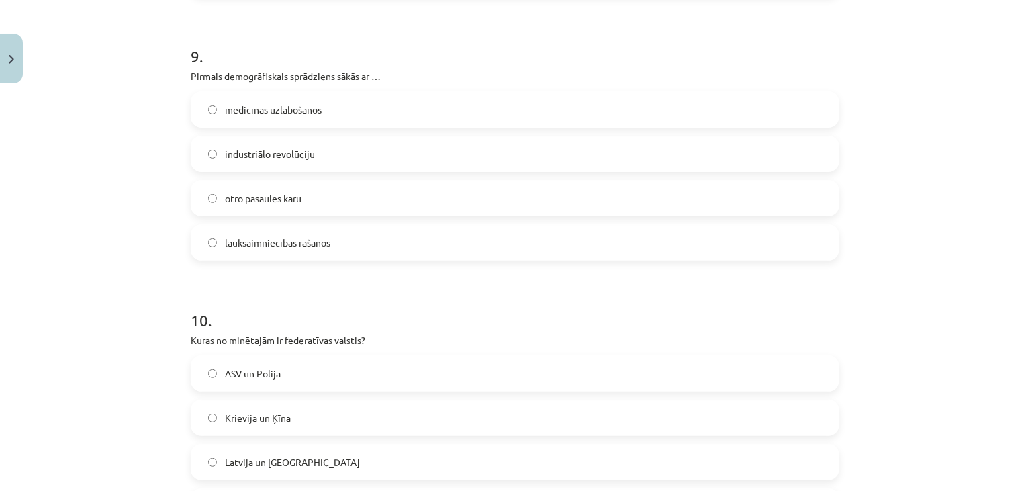
scroll to position [2657, 0]
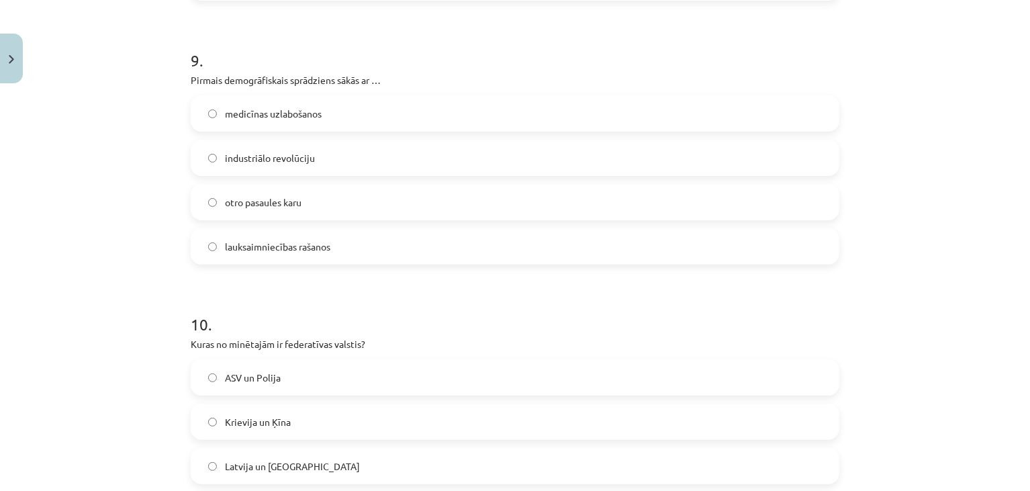
click at [311, 234] on label "lauksaimniecības rašanos" at bounding box center [515, 247] width 646 height 34
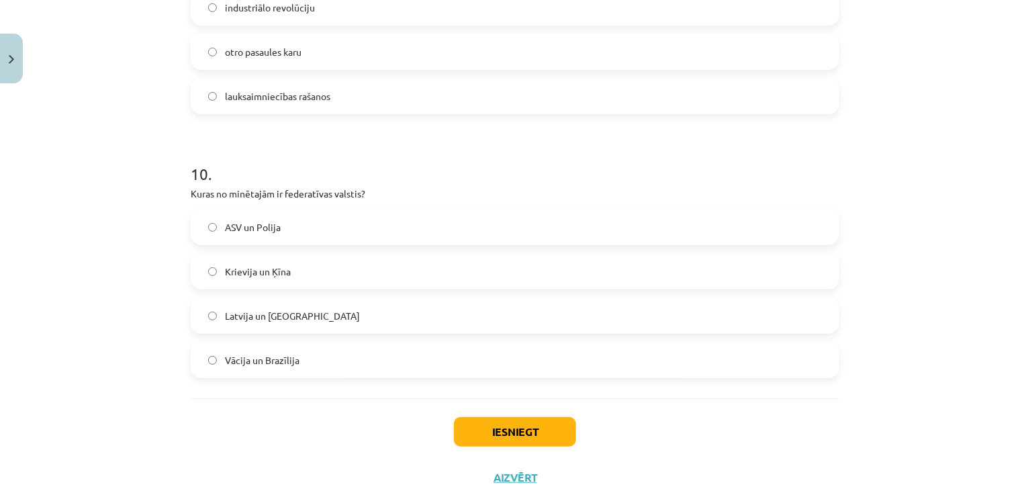
scroll to position [2814, 0]
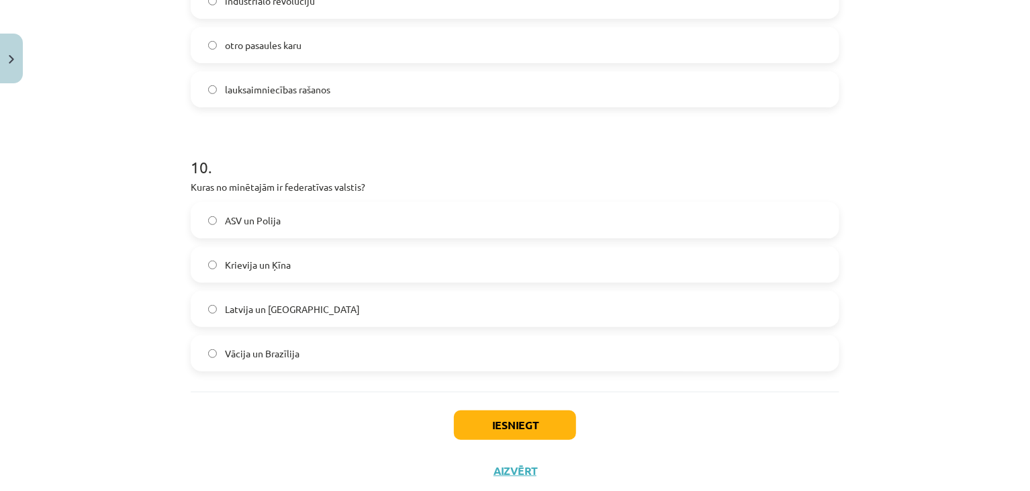
click at [301, 264] on label "Krievija un Ķīna" at bounding box center [515, 265] width 646 height 34
click at [507, 422] on button "Iesniegt" at bounding box center [515, 425] width 122 height 30
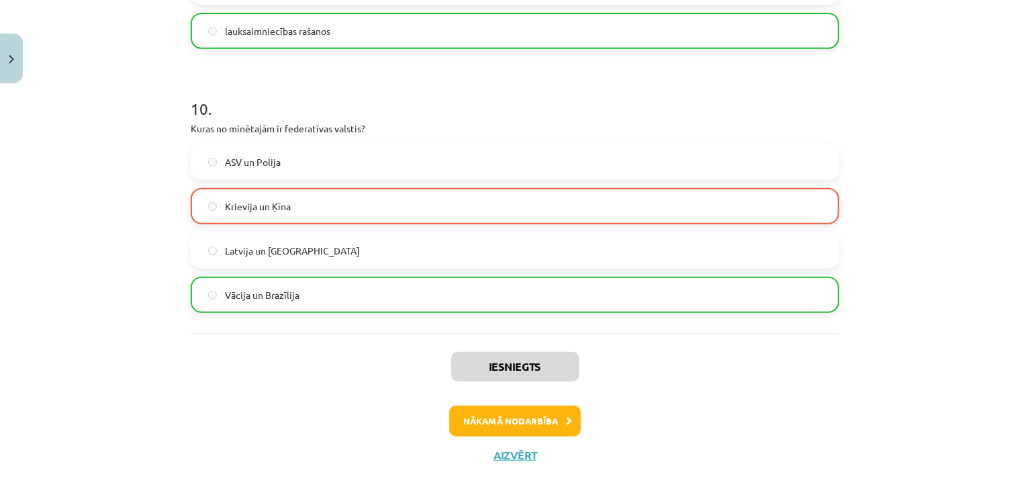
scroll to position [2892, 0]
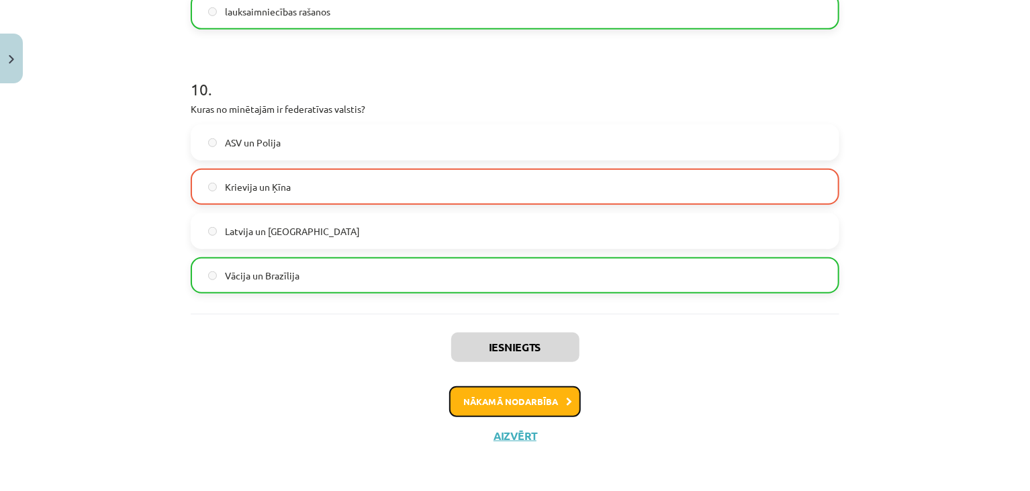
click at [491, 395] on button "Nākamā nodarbība" at bounding box center [515, 401] width 132 height 31
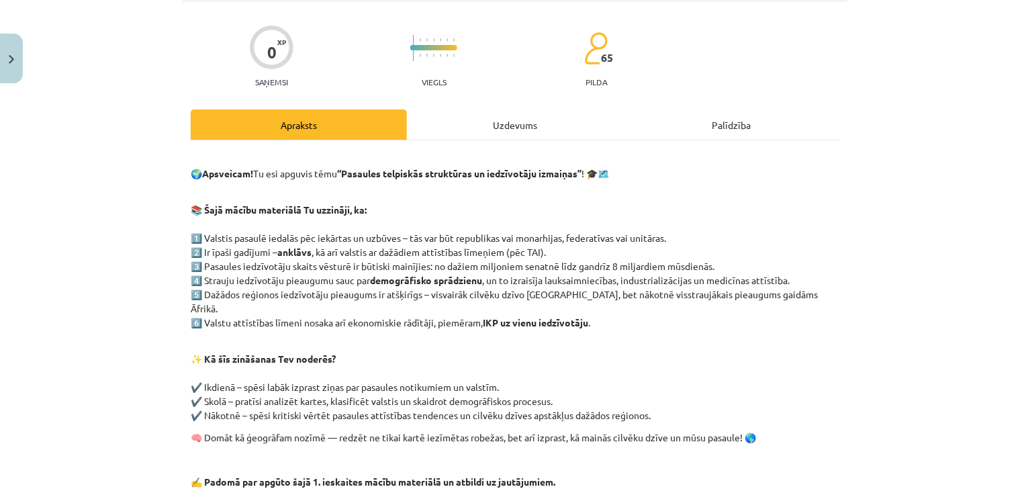
scroll to position [34, 0]
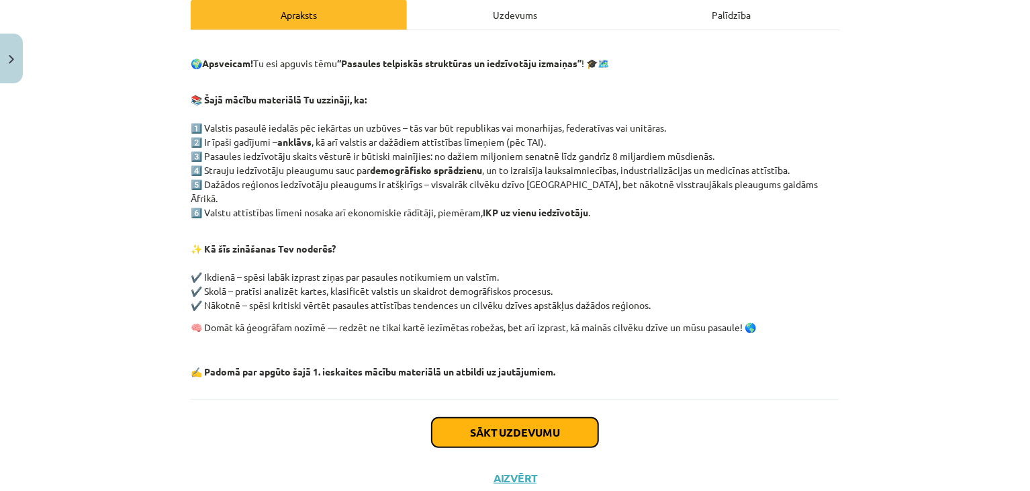
click at [495, 418] on button "Sākt uzdevumu" at bounding box center [515, 433] width 166 height 30
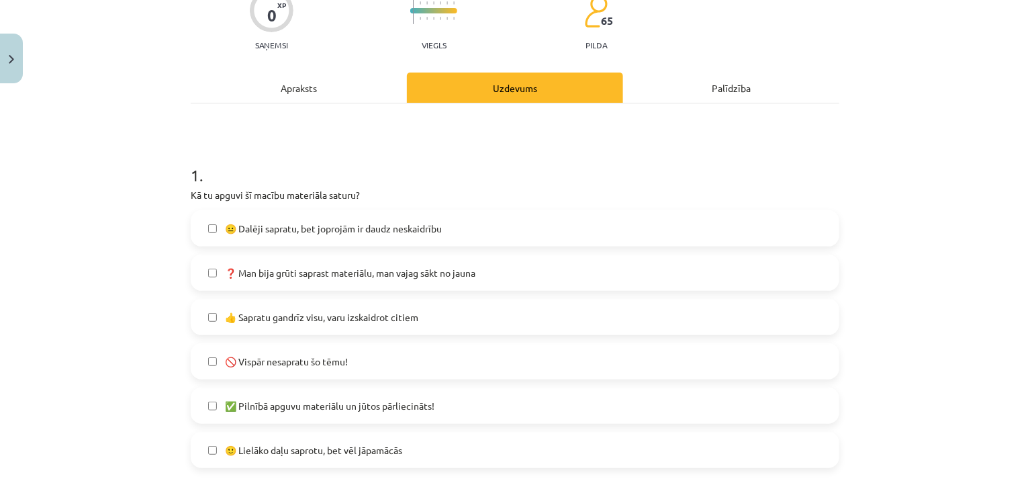
scroll to position [199, 0]
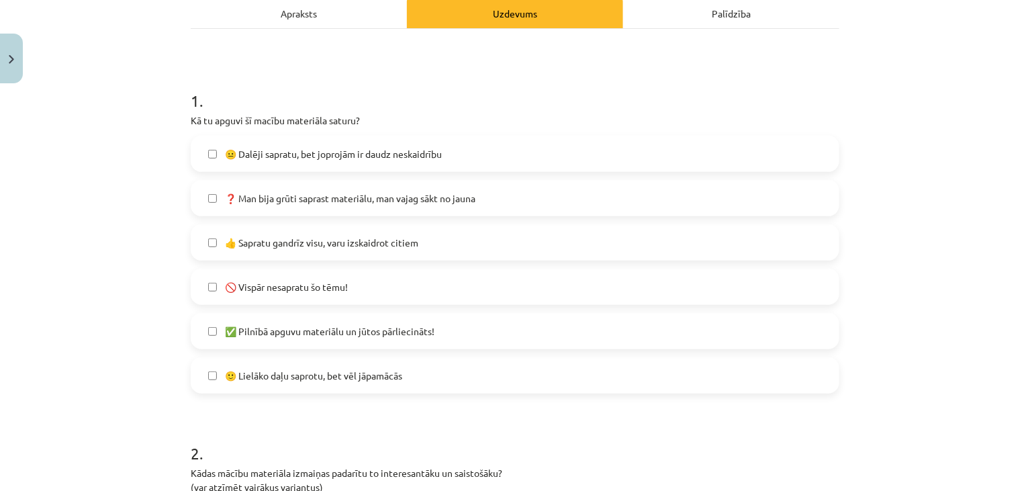
click at [295, 371] on span "🙂 Lielāko daļu saprotu, bet vēl jāpamācās" at bounding box center [313, 376] width 177 height 14
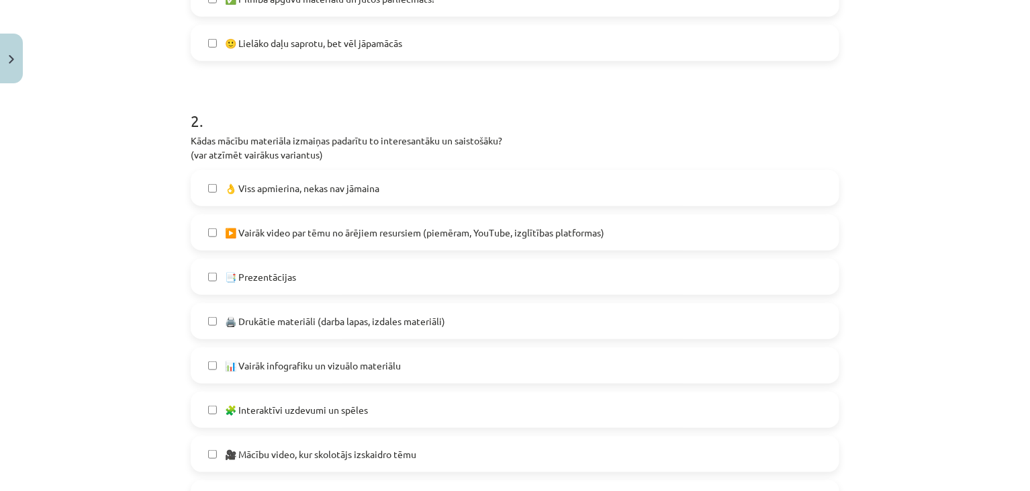
scroll to position [532, 0]
click at [240, 181] on span "👌 Viss apmierina, nekas nav jāmaina" at bounding box center [302, 188] width 154 height 14
click at [230, 229] on span "▶️ Vairāk video par tēmu no ārējiem resursiem (piemēram, YouTube, izglītības pl…" at bounding box center [414, 232] width 379 height 14
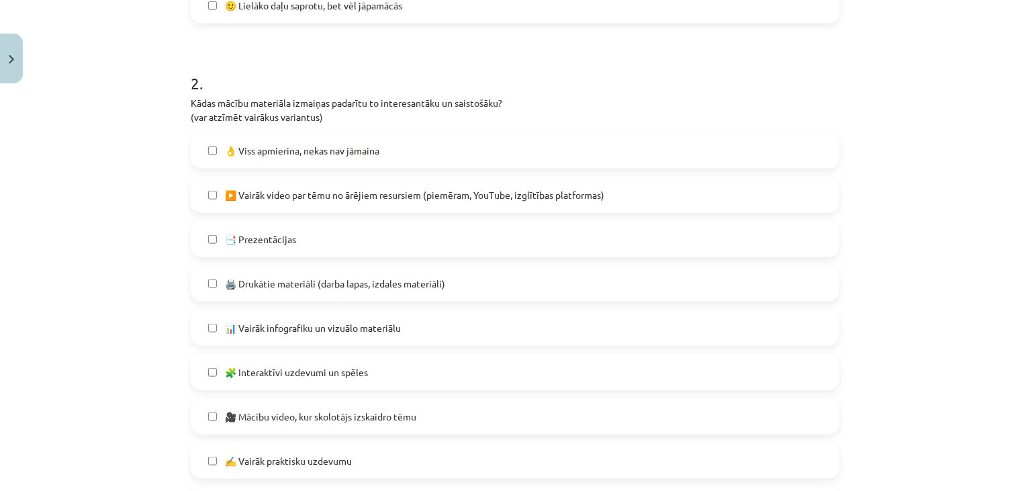
scroll to position [580, 0]
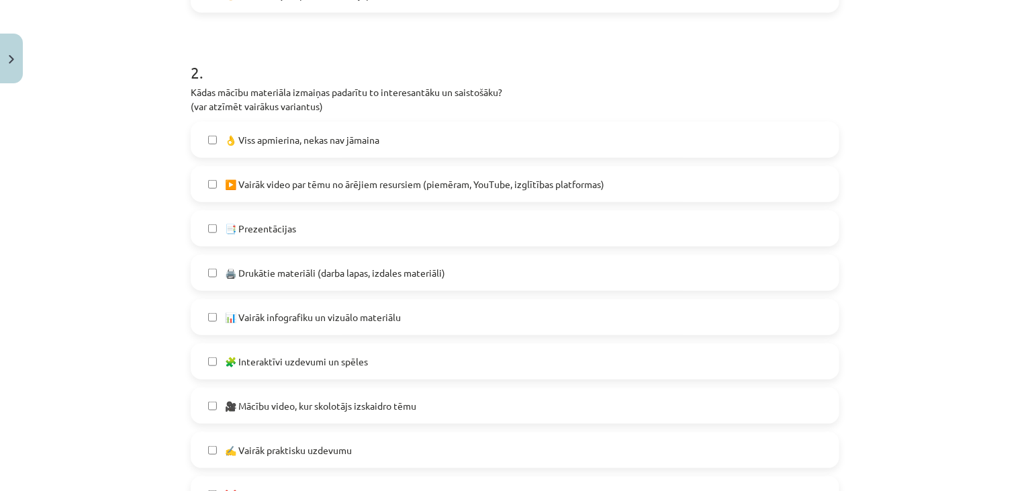
click at [217, 135] on label "👌 Viss apmierina, nekas nav jāmaina" at bounding box center [515, 140] width 646 height 34
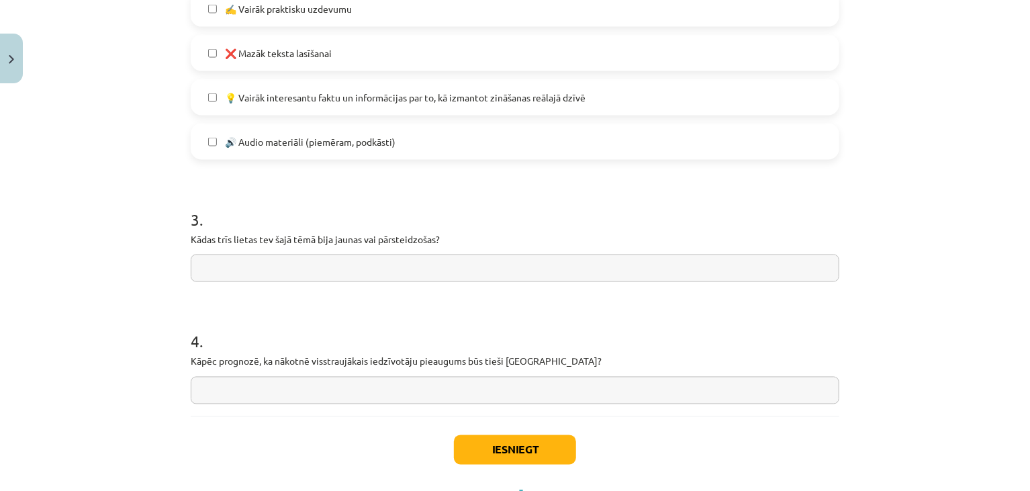
scroll to position [980, 0]
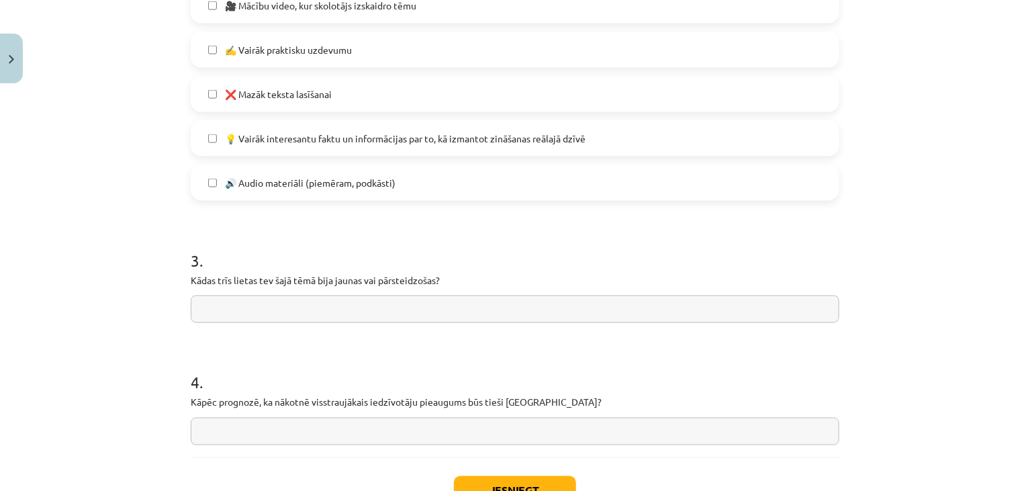
click at [225, 54] on span "✍️ Vairāk praktisku uzdevumu" at bounding box center [288, 50] width 127 height 14
click at [230, 51] on span "✍️ Vairāk praktisku uzdevumu" at bounding box center [288, 50] width 127 height 14
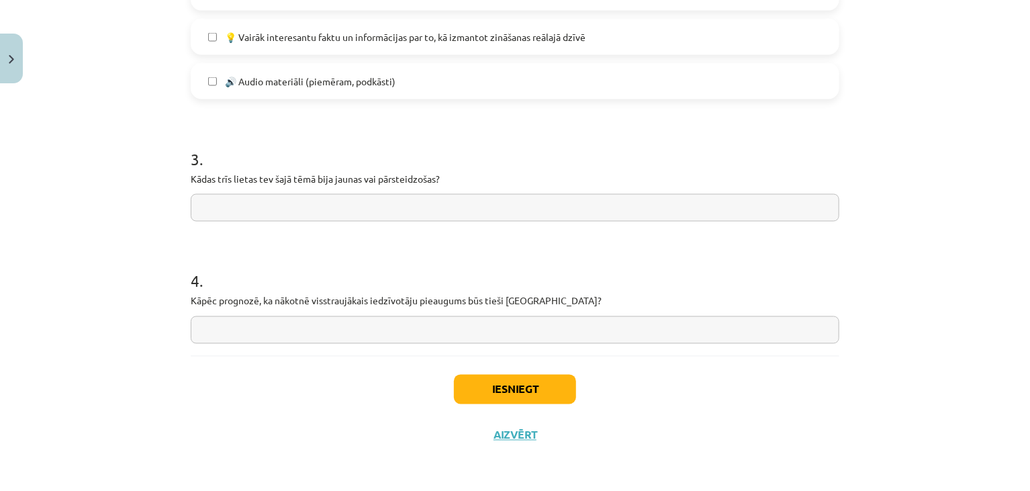
click at [343, 209] on input "text" at bounding box center [515, 208] width 648 height 28
paste input "**********"
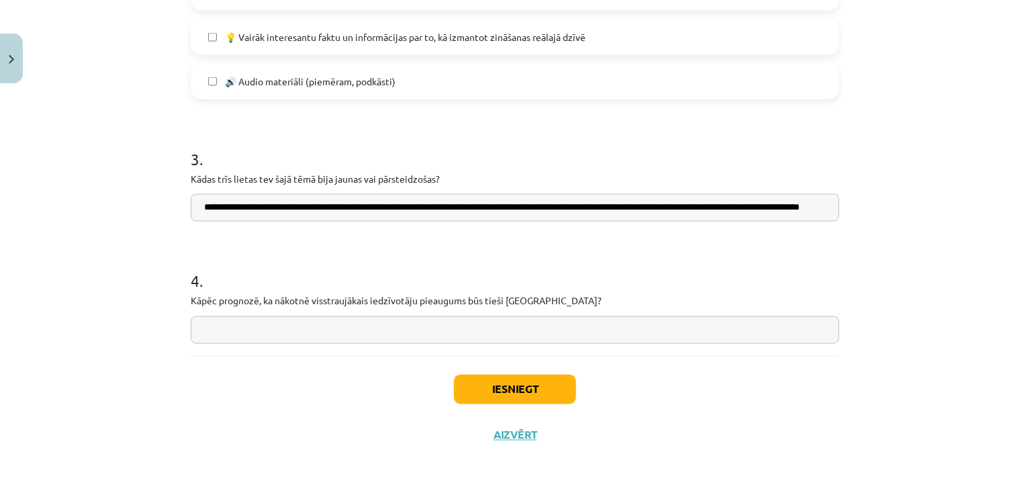
scroll to position [0, 68]
type input "**********"
click at [324, 317] on input "text" at bounding box center [515, 330] width 648 height 28
drag, startPoint x: 324, startPoint y: 317, endPoint x: 587, endPoint y: 129, distance: 323.4
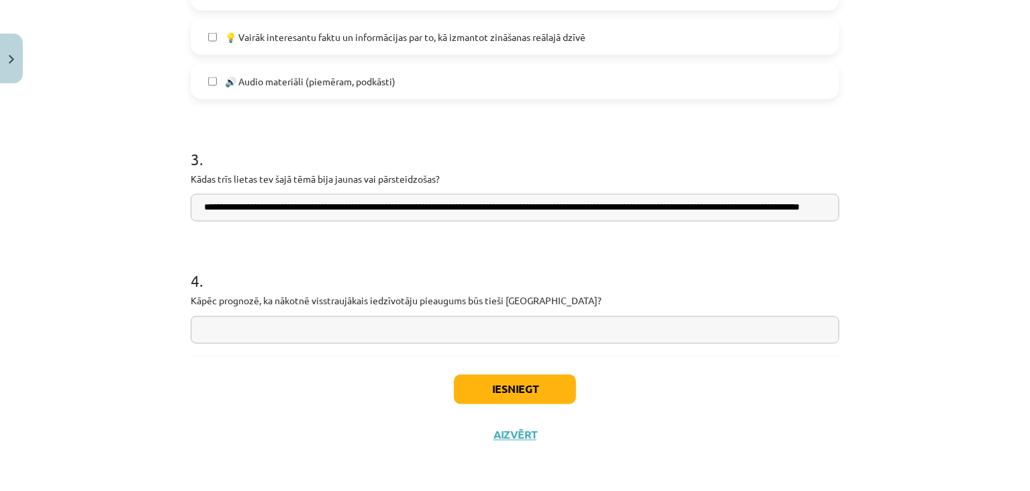
click at [587, 129] on h1 "3 ." at bounding box center [515, 147] width 648 height 42
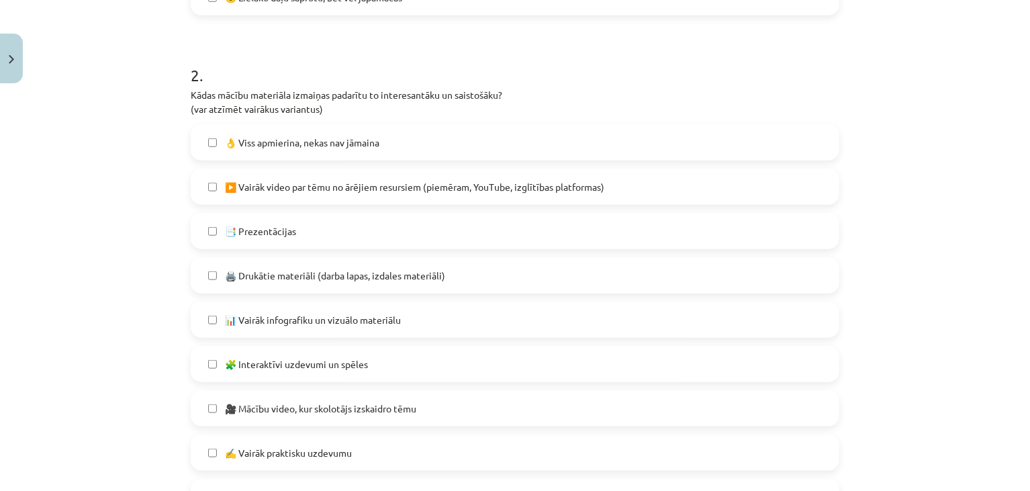
scroll to position [1081, 0]
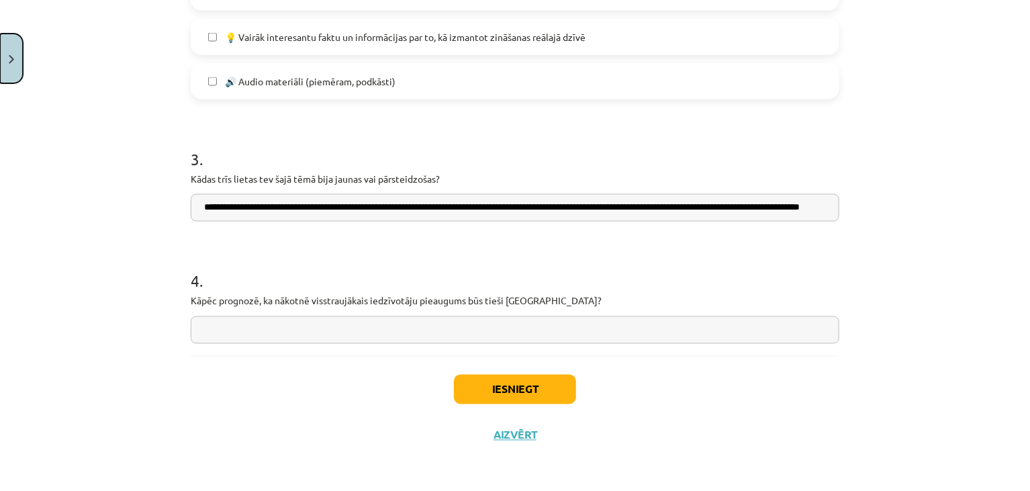
click at [13, 64] on button "Close" at bounding box center [11, 59] width 23 height 50
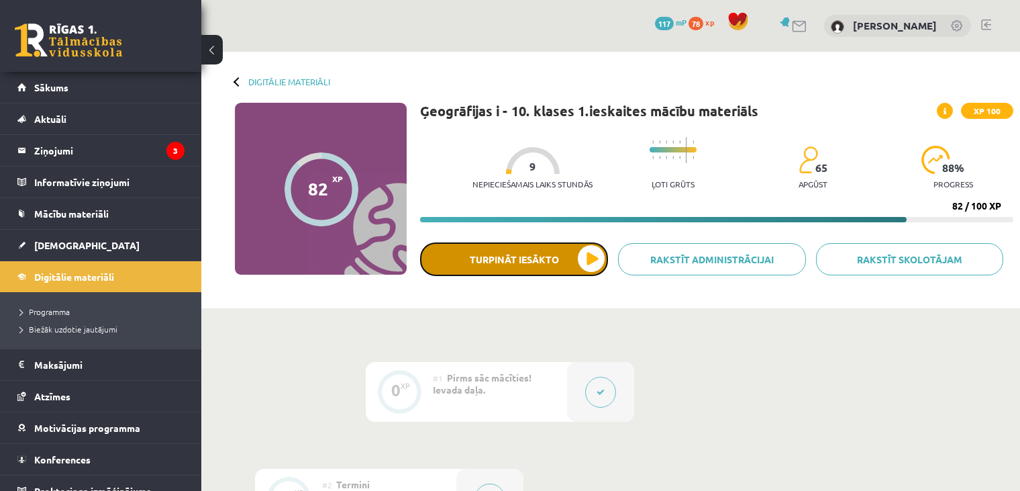
click at [501, 269] on button "Turpināt iesākto" at bounding box center [514, 259] width 188 height 34
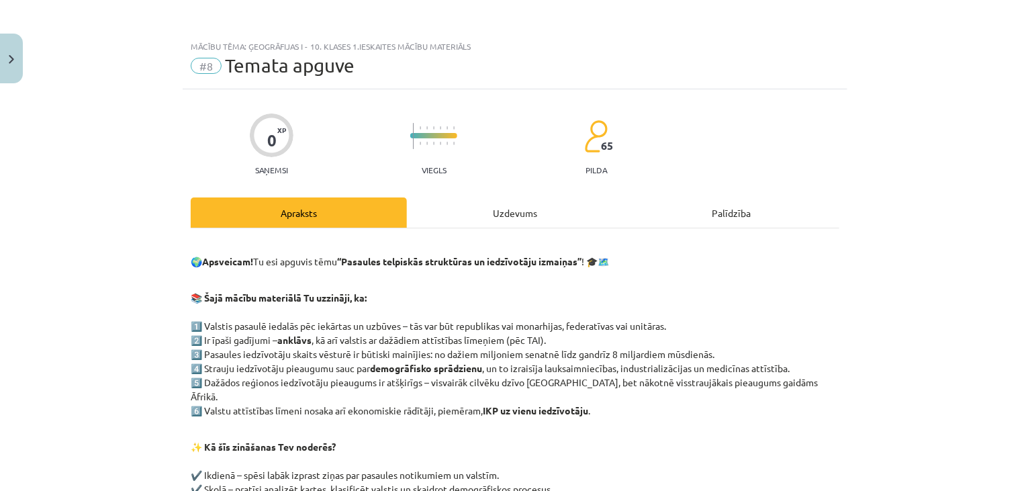
scroll to position [227, 0]
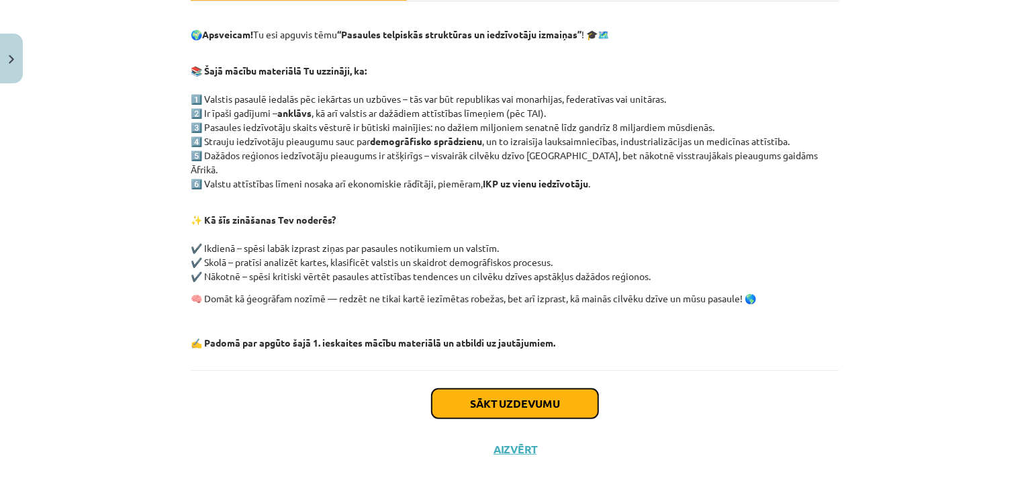
click at [497, 394] on button "Sākt uzdevumu" at bounding box center [515, 404] width 166 height 30
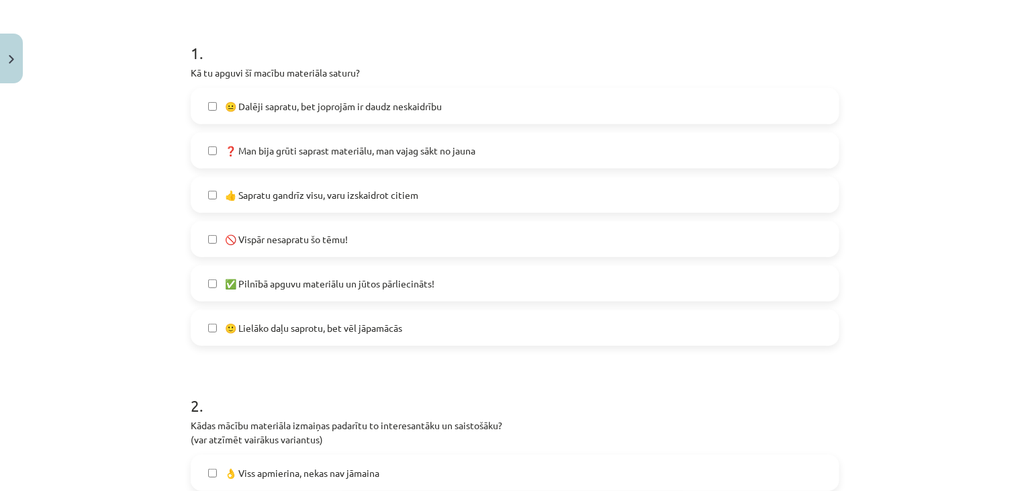
scroll to position [245, 0]
click at [209, 313] on label "🙂 Lielāko daļu saprotu, bet vēl jāpamācās" at bounding box center [515, 330] width 646 height 34
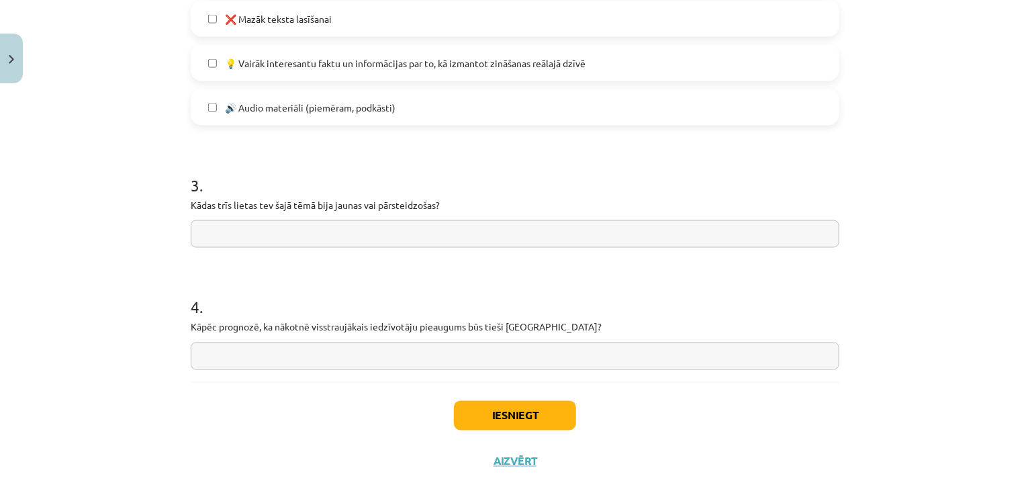
scroll to position [1055, 0]
click at [297, 237] on input "text" at bounding box center [515, 235] width 648 height 28
click at [297, 238] on input "text" at bounding box center [515, 235] width 648 height 28
paste input "**********"
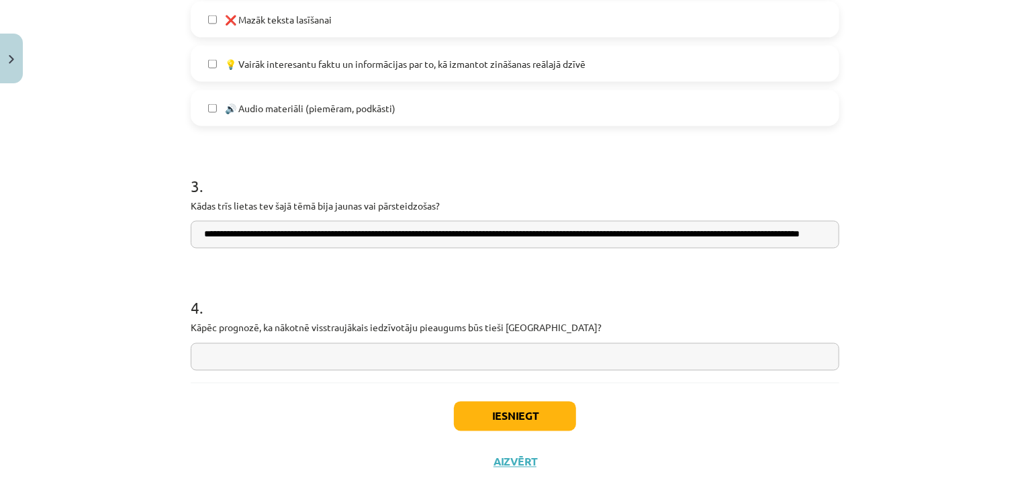
scroll to position [0, 68]
type input "**********"
click at [214, 352] on input "text" at bounding box center [515, 357] width 648 height 28
drag, startPoint x: 302, startPoint y: 340, endPoint x: 251, endPoint y: 358, distance: 54.4
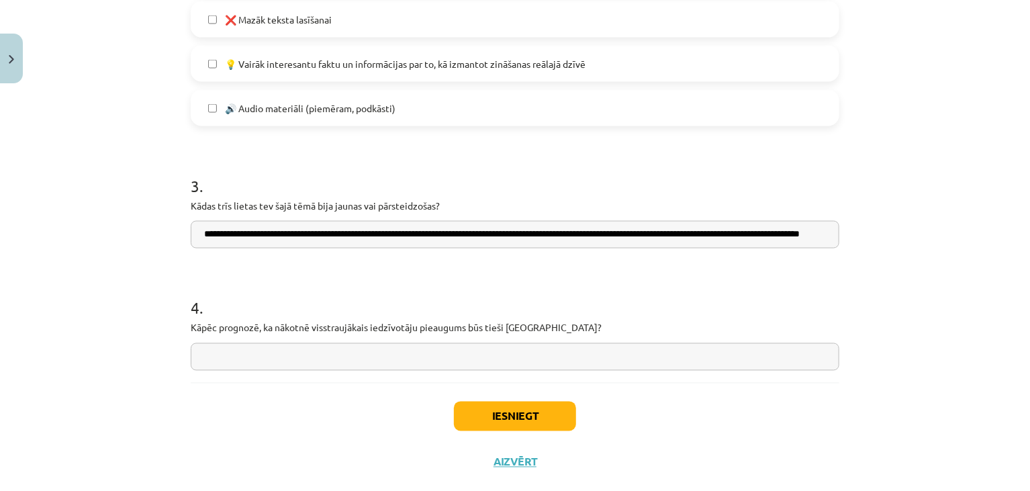
click at [251, 358] on input "text" at bounding box center [515, 357] width 648 height 28
paste input "**********"
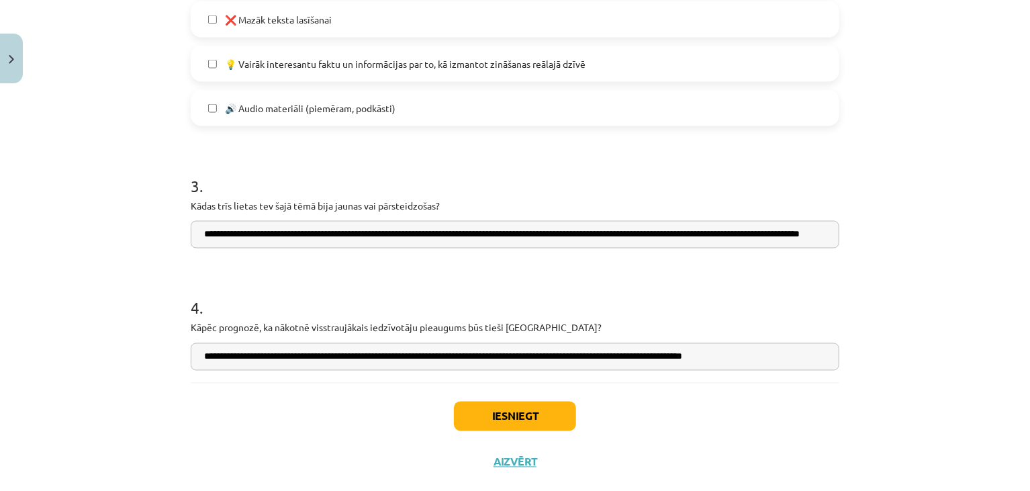
click at [227, 364] on input "**********" at bounding box center [515, 357] width 648 height 28
click at [518, 360] on input "**********" at bounding box center [515, 357] width 648 height 28
click at [614, 363] on input "**********" at bounding box center [515, 357] width 648 height 28
click at [759, 357] on input "**********" at bounding box center [515, 357] width 648 height 28
type input "**********"
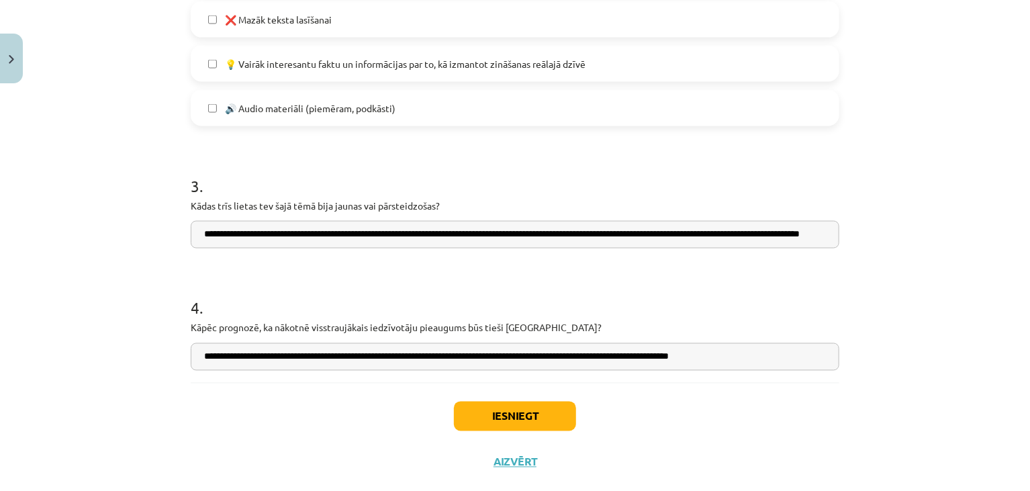
click at [803, 236] on input "**********" at bounding box center [515, 235] width 648 height 28
click at [820, 234] on input "**********" at bounding box center [515, 235] width 648 height 28
type input "**********"
click at [553, 416] on button "Iesniegt" at bounding box center [515, 416] width 122 height 30
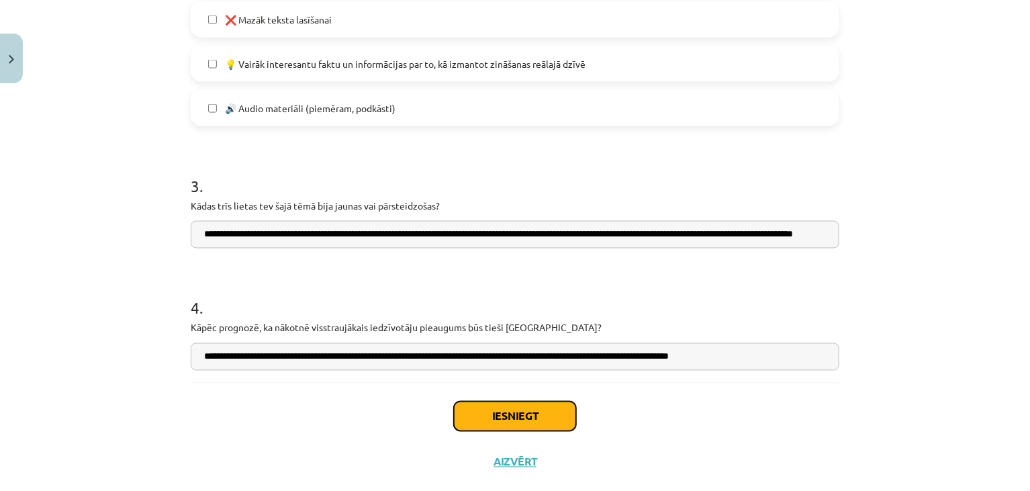
scroll to position [0, 0]
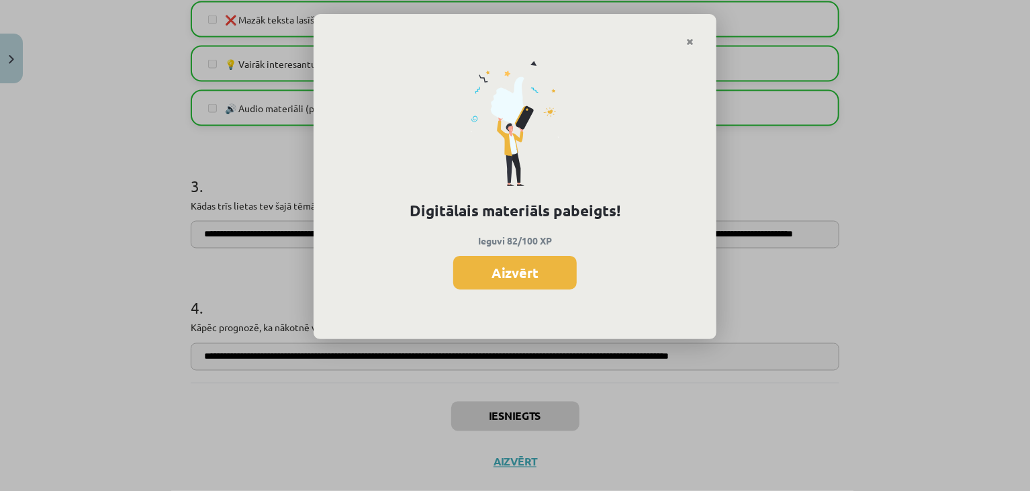
click at [491, 277] on button "Aizvērt" at bounding box center [515, 273] width 124 height 34
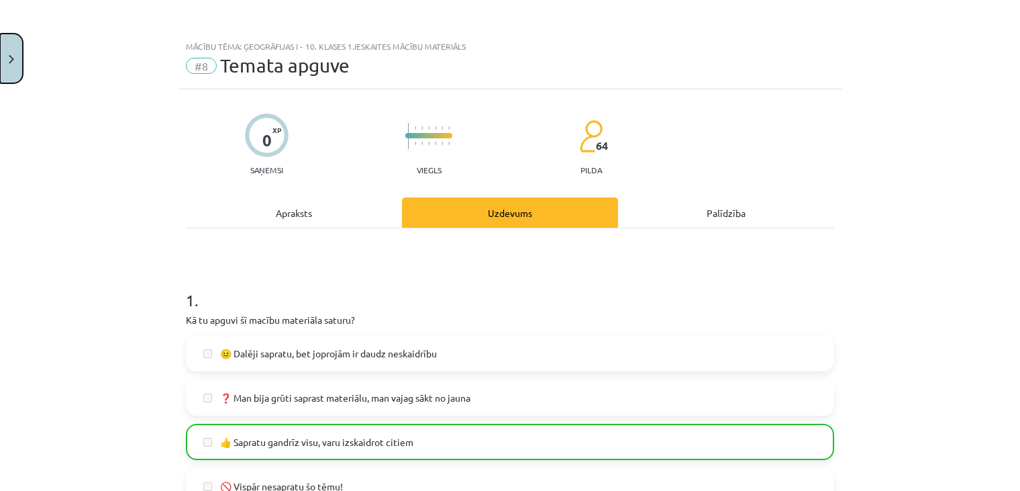
click at [15, 66] on button "Close" at bounding box center [11, 59] width 23 height 50
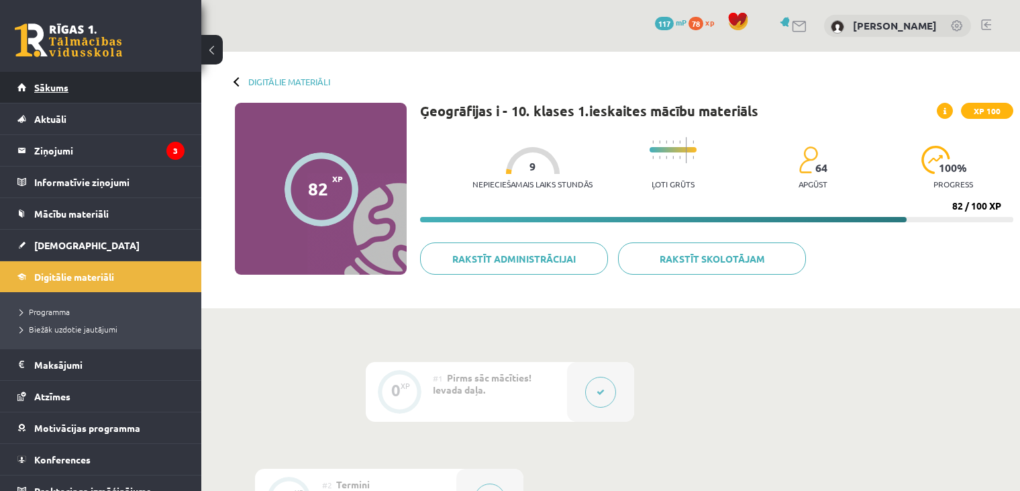
click at [95, 93] on link "Sākums" at bounding box center [100, 87] width 167 height 31
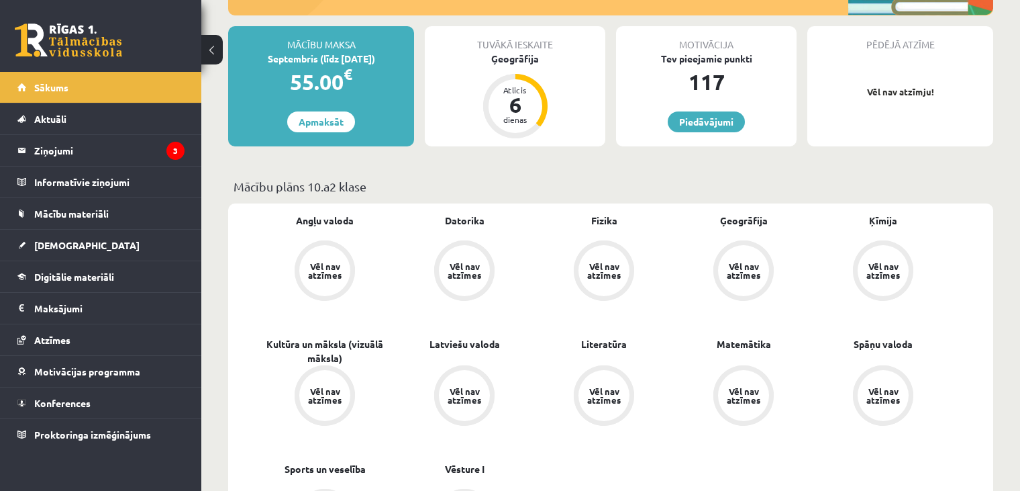
scroll to position [228, 0]
